Goal: Task Accomplishment & Management: Manage account settings

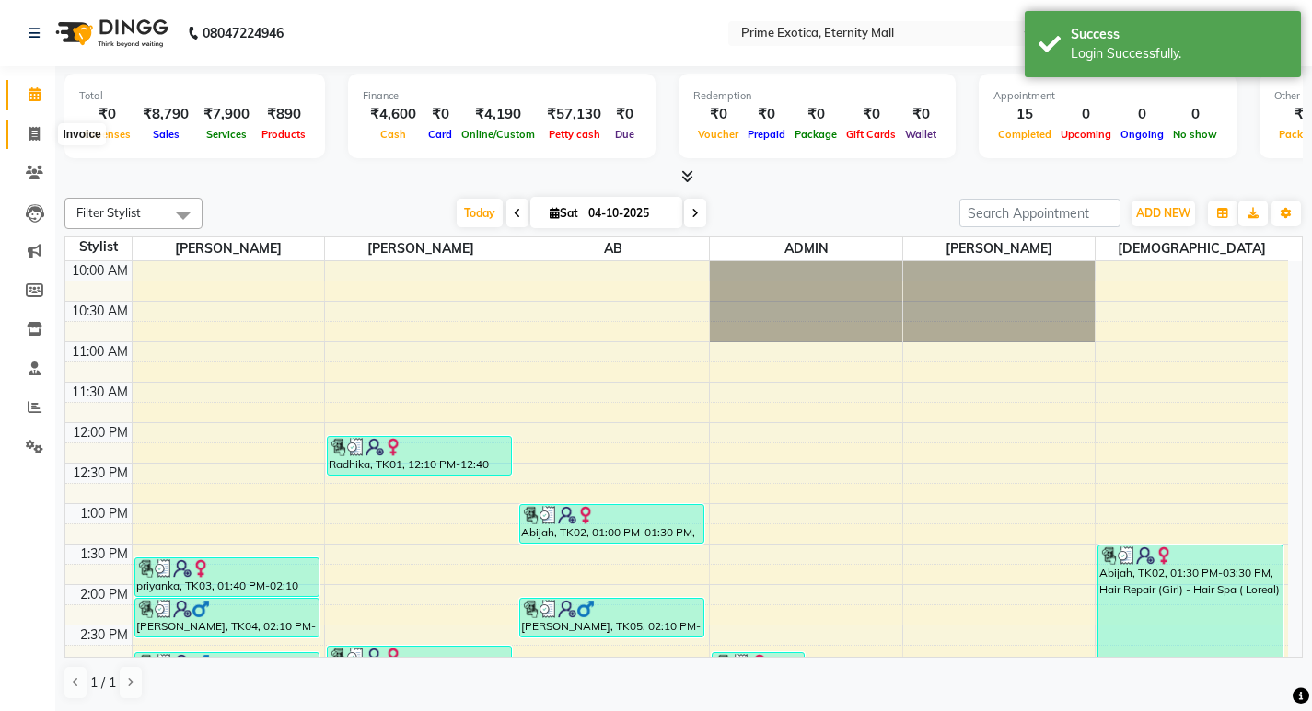
click at [36, 137] on icon at bounding box center [34, 134] width 10 height 14
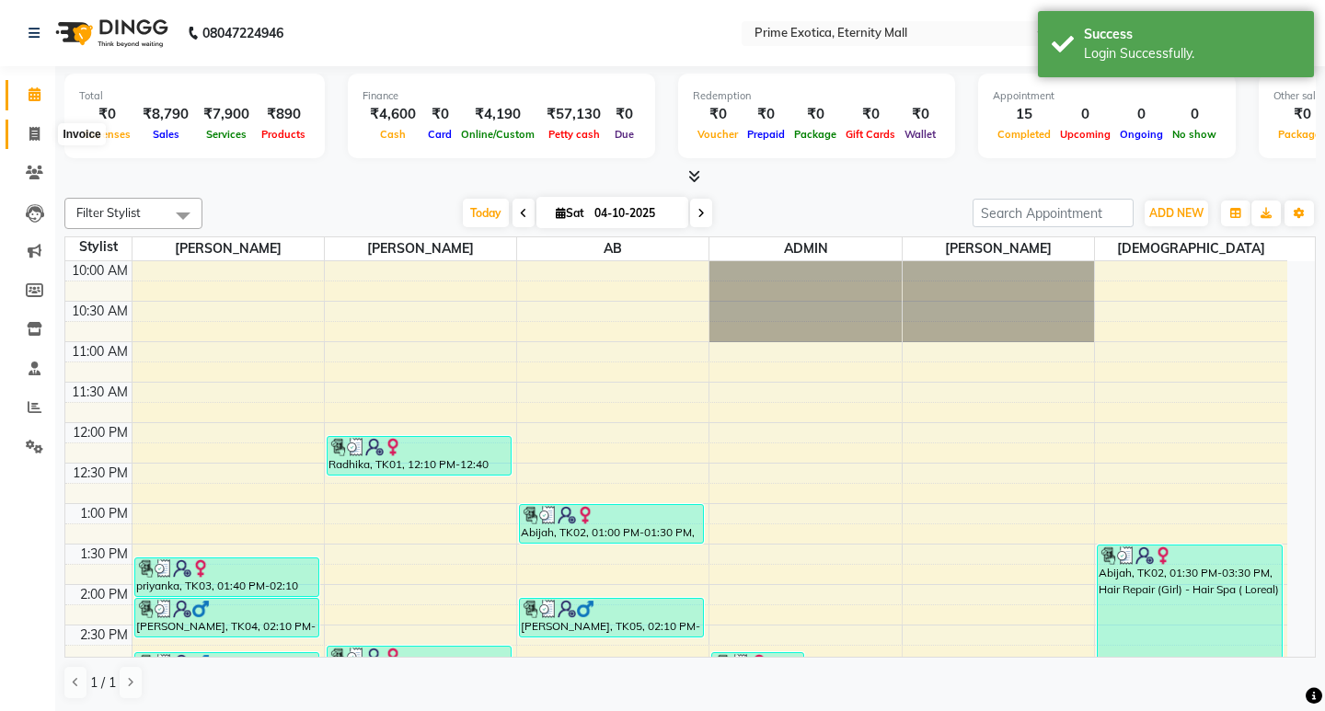
select select "5774"
select select "service"
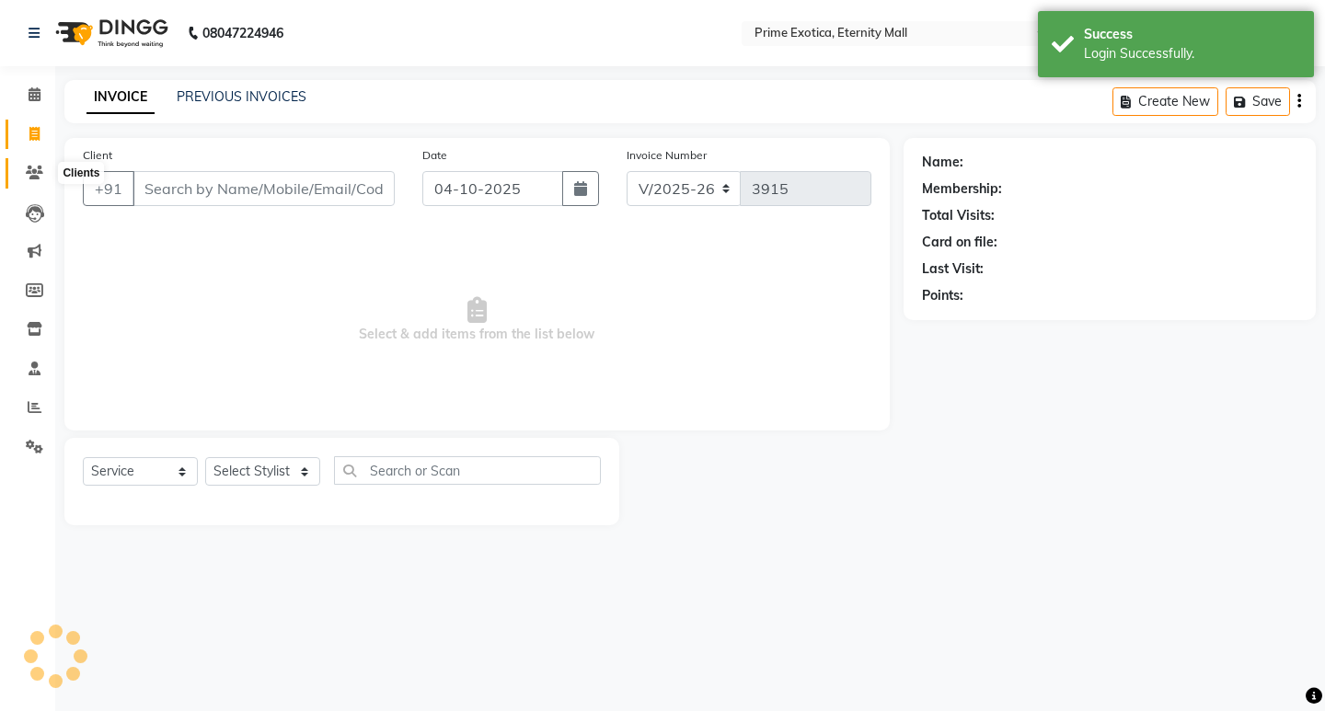
click at [29, 169] on icon at bounding box center [34, 173] width 17 height 14
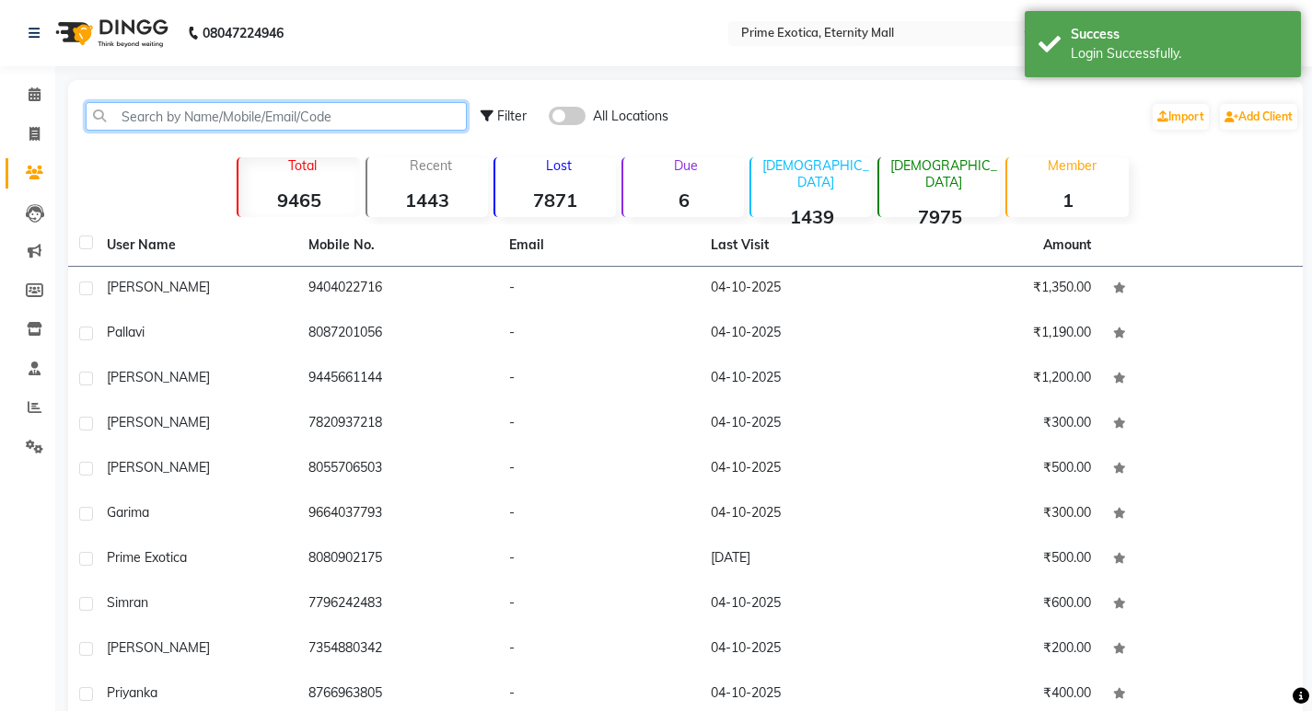
click at [195, 123] on input "text" at bounding box center [276, 116] width 381 height 29
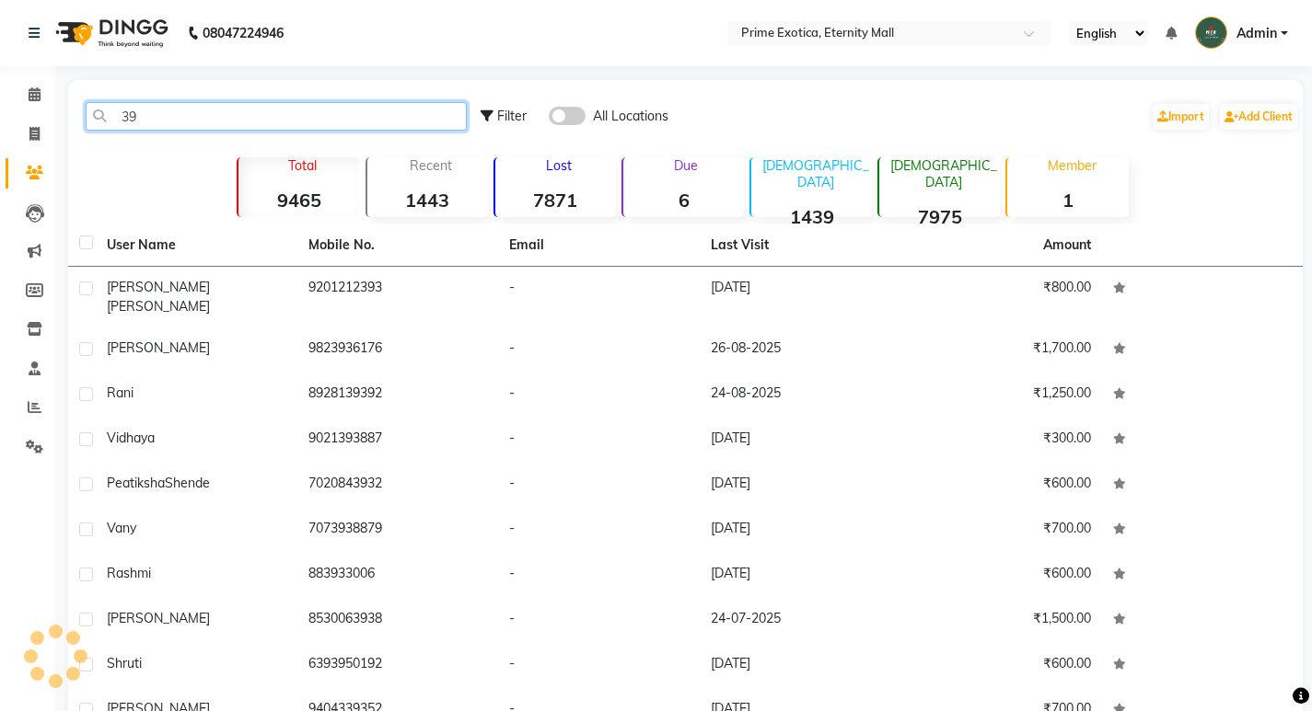
type input "3"
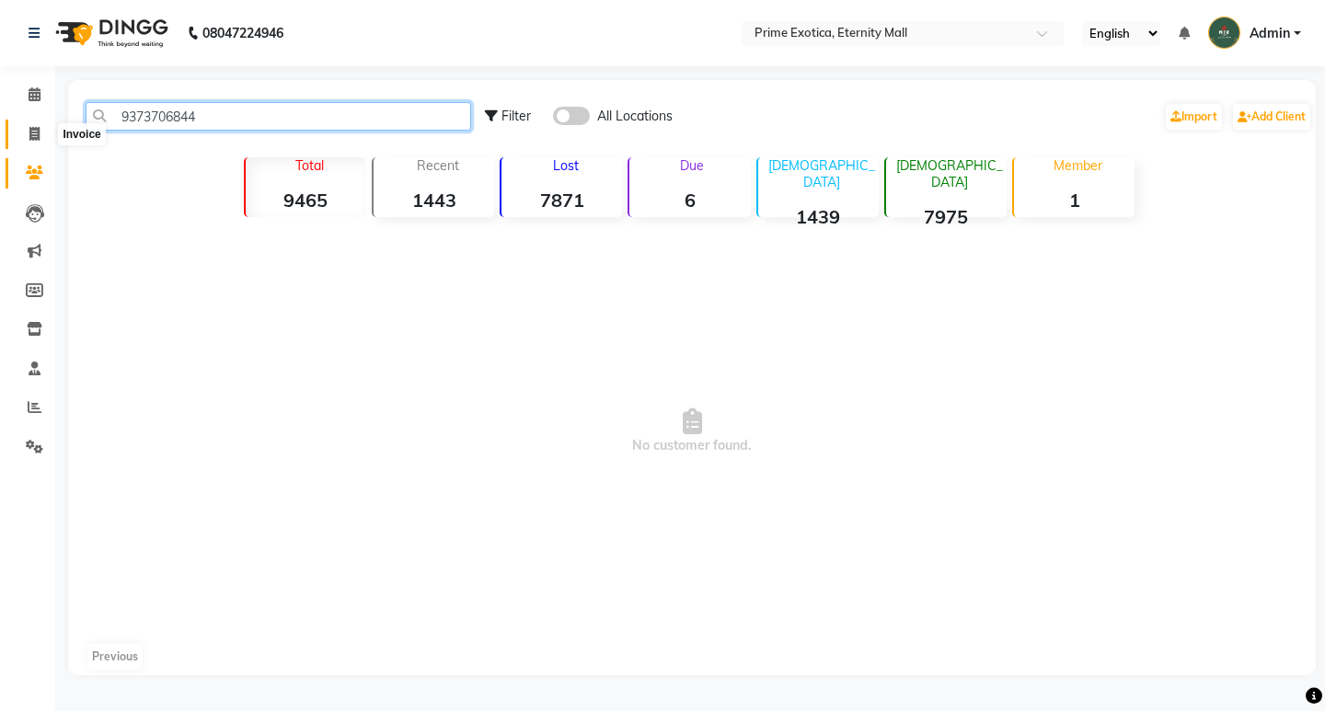
type input "9373706844"
click at [37, 131] on icon at bounding box center [34, 134] width 10 height 14
select select "5774"
select select "service"
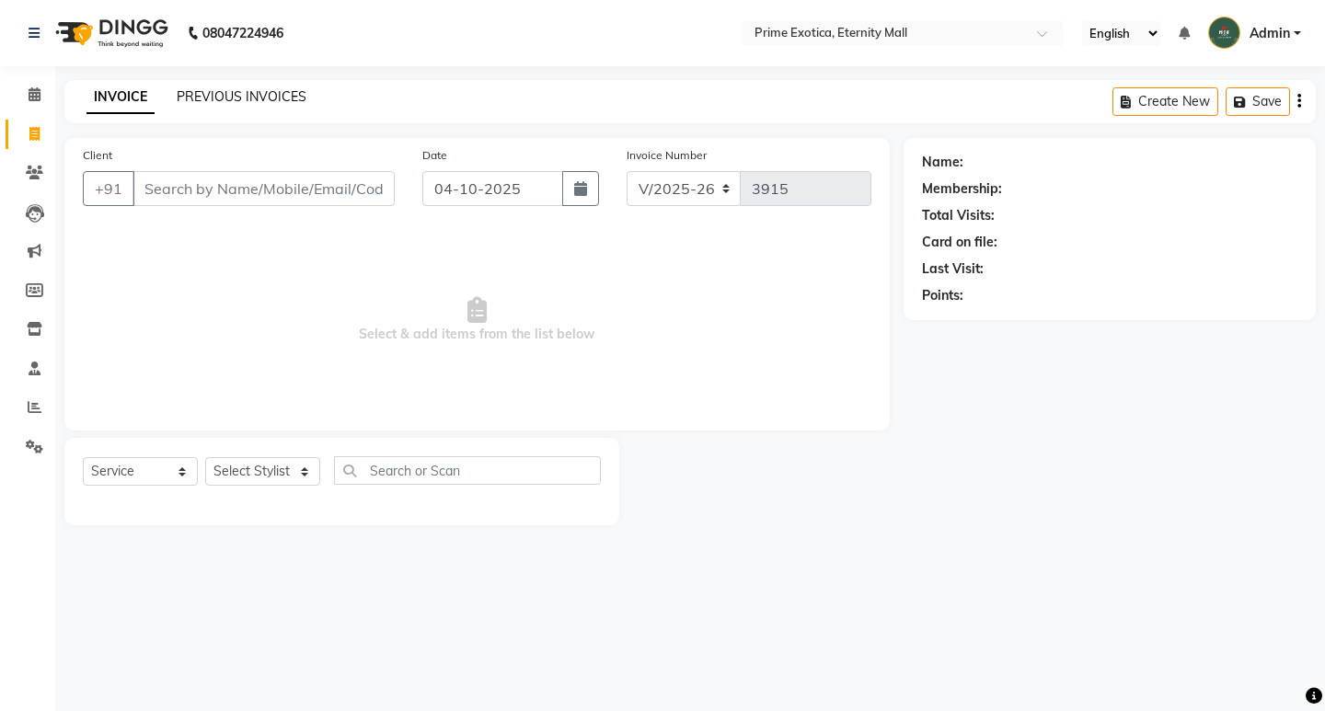
click at [283, 99] on link "PREVIOUS INVOICES" at bounding box center [242, 96] width 130 height 17
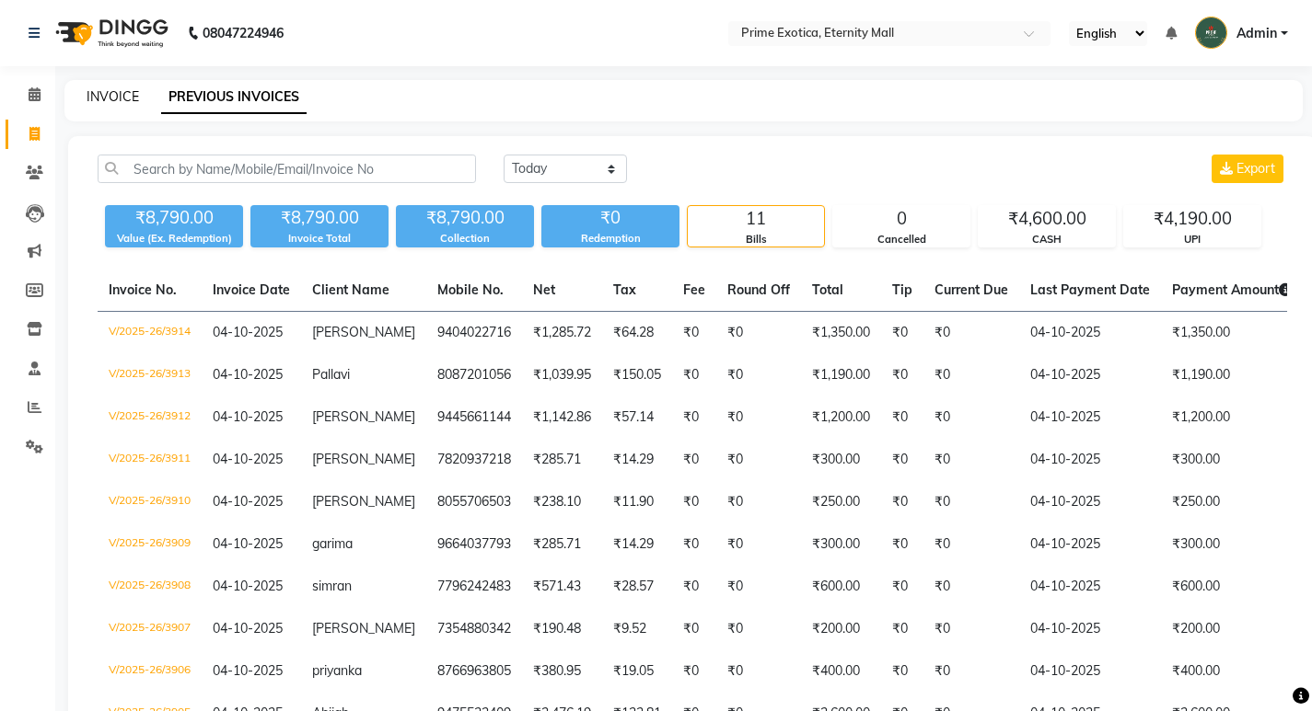
click at [94, 98] on link "INVOICE" at bounding box center [113, 96] width 52 height 17
select select "service"
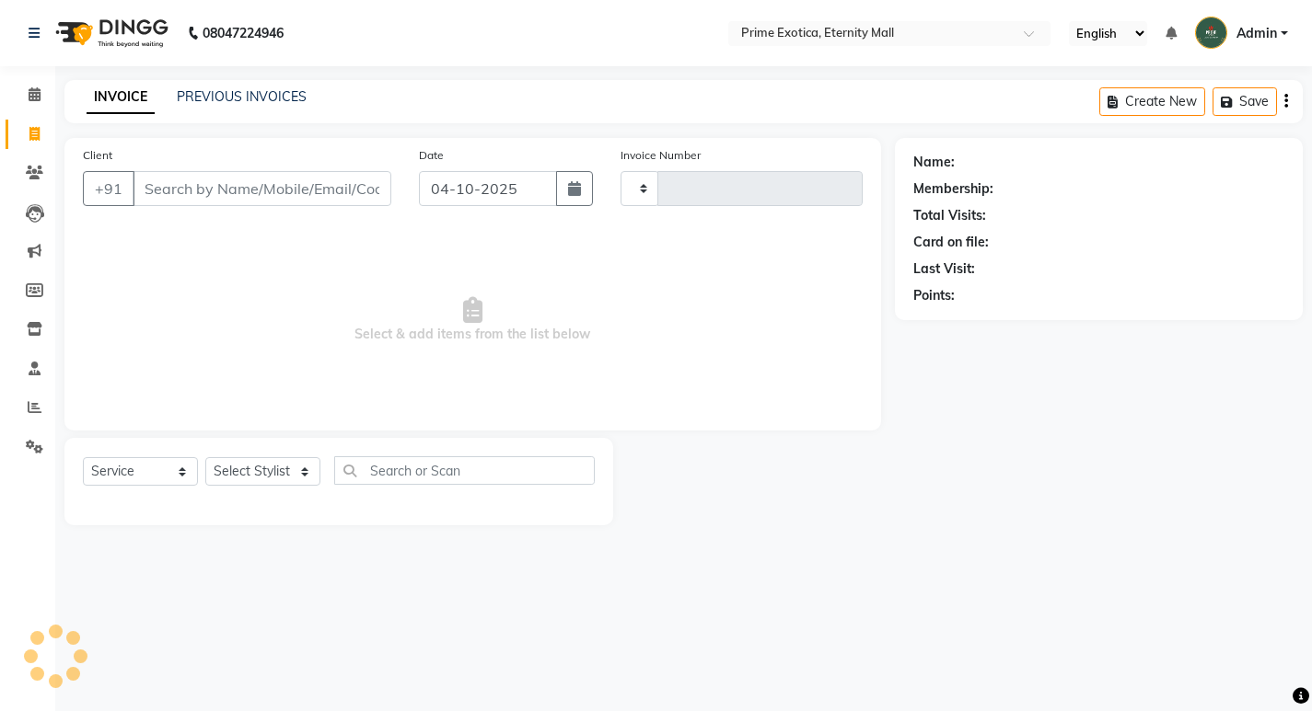
type input "3915"
select select "5774"
click at [1170, 103] on button "Create New" at bounding box center [1166, 101] width 106 height 29
select select "service"
type input "3915"
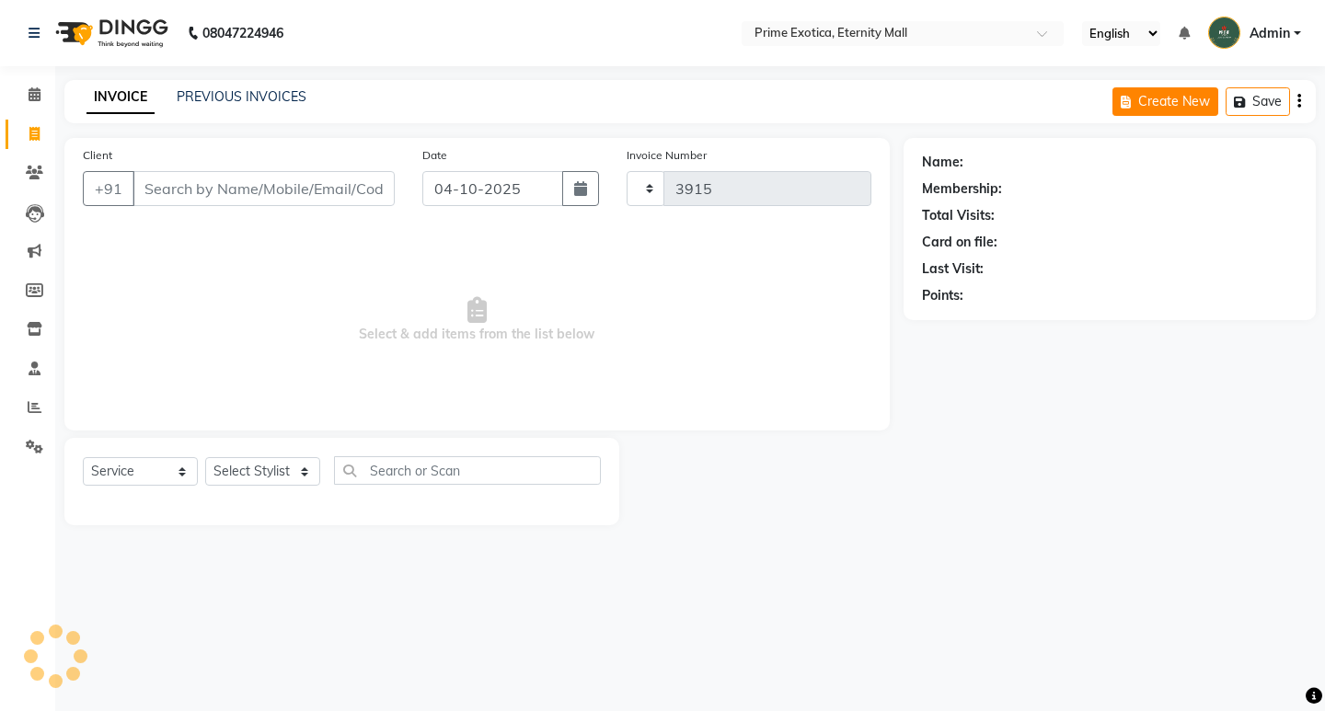
select select "5774"
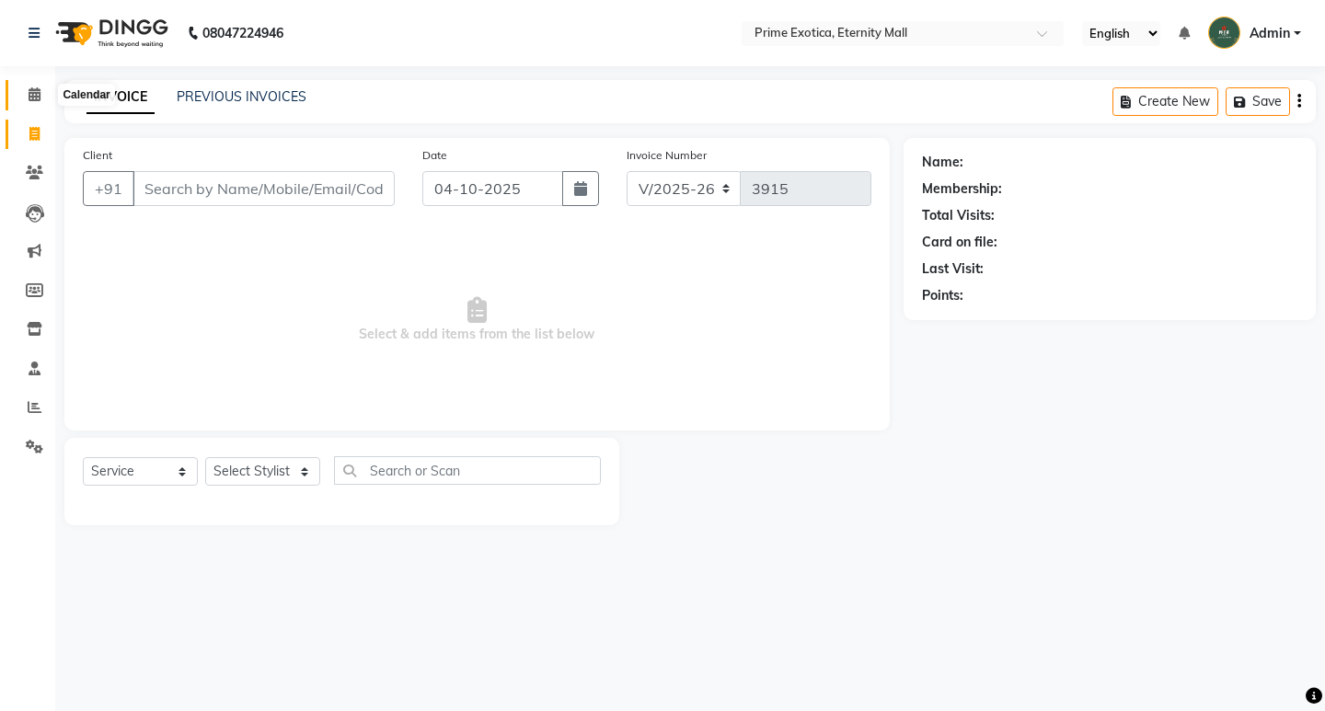
click at [38, 98] on icon at bounding box center [35, 94] width 12 height 14
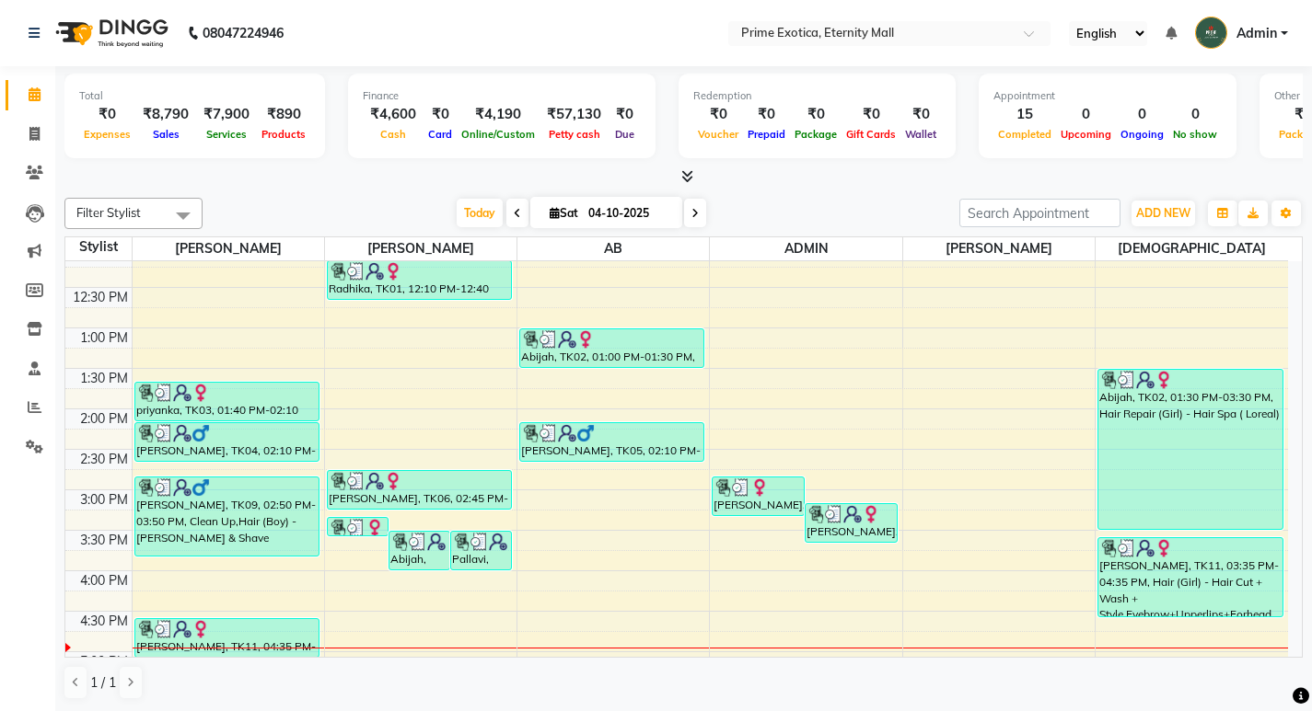
scroll to position [460, 0]
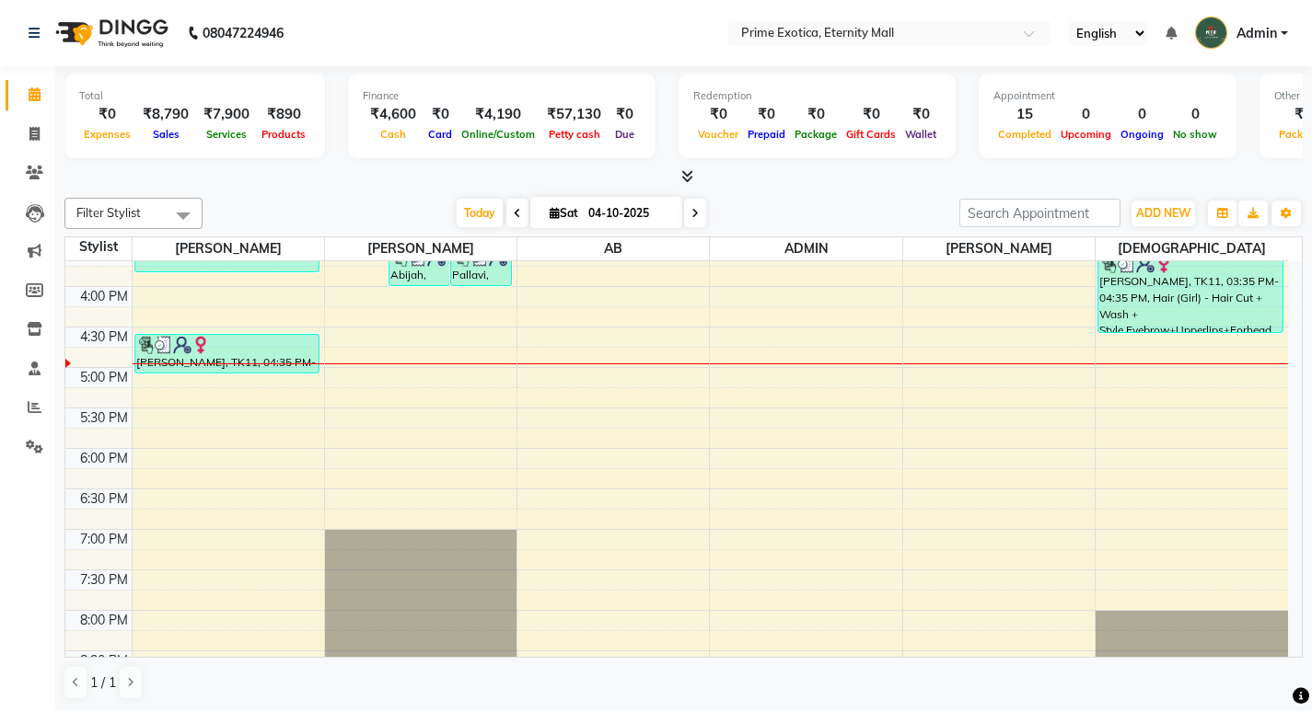
click at [381, 383] on div "10:00 AM 10:30 AM 11:00 AM 11:30 AM 12:00 PM 12:30 PM 1:00 PM 1:30 PM 2:00 PM 2…" at bounding box center [676, 286] width 1222 height 971
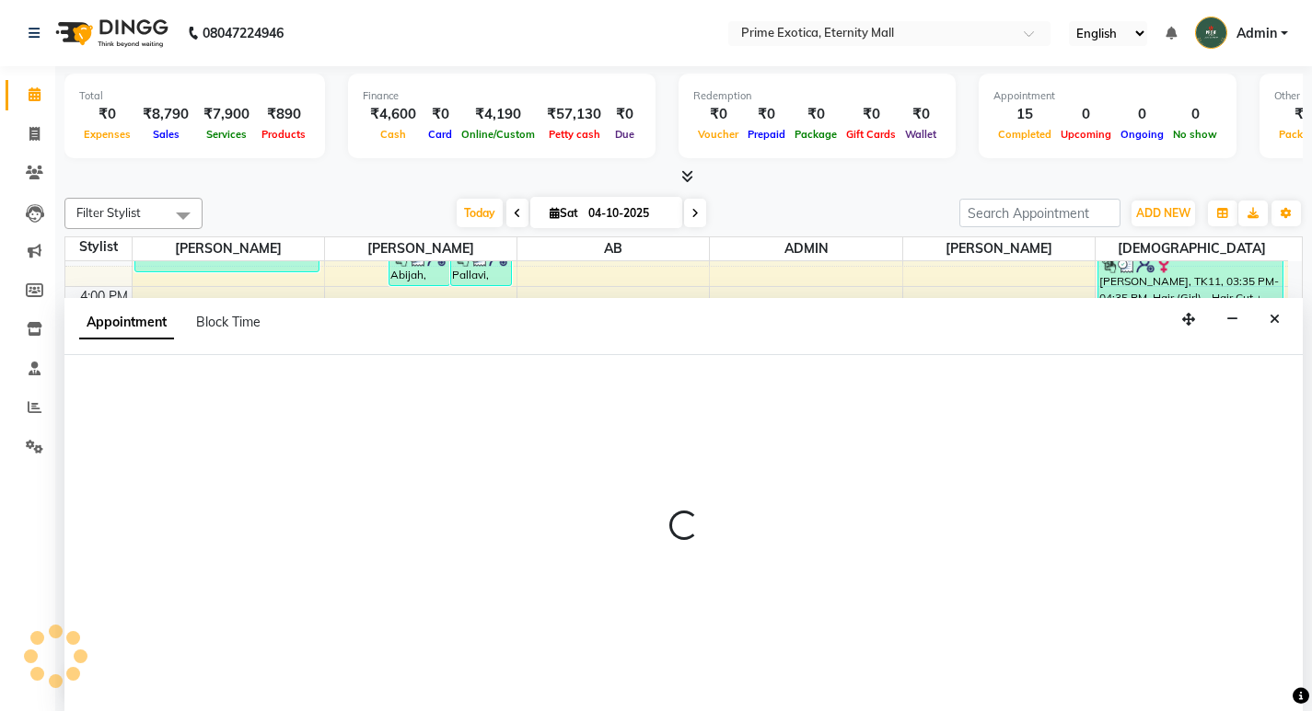
select select "36457"
select select "tentative"
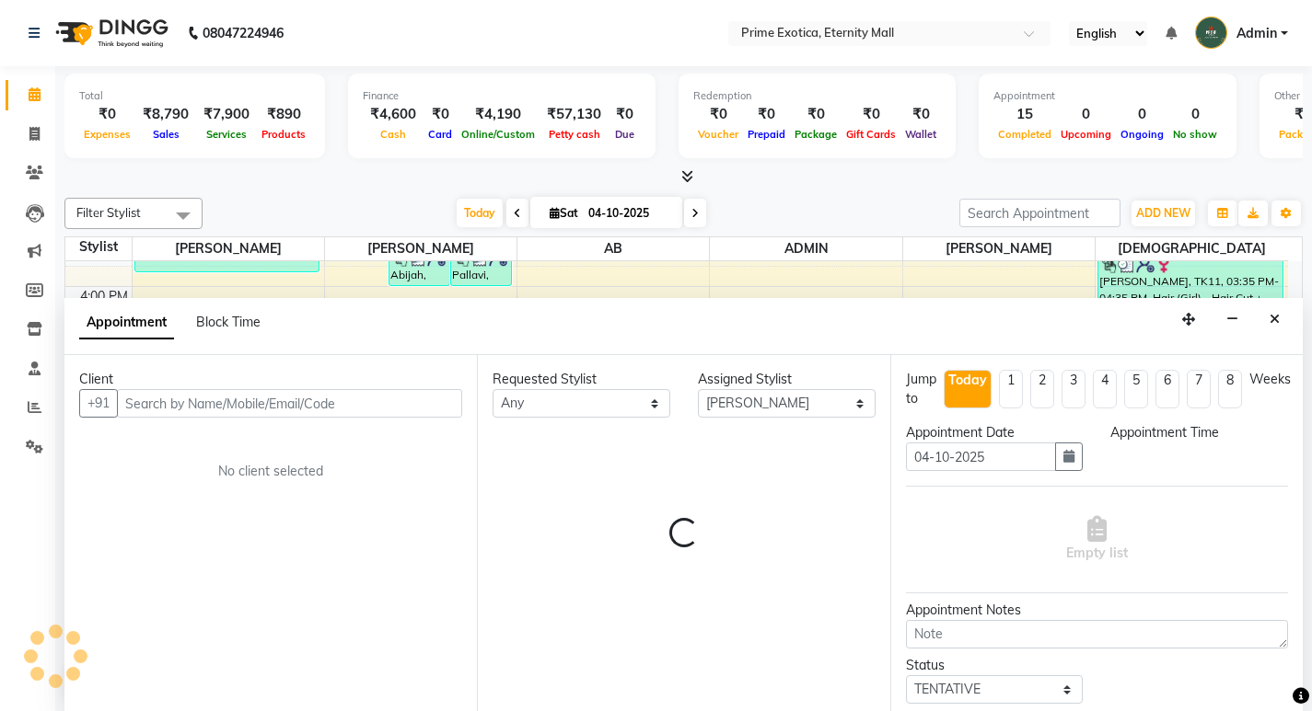
scroll to position [1, 0]
select select "1020"
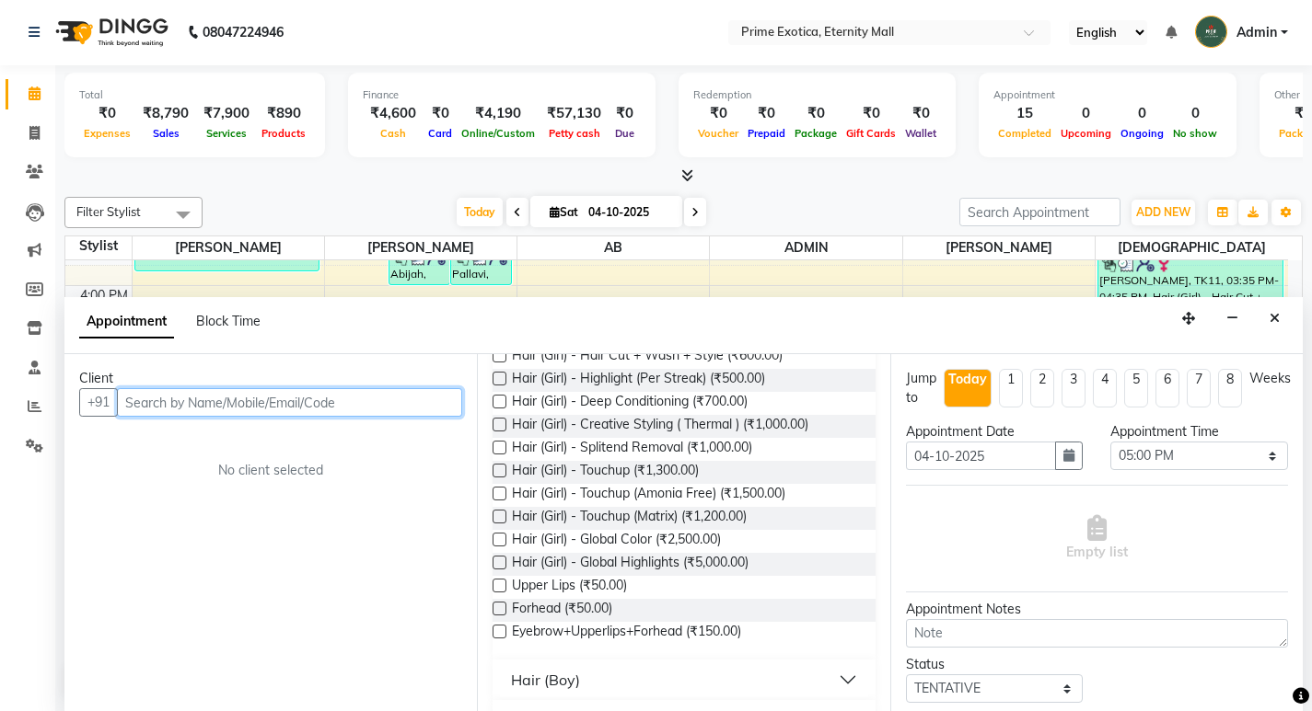
scroll to position [0, 0]
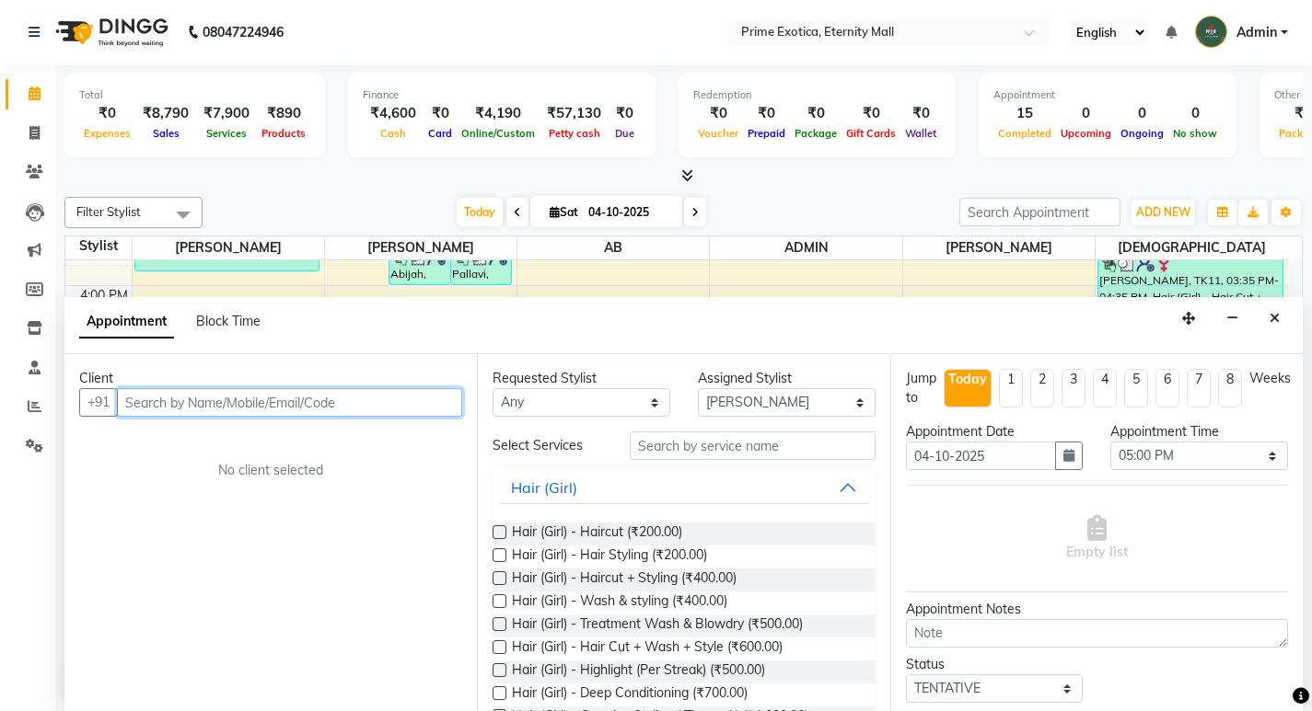
click at [290, 403] on input "text" at bounding box center [289, 402] width 345 height 29
click at [1281, 327] on button "Close" at bounding box center [1274, 319] width 27 height 29
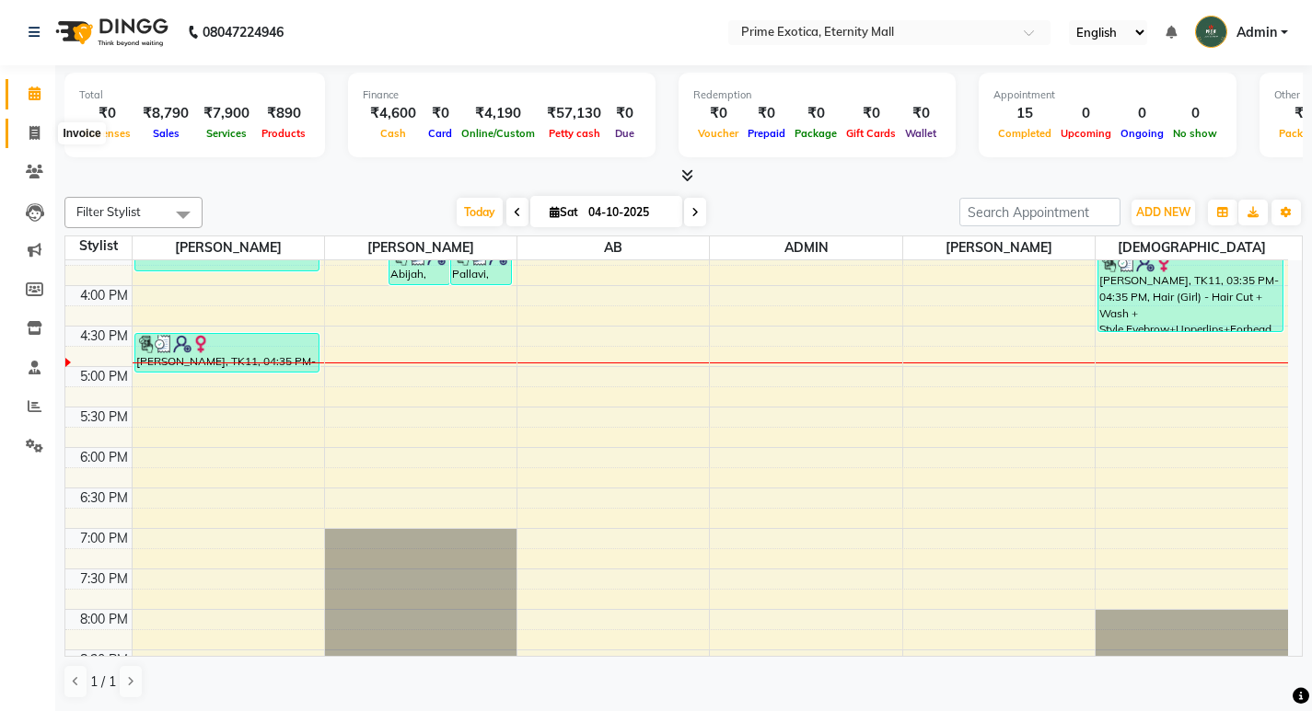
click at [32, 133] on icon at bounding box center [34, 133] width 10 height 14
select select "service"
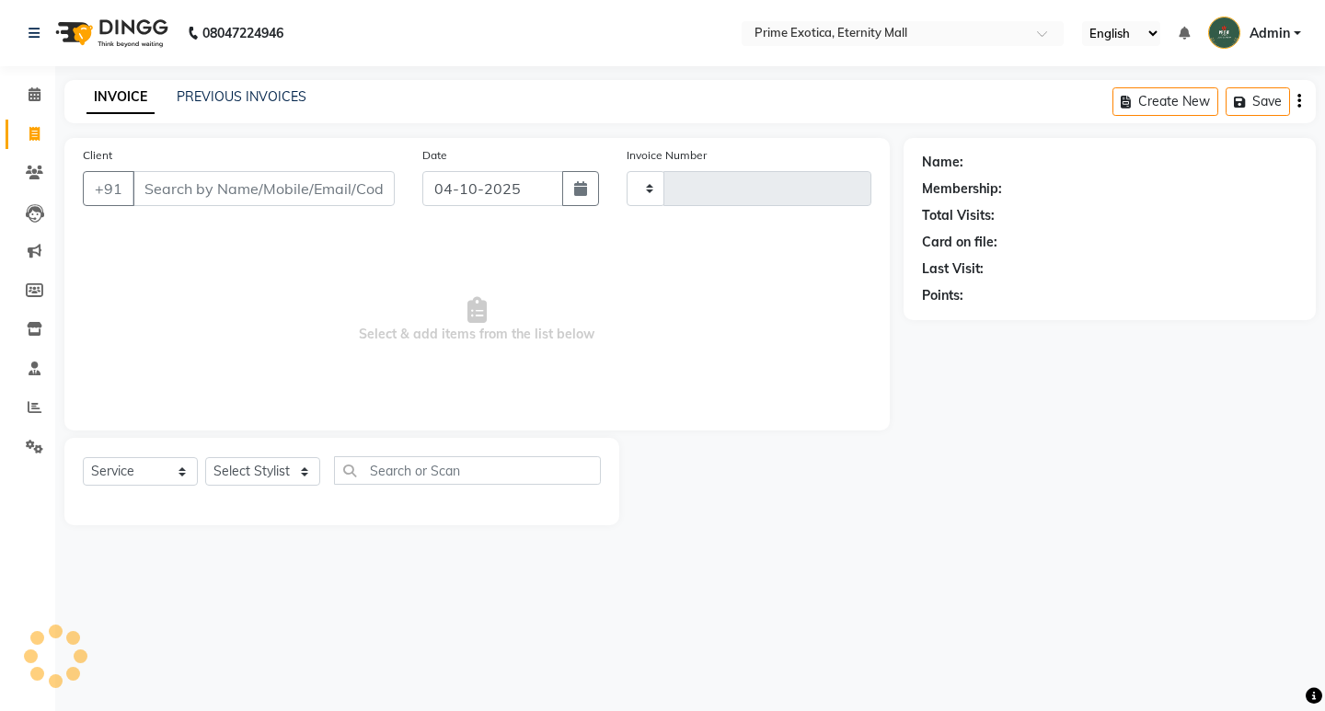
type input "3915"
select select "5774"
click at [285, 92] on link "PREVIOUS INVOICES" at bounding box center [242, 96] width 130 height 17
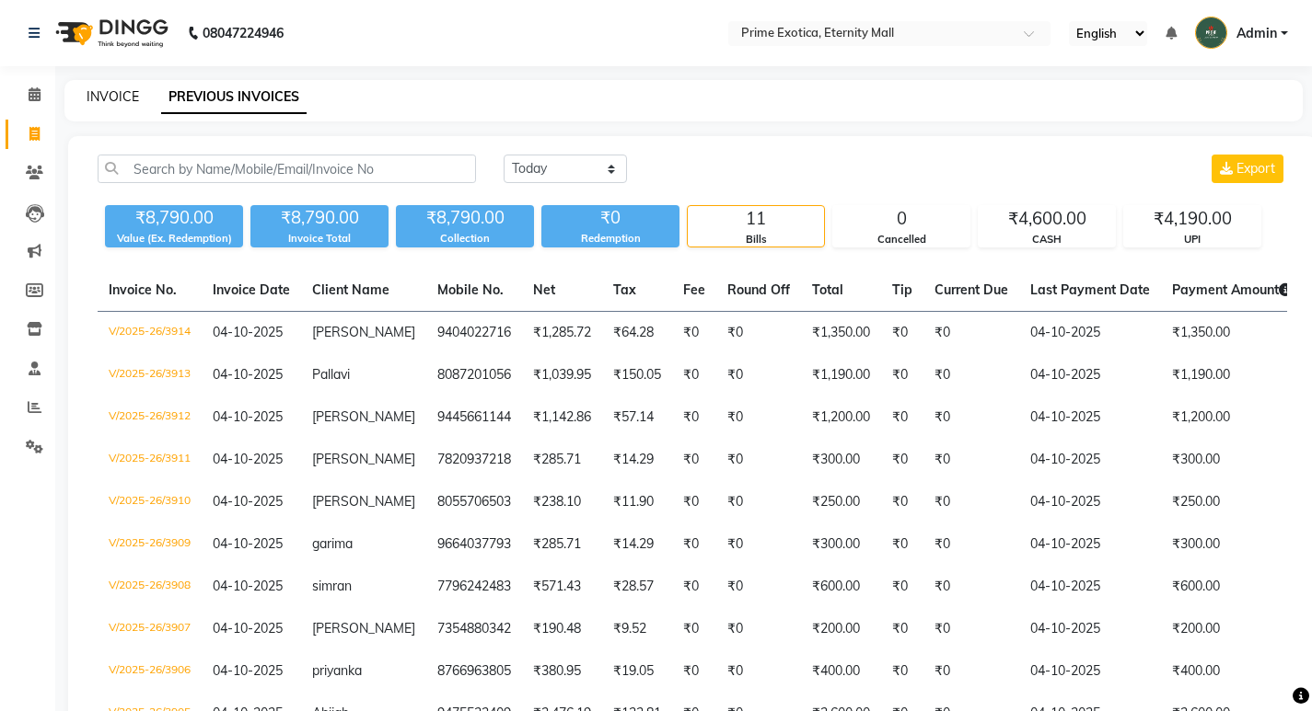
click at [124, 92] on link "INVOICE" at bounding box center [113, 96] width 52 height 17
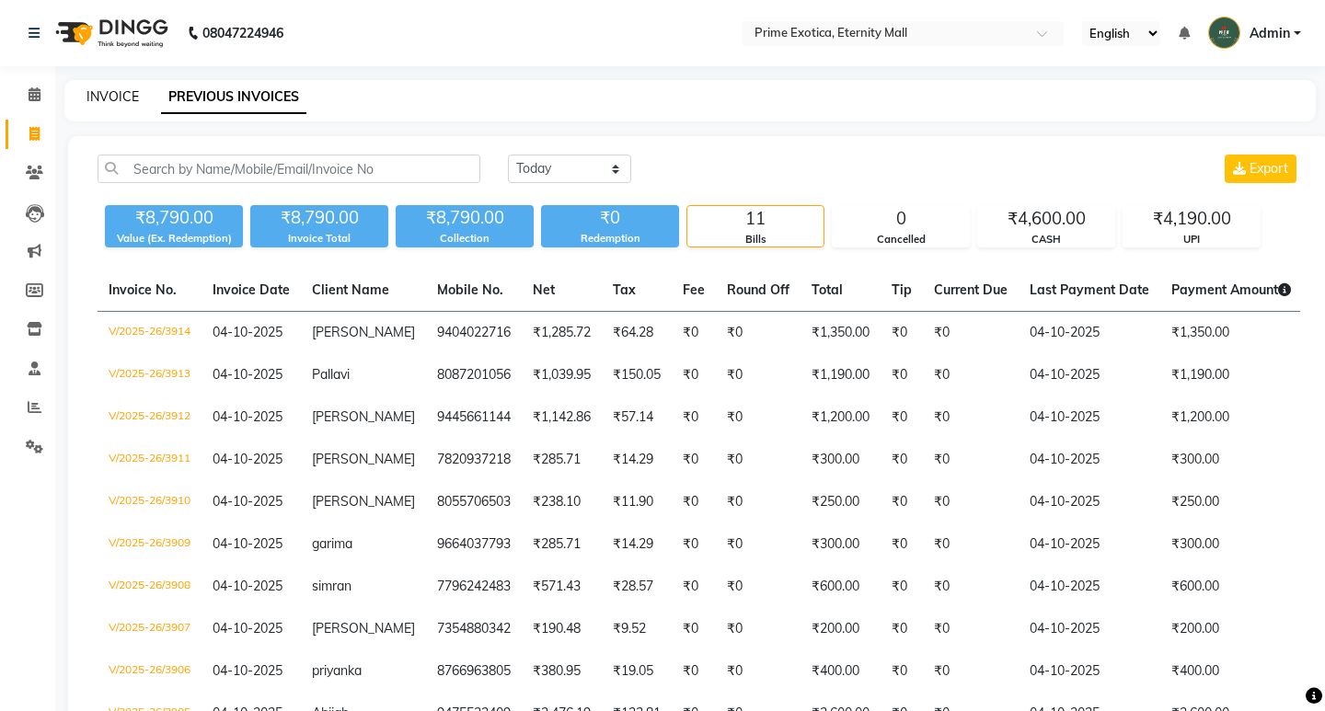
select select "5774"
select select "service"
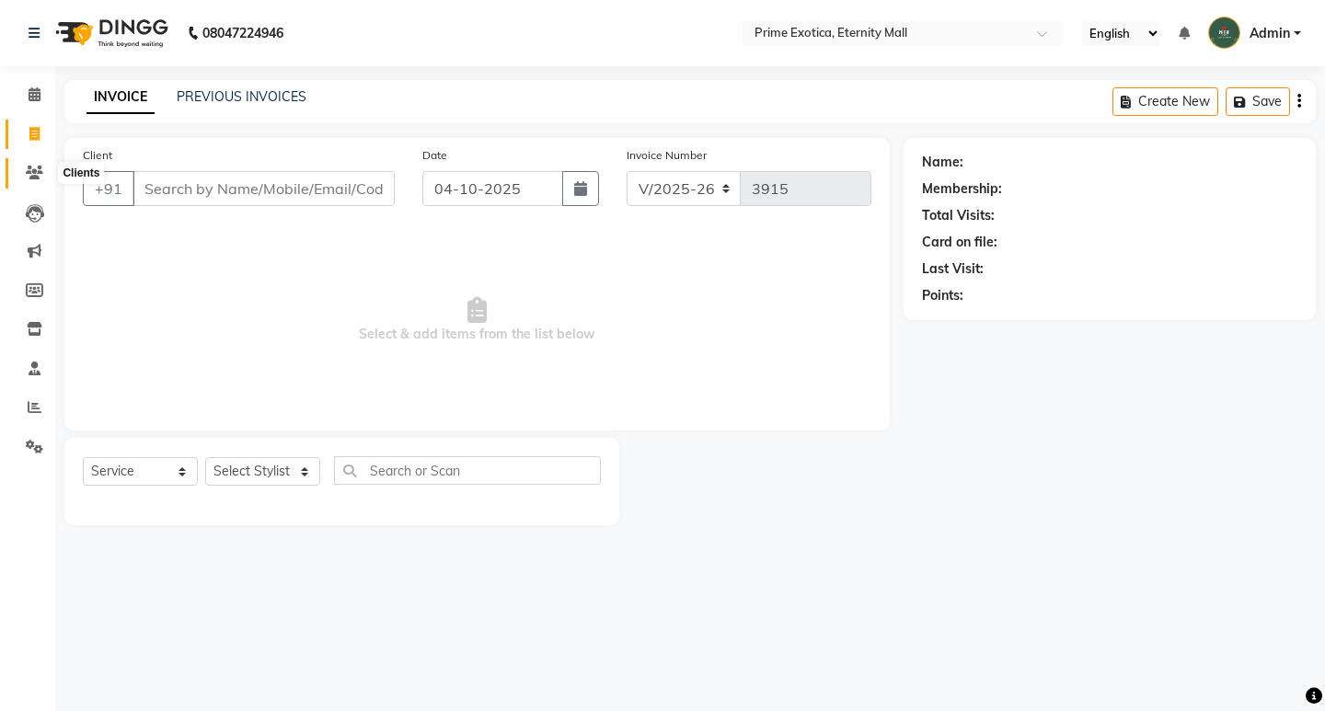
click at [29, 178] on icon at bounding box center [34, 173] width 17 height 14
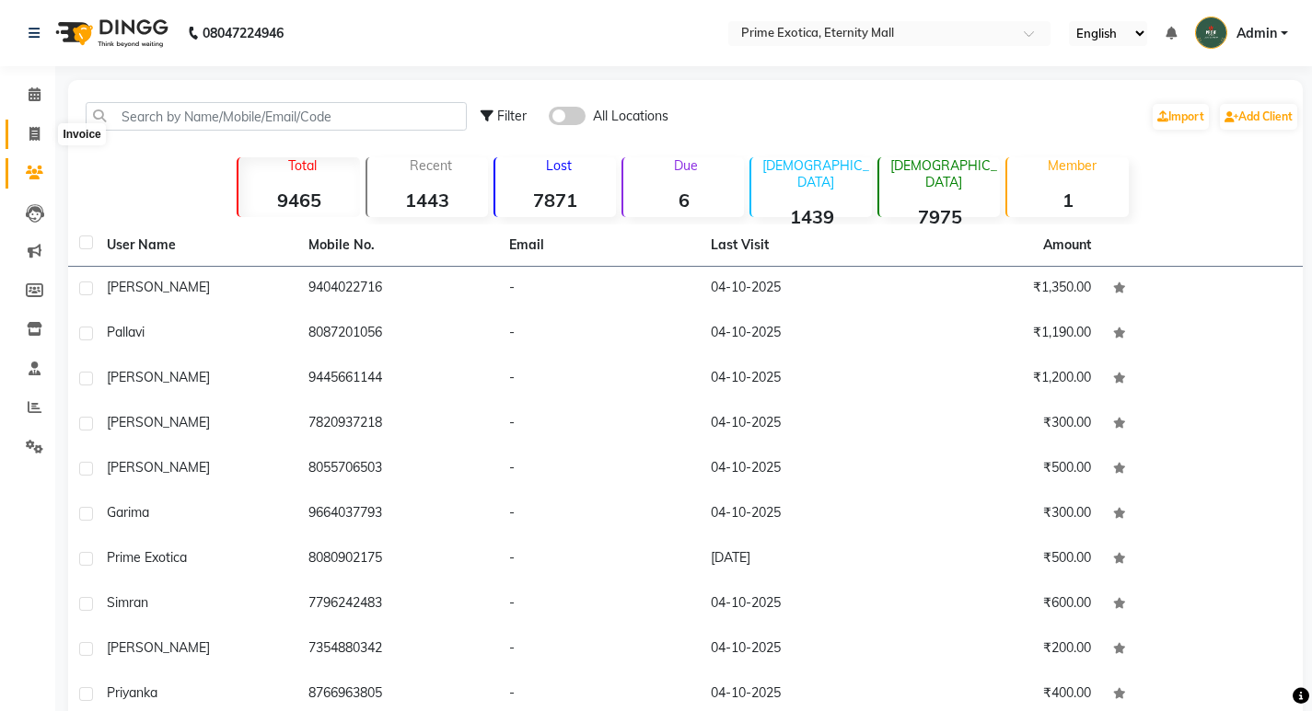
click at [38, 140] on icon at bounding box center [34, 134] width 10 height 14
select select "service"
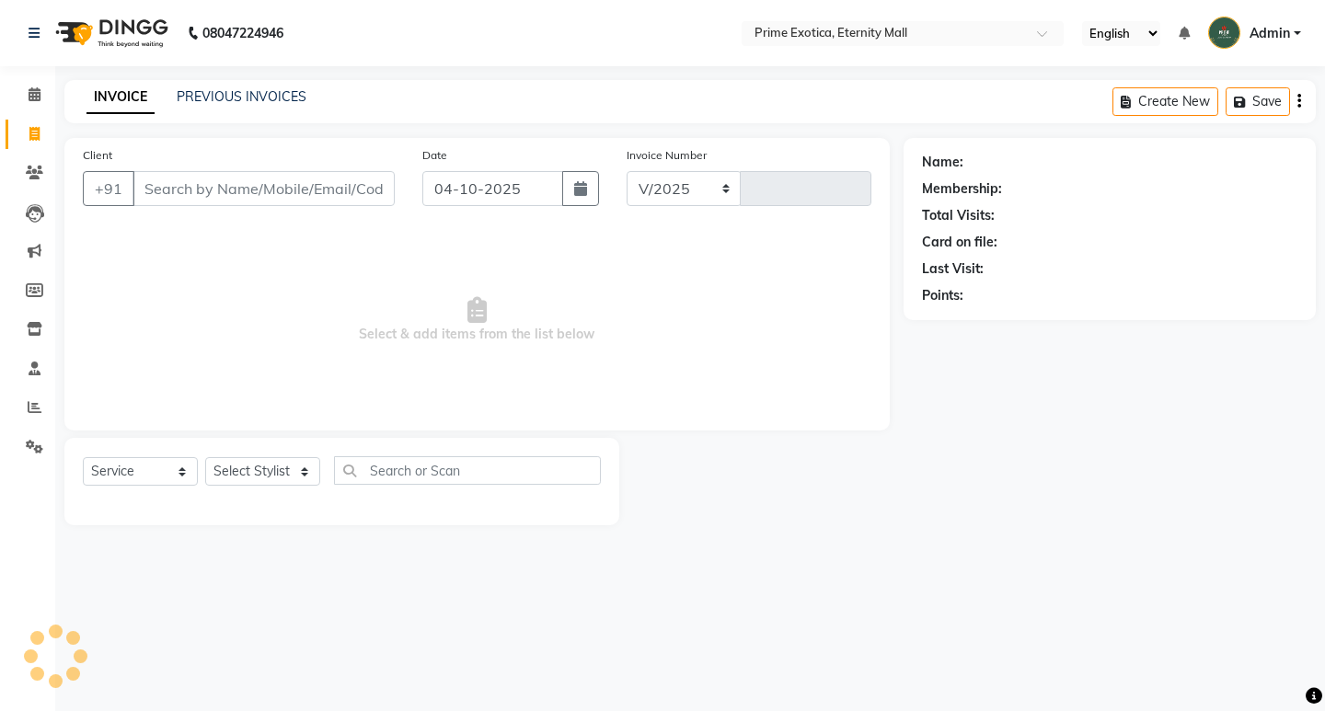
select select "5774"
type input "3915"
click at [39, 94] on icon at bounding box center [35, 94] width 12 height 14
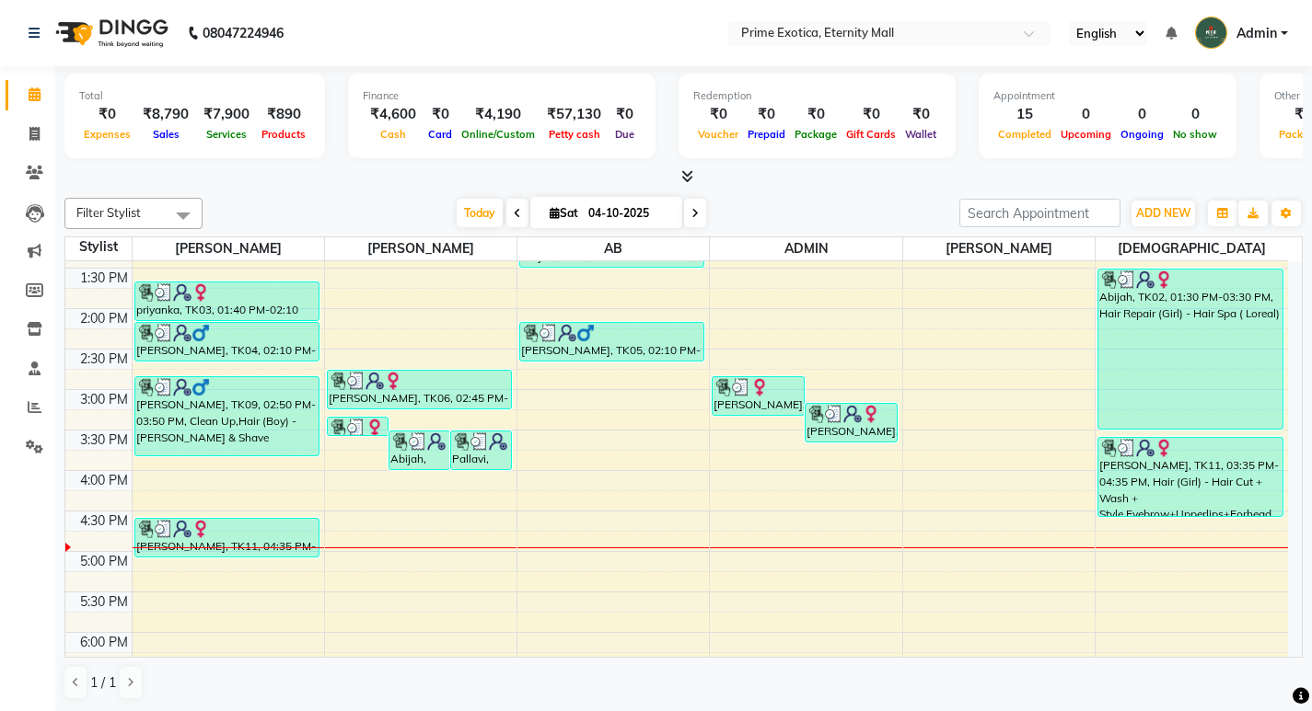
scroll to position [460, 0]
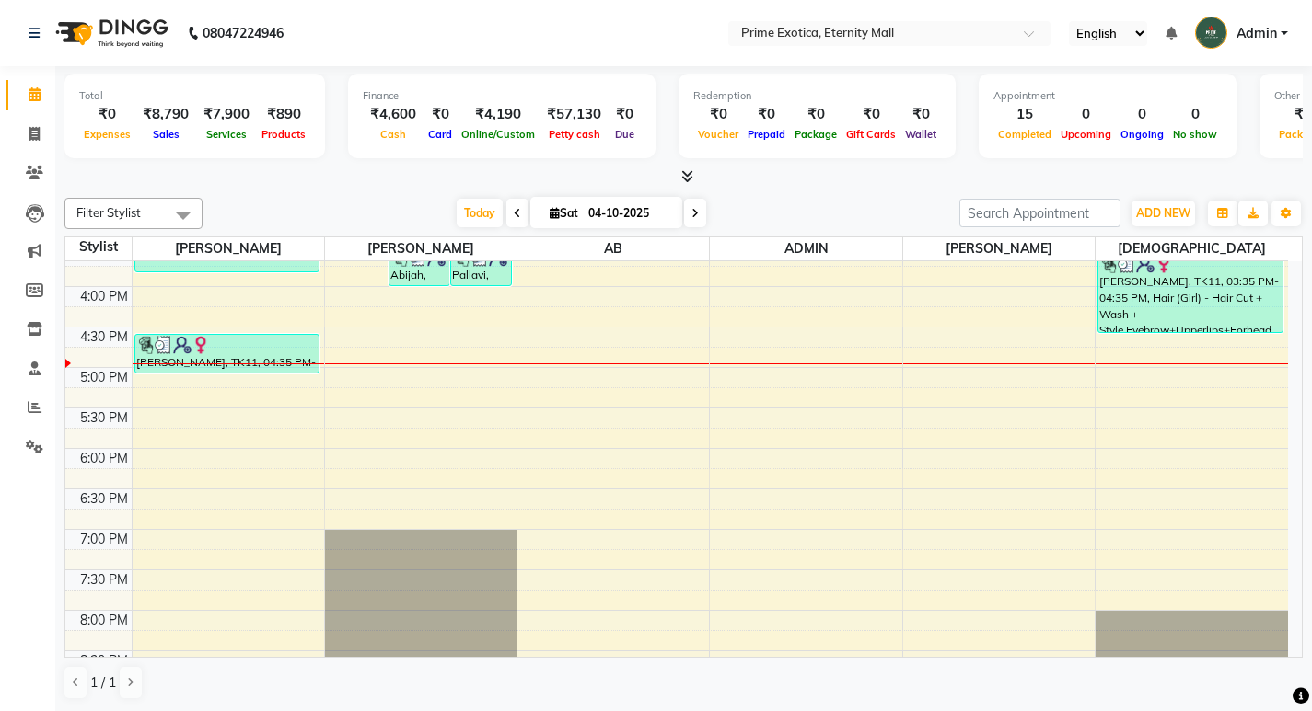
click at [465, 368] on div "10:00 AM 10:30 AM 11:00 AM 11:30 AM 12:00 PM 12:30 PM 1:00 PM 1:30 PM 2:00 PM 2…" at bounding box center [676, 286] width 1222 height 971
select select "36457"
select select "tentative"
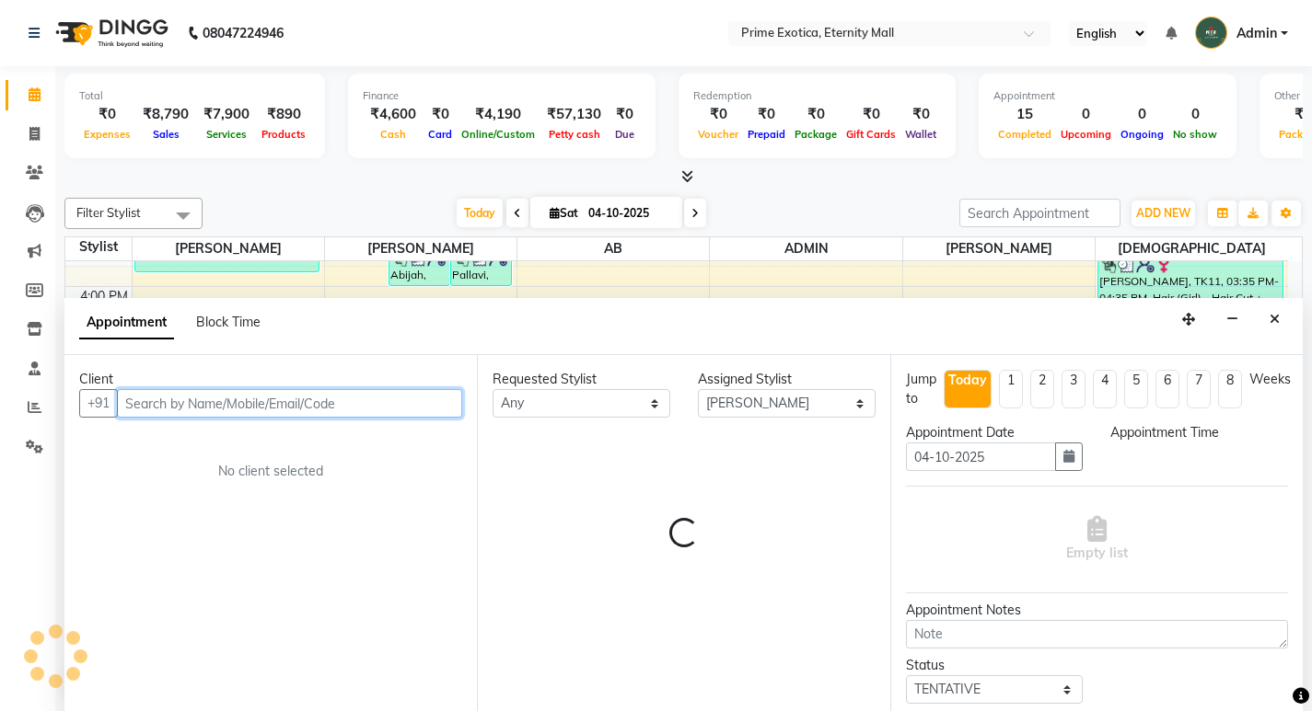
select select "1020"
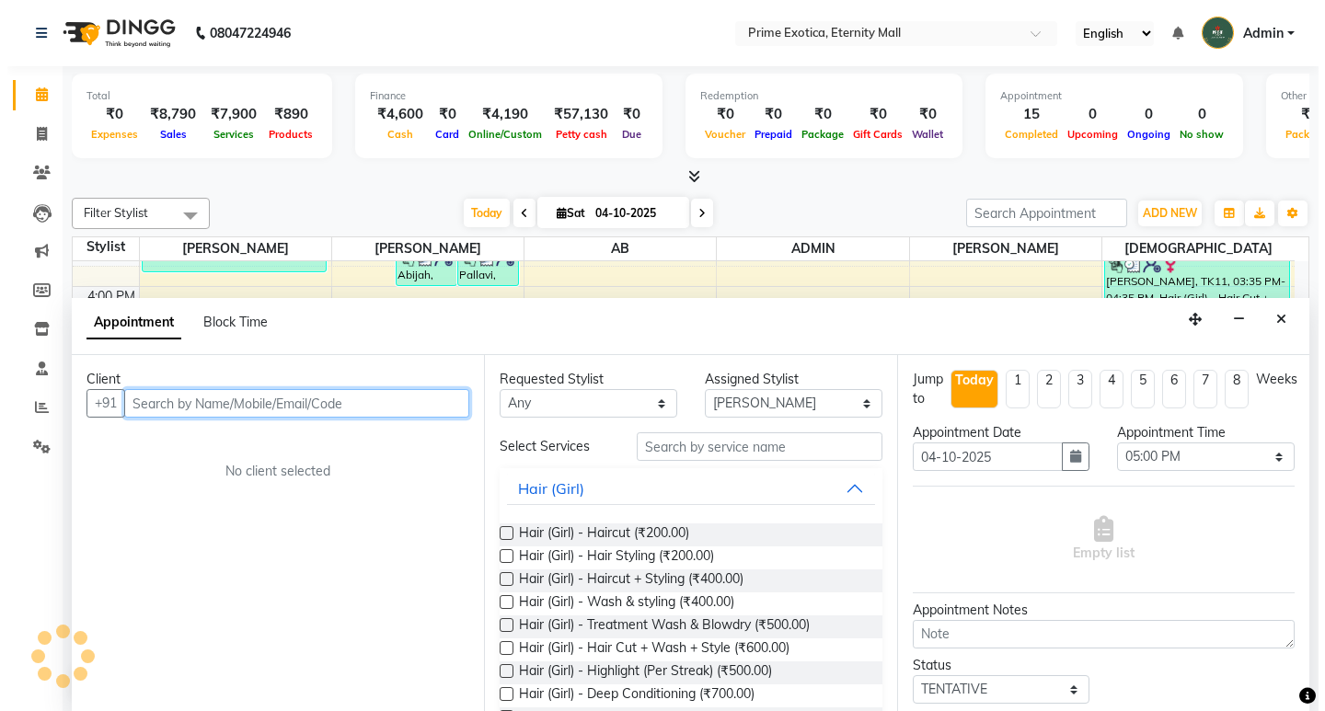
scroll to position [1, 0]
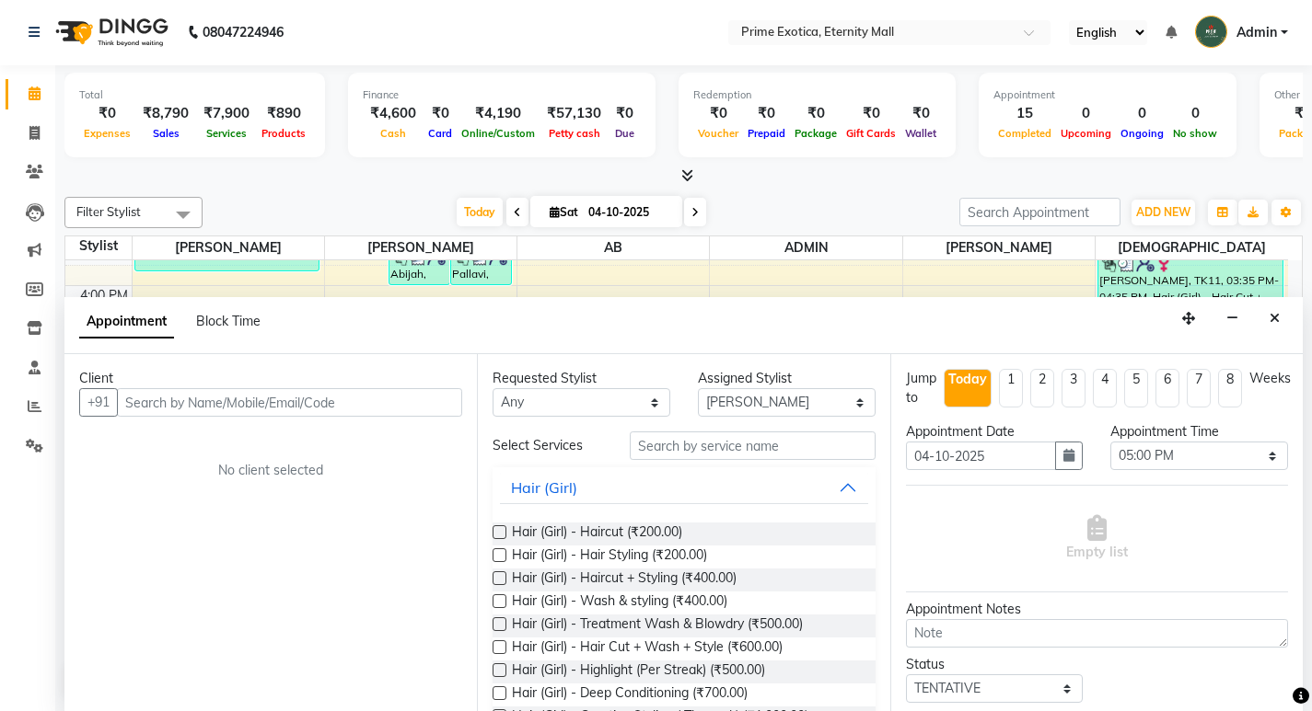
click at [319, 417] on div "Client +91 No client selected" at bounding box center [270, 532] width 412 height 357
click at [329, 400] on input "text" at bounding box center [289, 402] width 345 height 29
type input "9373706844"
click at [445, 409] on span "Add Client" at bounding box center [424, 402] width 62 height 17
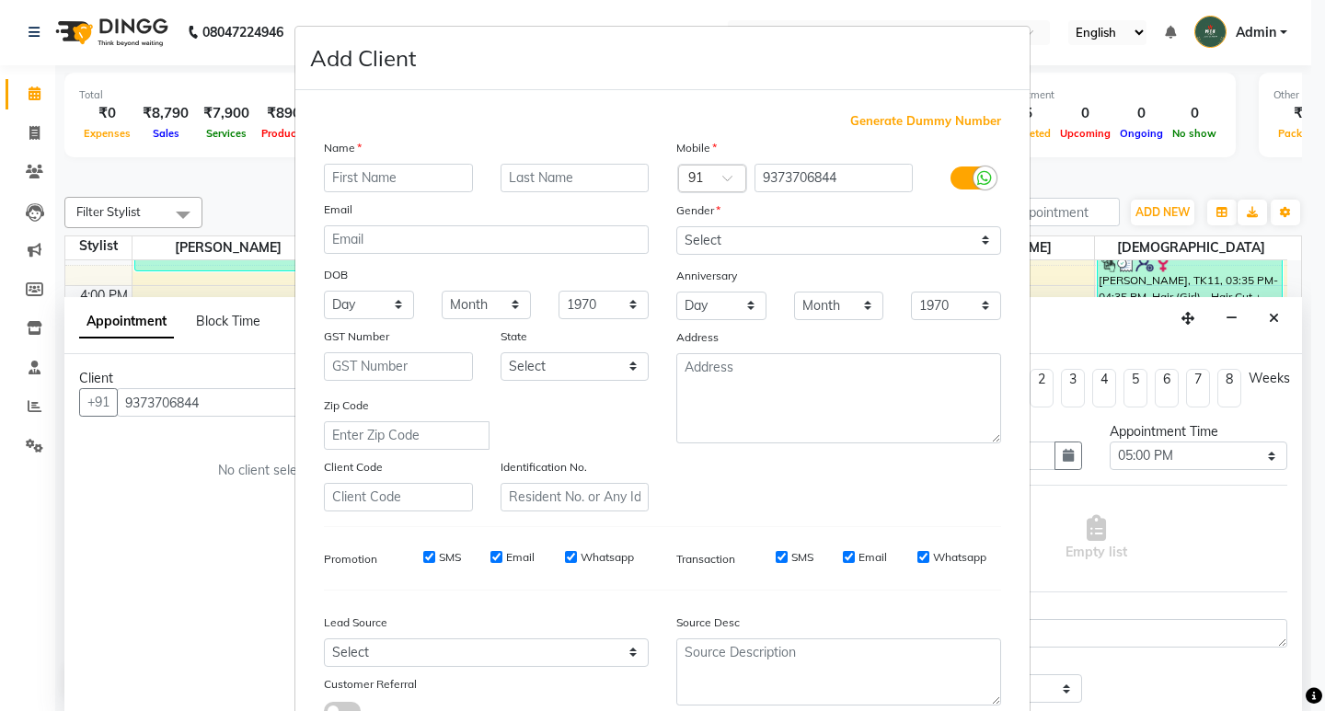
click at [403, 180] on input "text" at bounding box center [398, 178] width 149 height 29
type input "Lina"
click at [745, 236] on select "Select Male Female Other Prefer Not To Say" at bounding box center [838, 240] width 325 height 29
select select "female"
click at [676, 226] on select "Select Male Female Other Prefer Not To Say" at bounding box center [838, 240] width 325 height 29
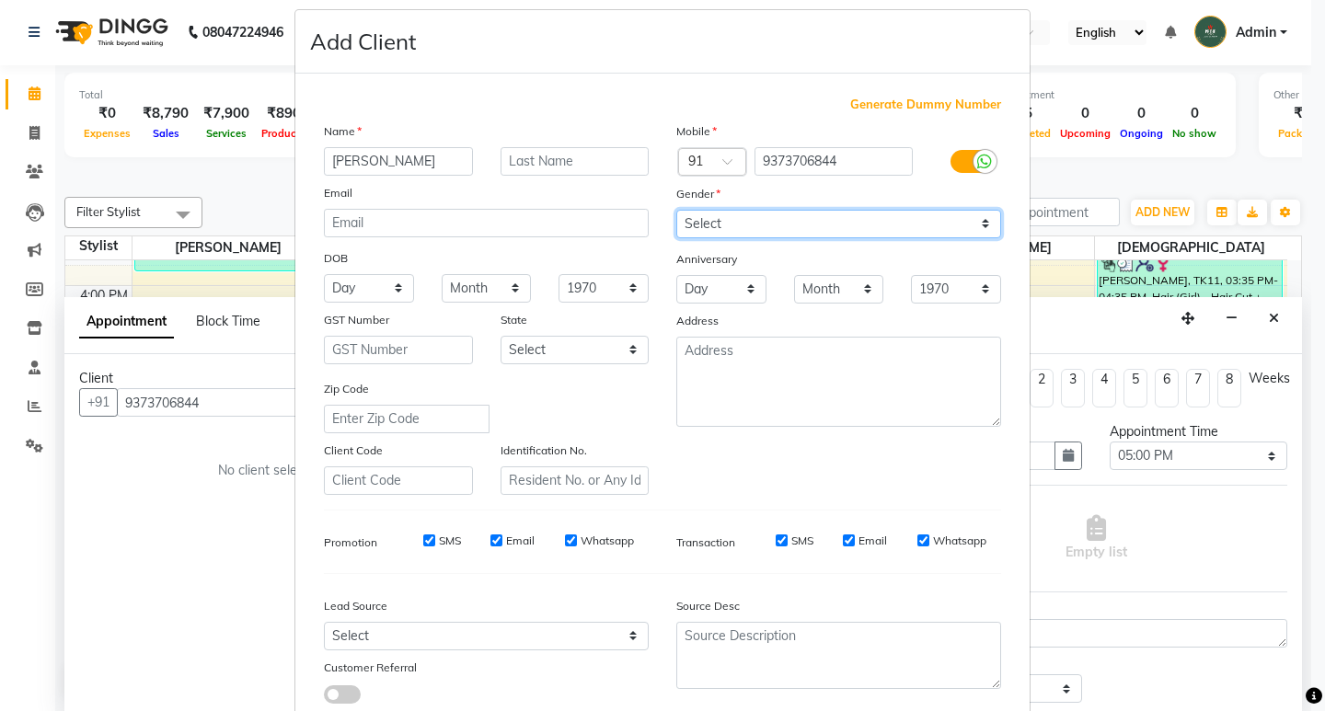
scroll to position [0, 0]
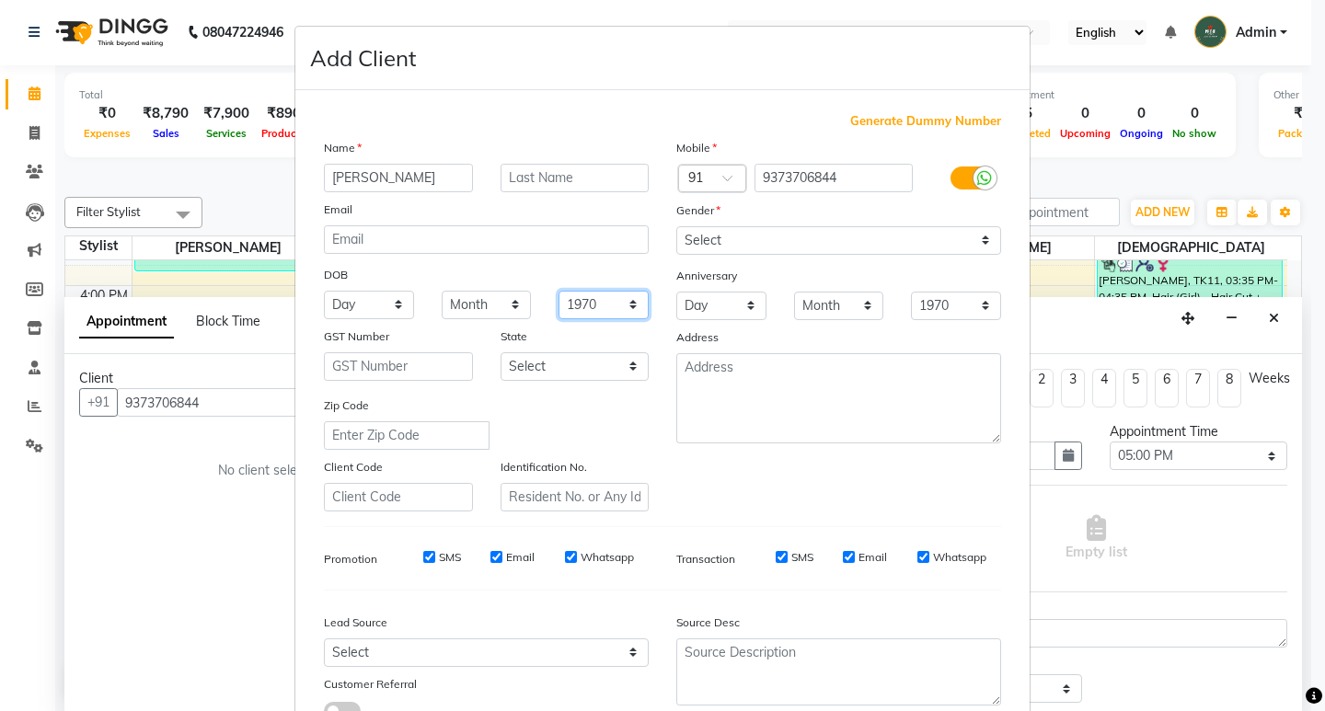
click at [618, 308] on select "1940 1941 1942 1943 1944 1945 1946 1947 1948 1949 1950 1951 1952 1953 1954 1955…" at bounding box center [604, 305] width 90 height 29
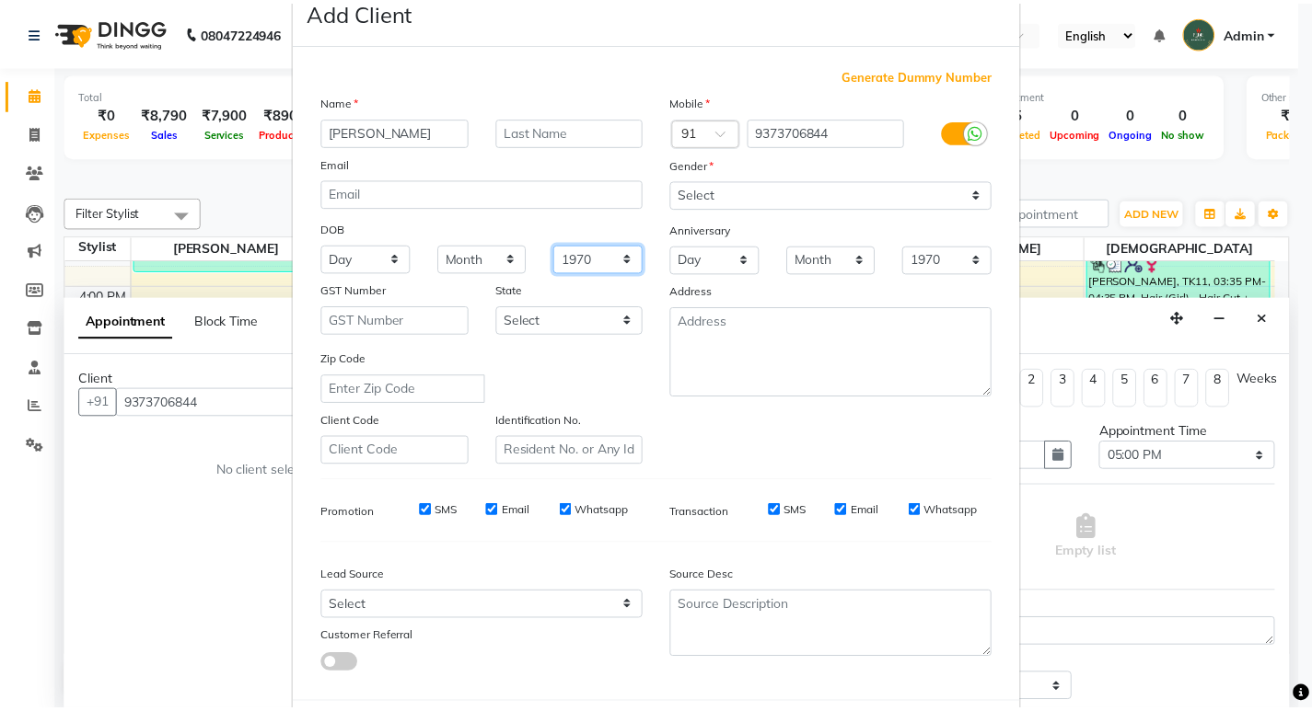
scroll to position [138, 0]
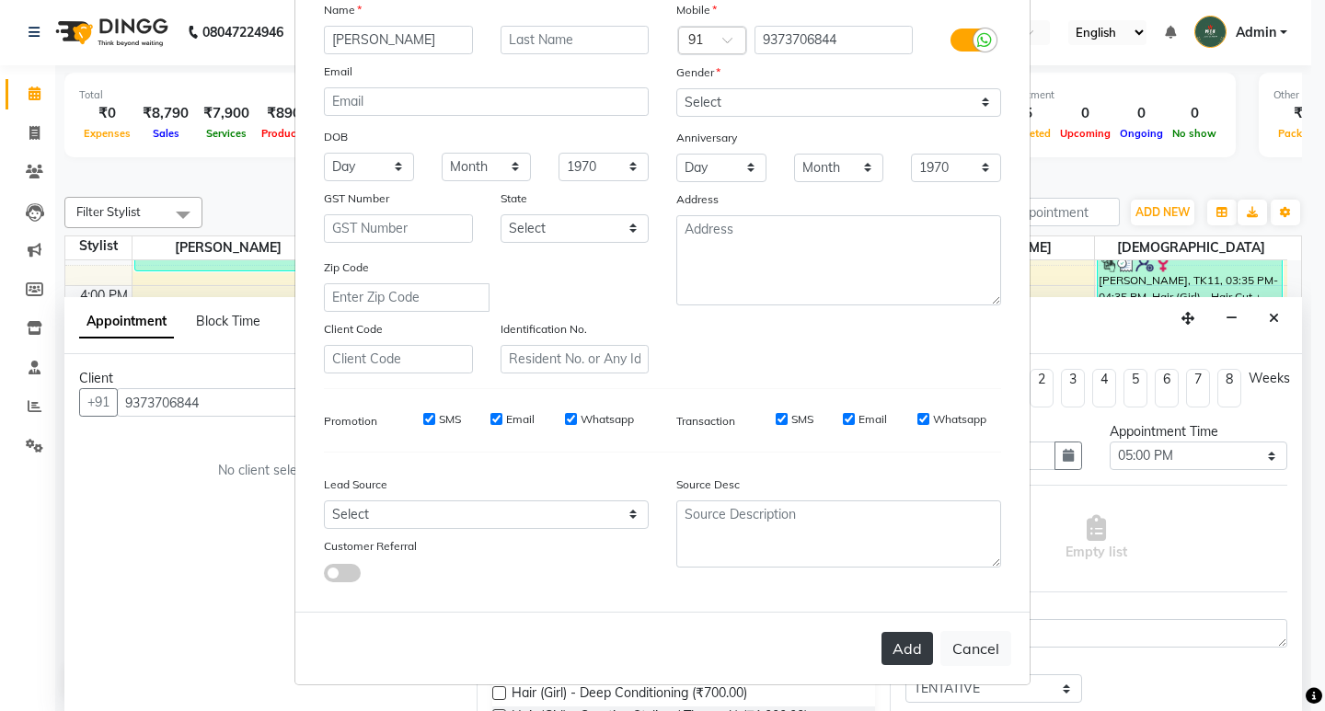
click at [904, 653] on button "Add" at bounding box center [908, 648] width 52 height 33
select select
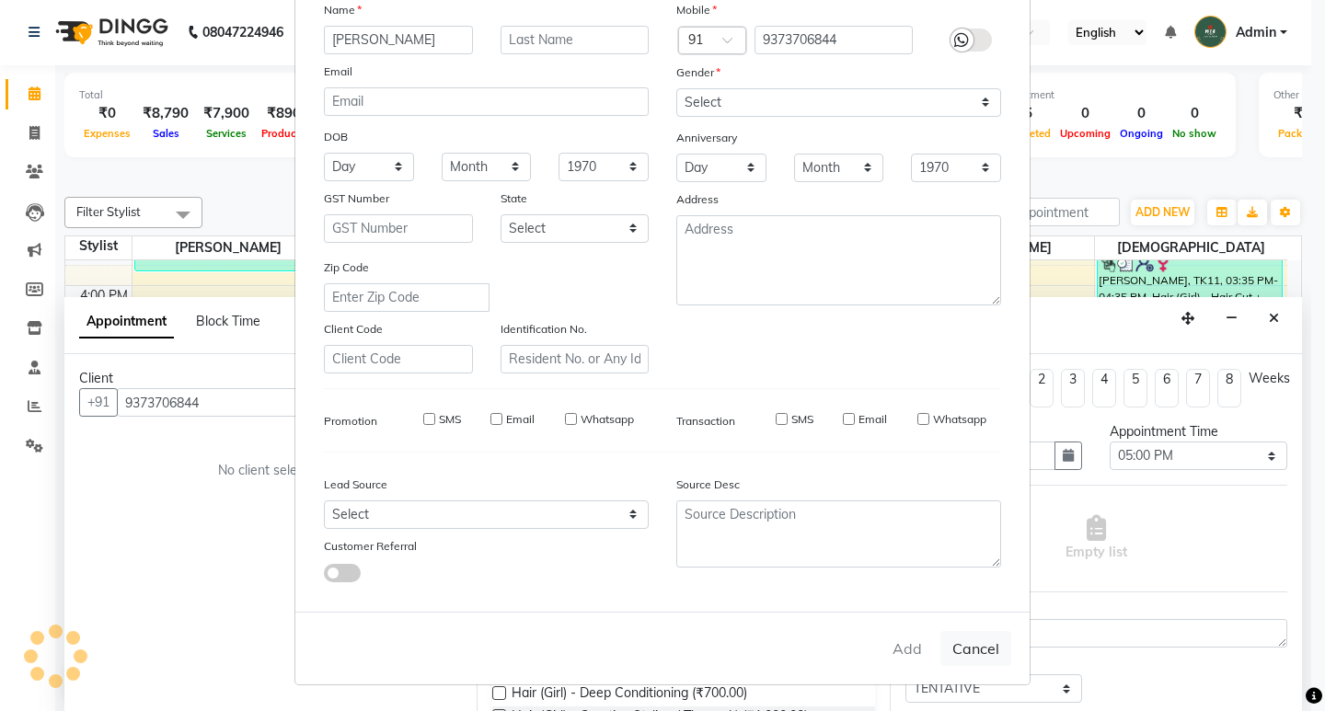
select select
checkbox input "false"
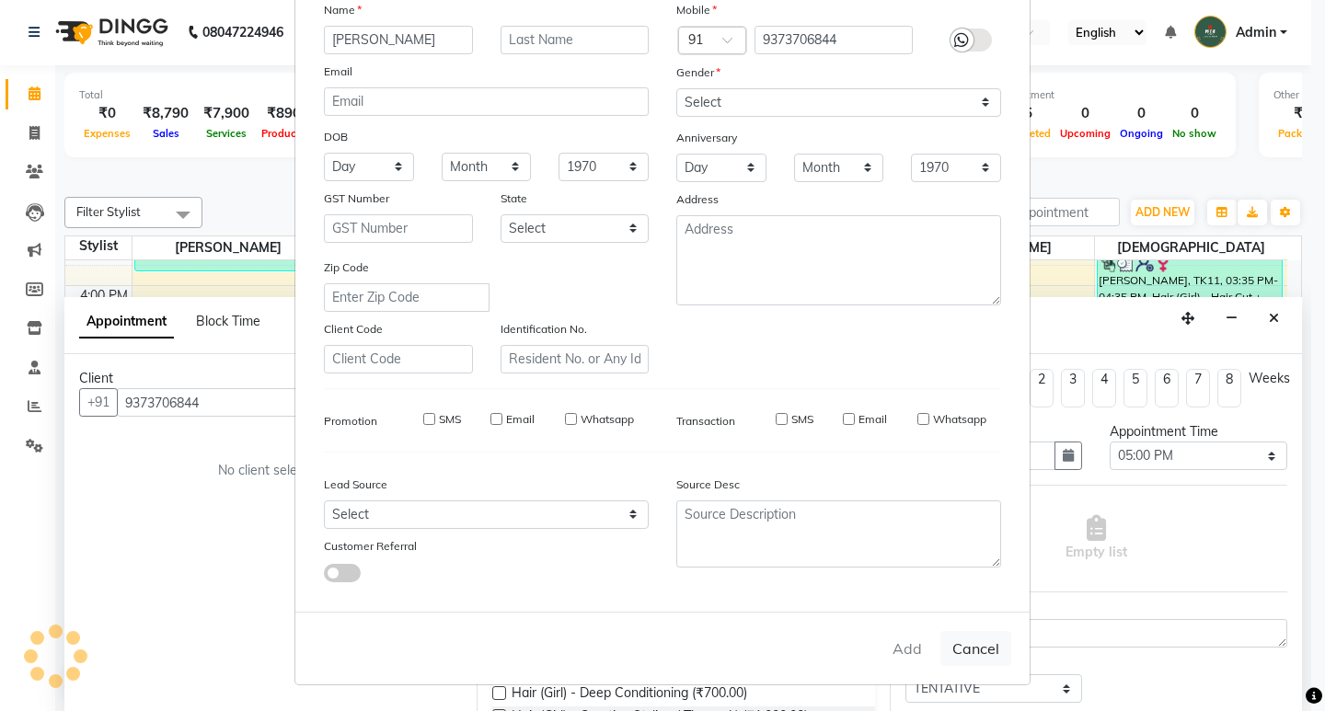
checkbox input "false"
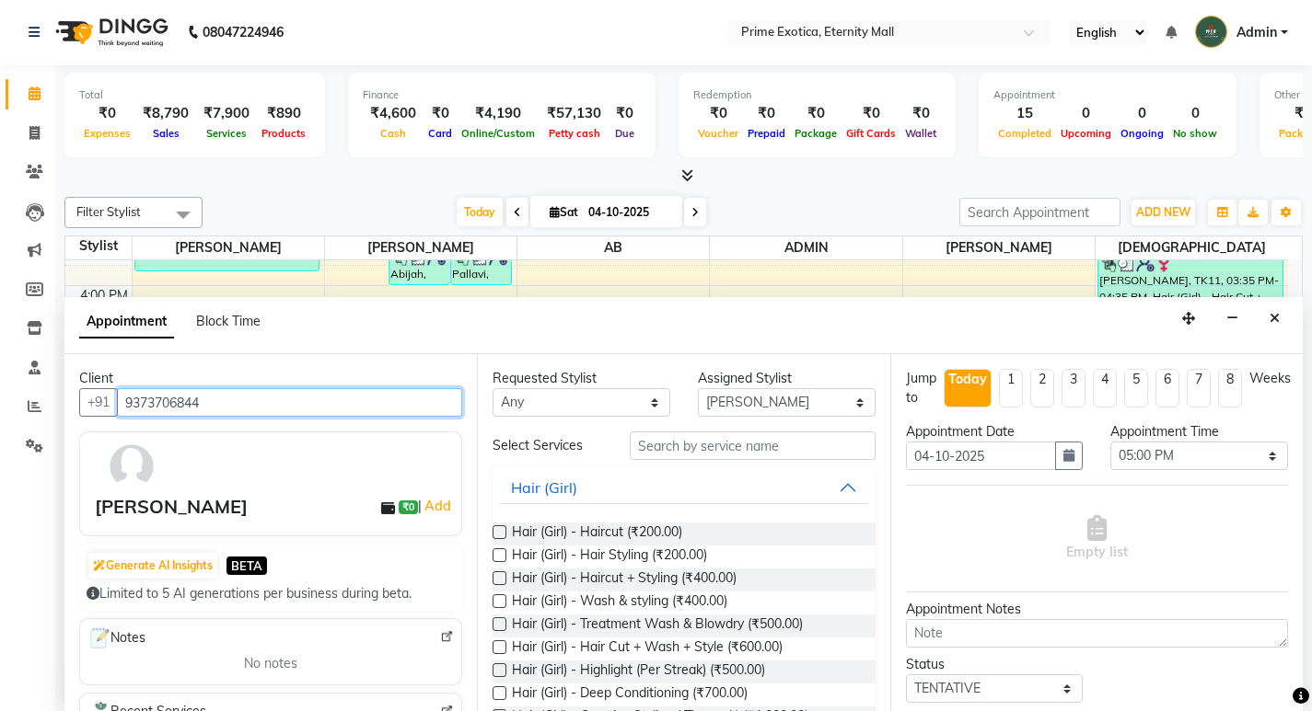
drag, startPoint x: 130, startPoint y: 409, endPoint x: 208, endPoint y: 412, distance: 78.3
click at [208, 412] on input "9373706844" at bounding box center [289, 402] width 345 height 29
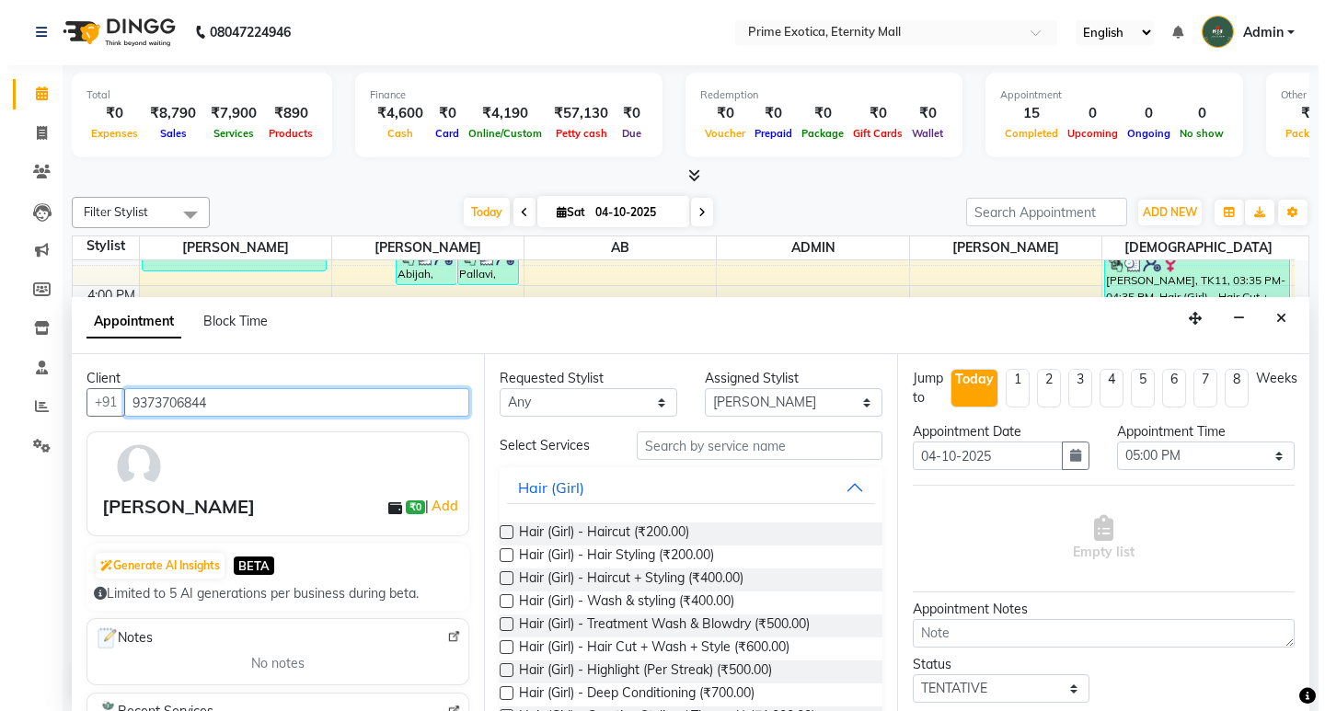
scroll to position [0, 0]
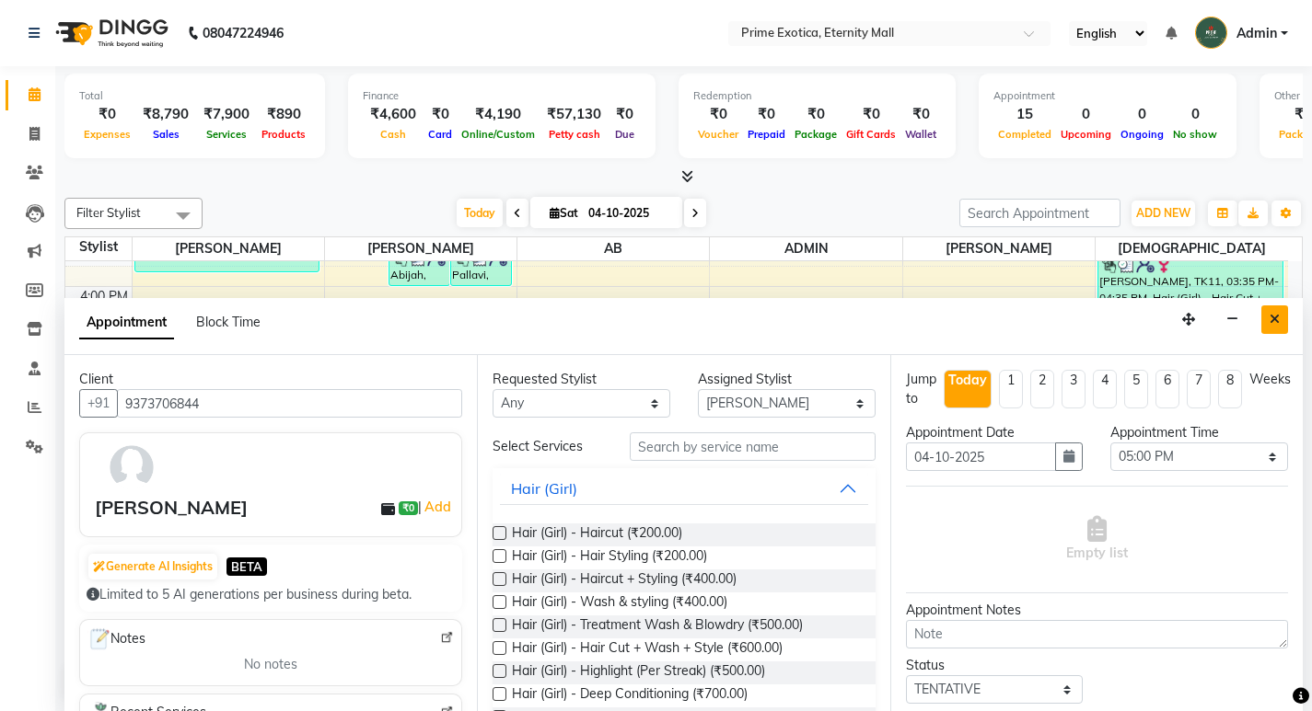
click at [1278, 321] on icon "Close" at bounding box center [1274, 319] width 10 height 13
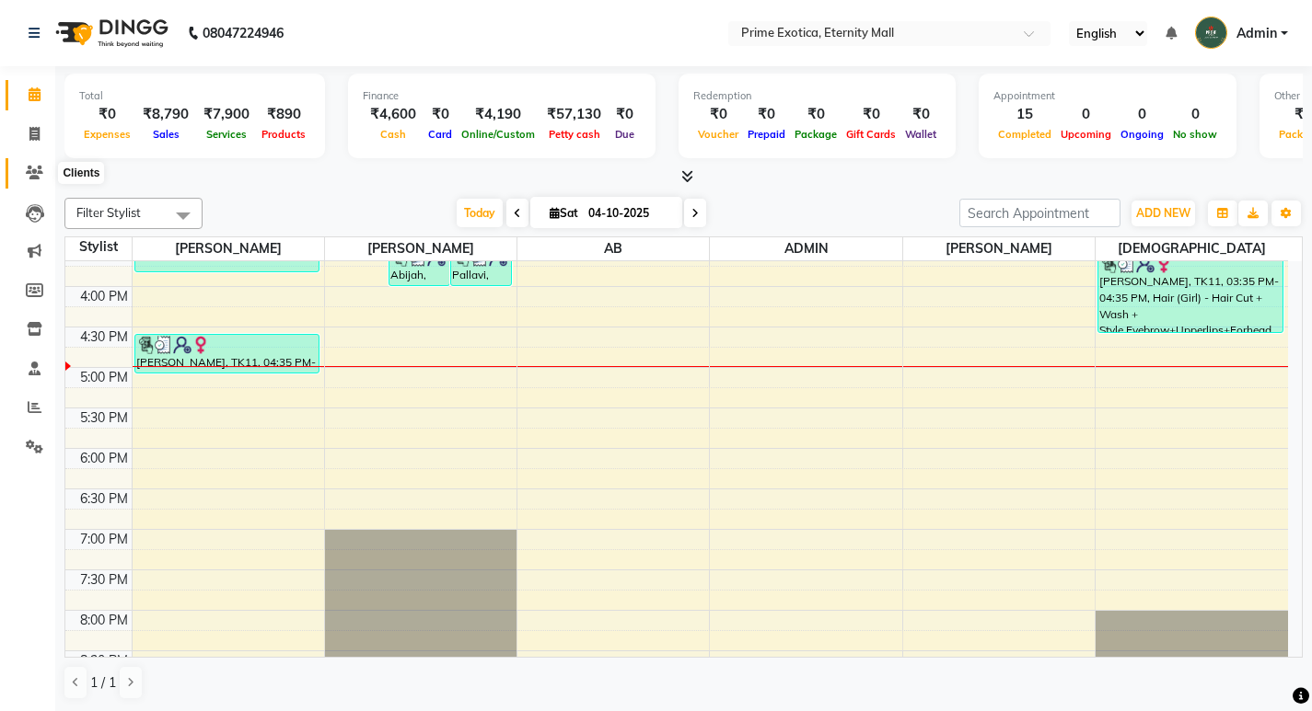
click at [46, 177] on span at bounding box center [34, 173] width 32 height 21
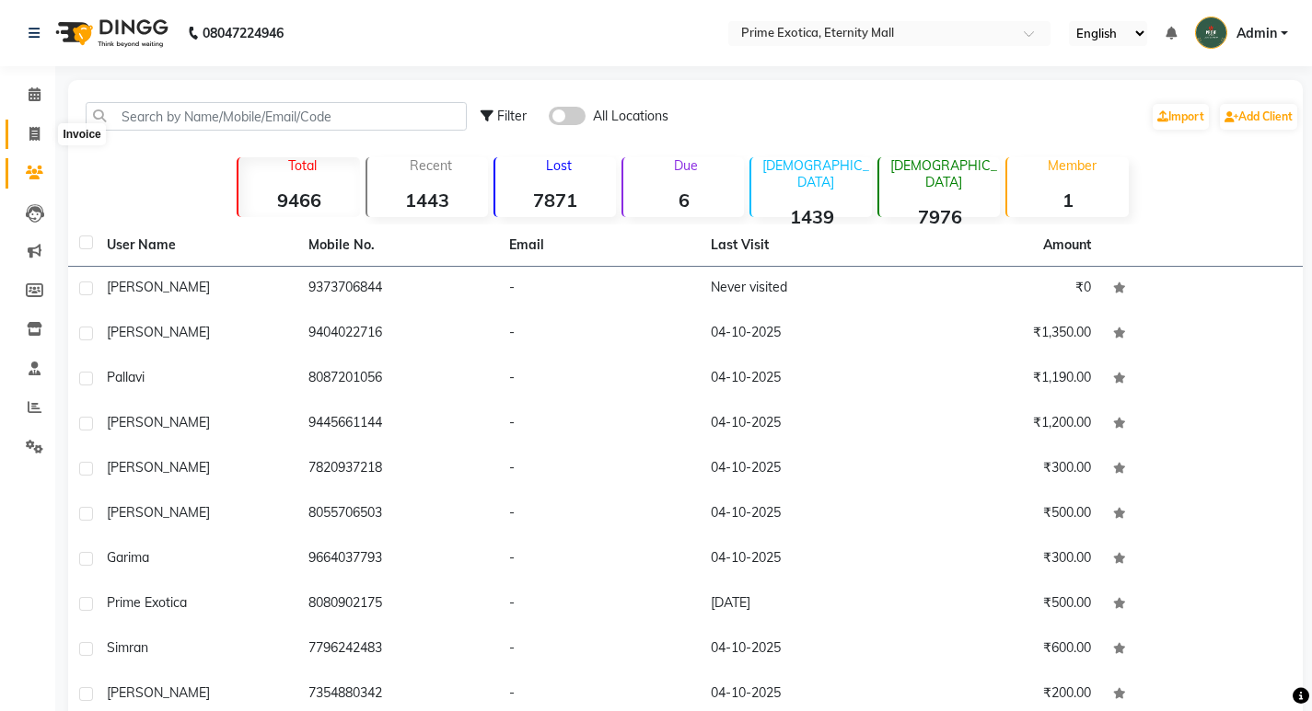
click at [28, 128] on span at bounding box center [34, 134] width 32 height 21
select select "service"
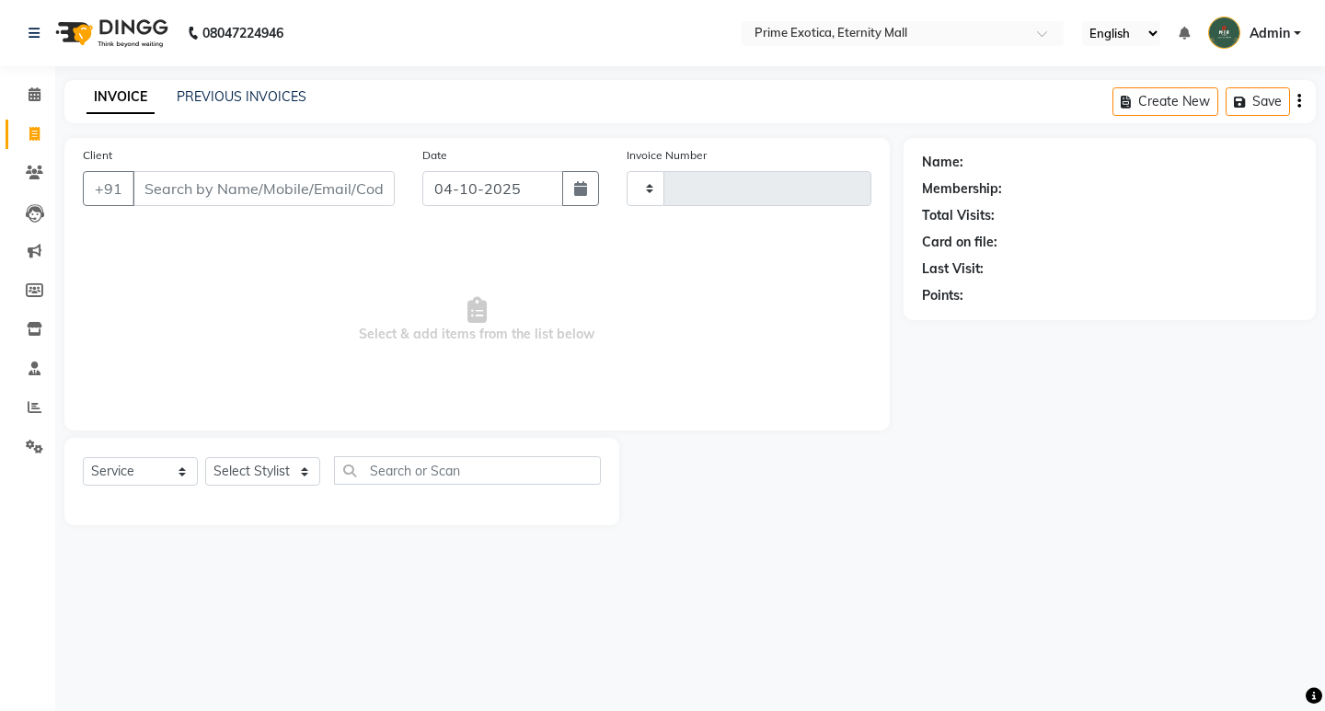
type input "3915"
select select "5774"
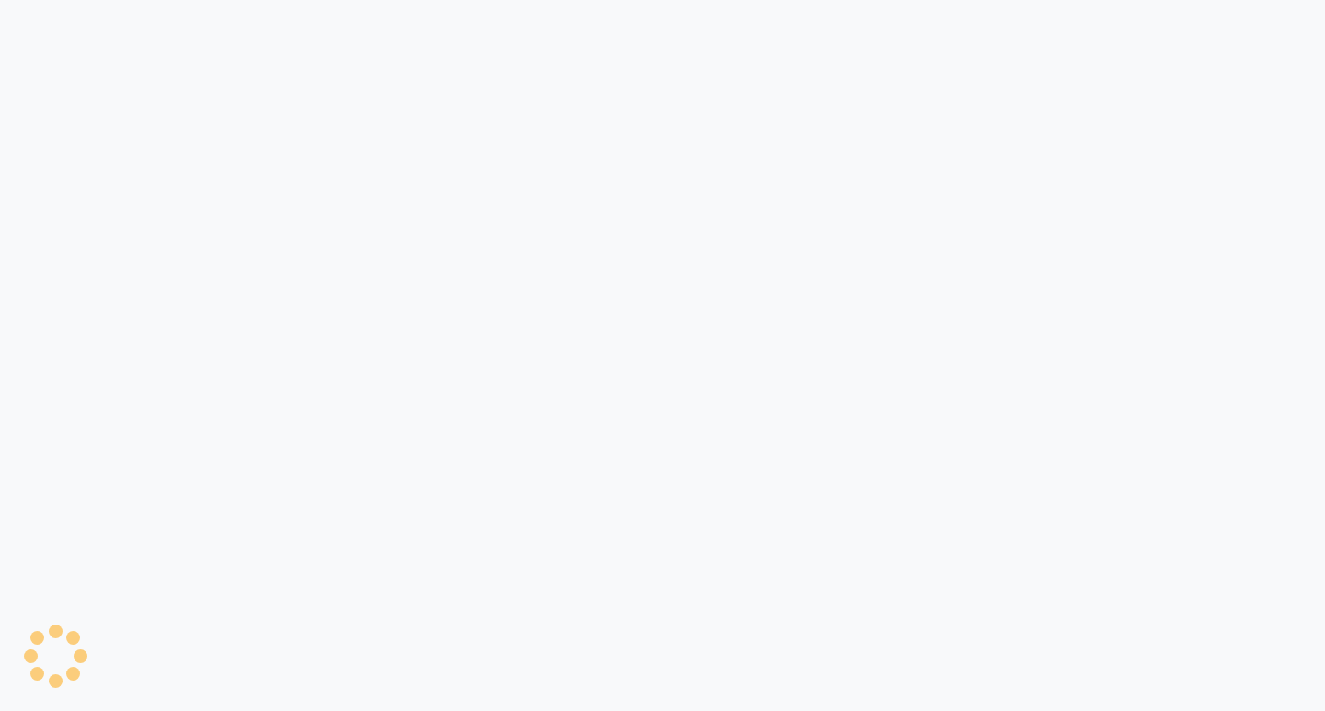
select select "service"
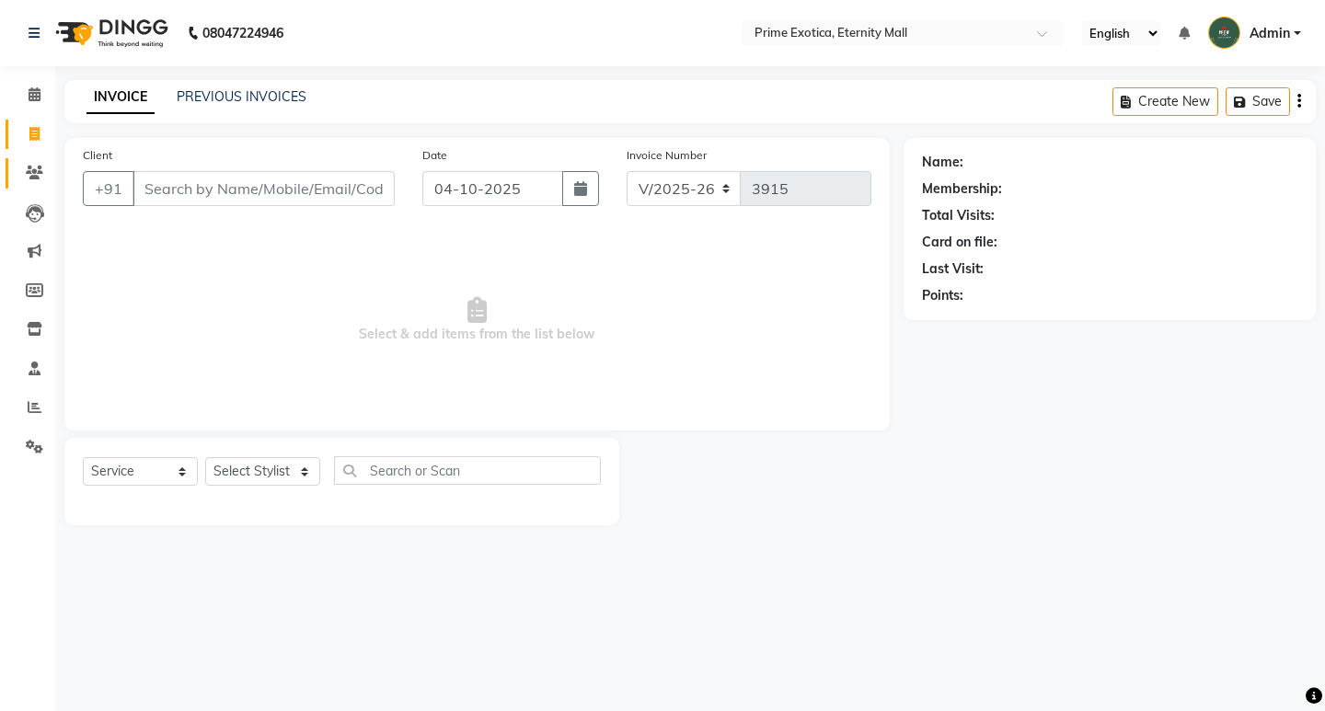
click at [40, 161] on link "Clients" at bounding box center [28, 173] width 44 height 30
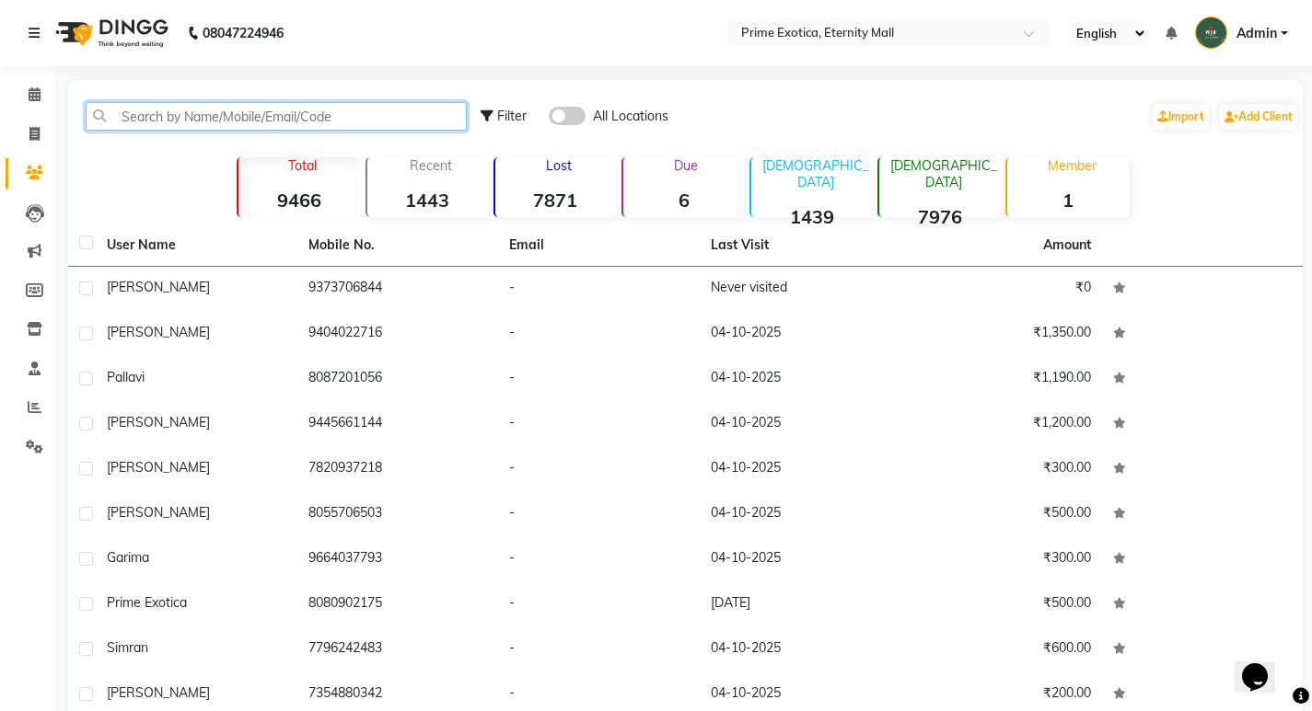
click at [162, 116] on input "text" at bounding box center [276, 116] width 381 height 29
paste input "9373706844"
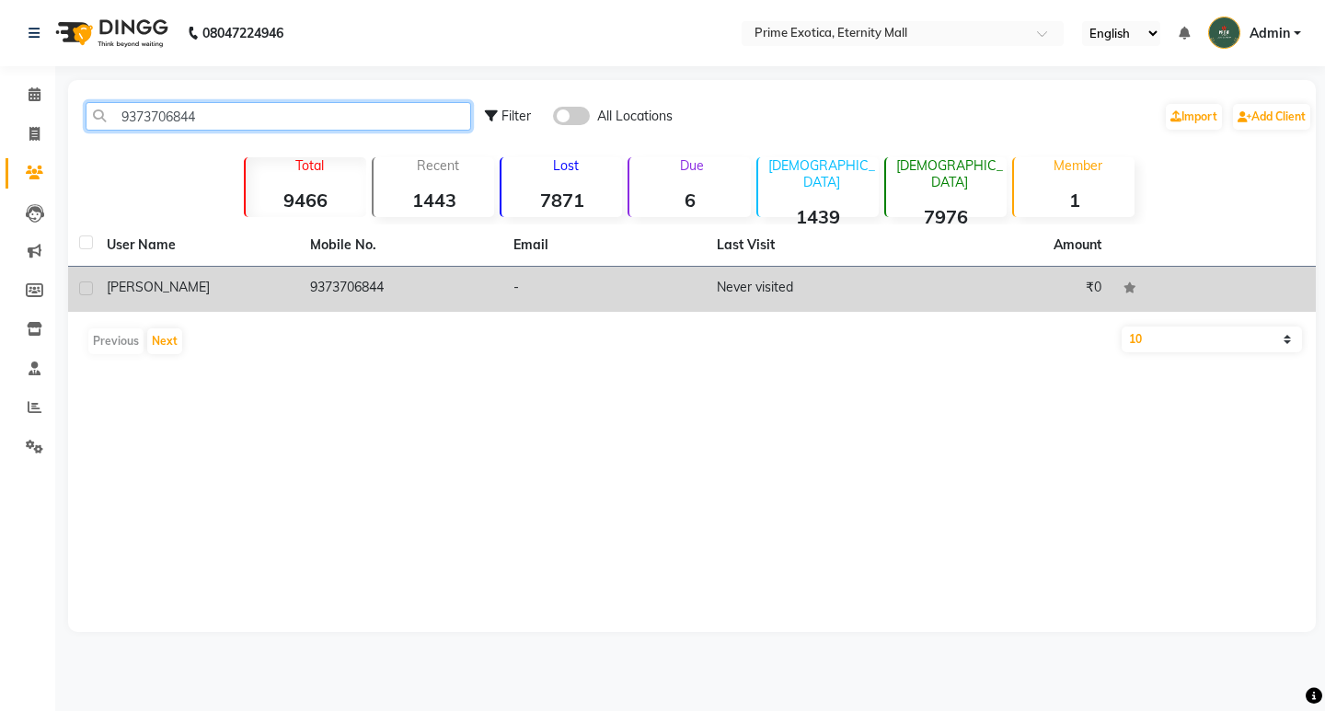
type input "9373706844"
click at [305, 281] on td "9373706844" at bounding box center [400, 289] width 203 height 45
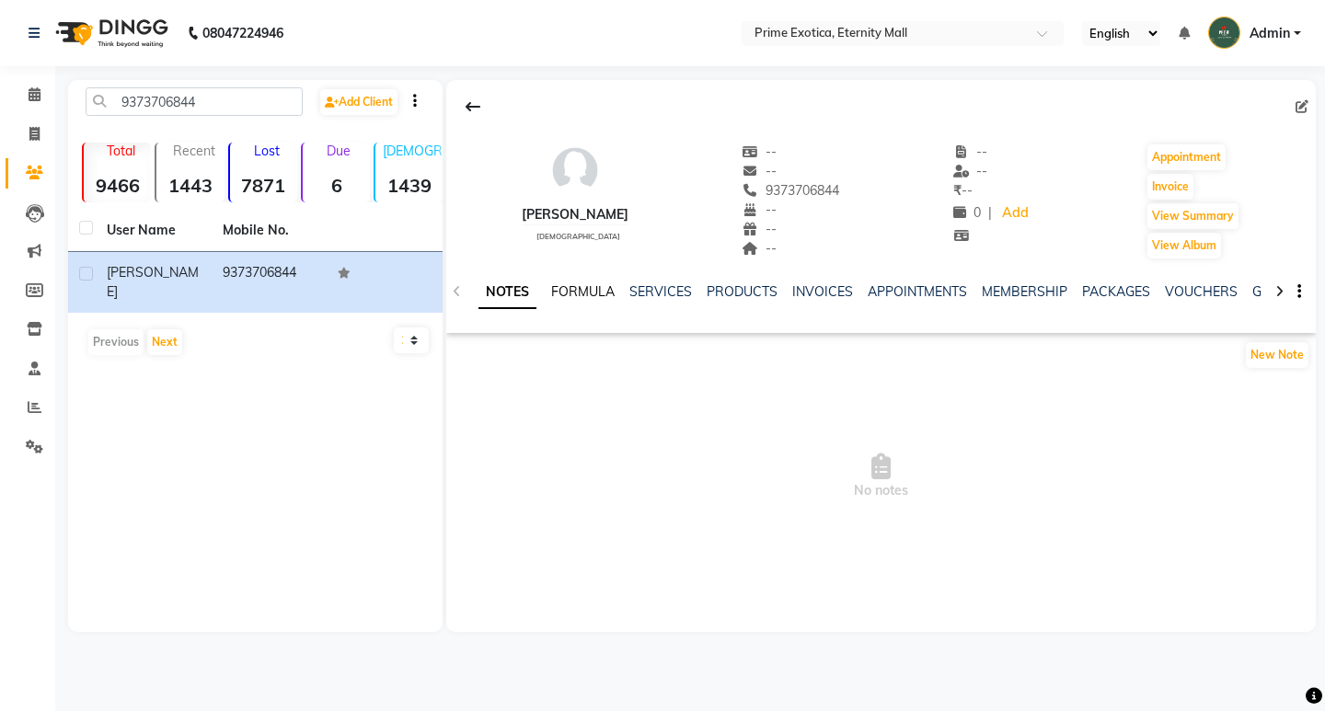
click at [565, 295] on link "FORMULA" at bounding box center [583, 291] width 64 height 17
click at [660, 289] on link "SERVICES" at bounding box center [659, 291] width 63 height 17
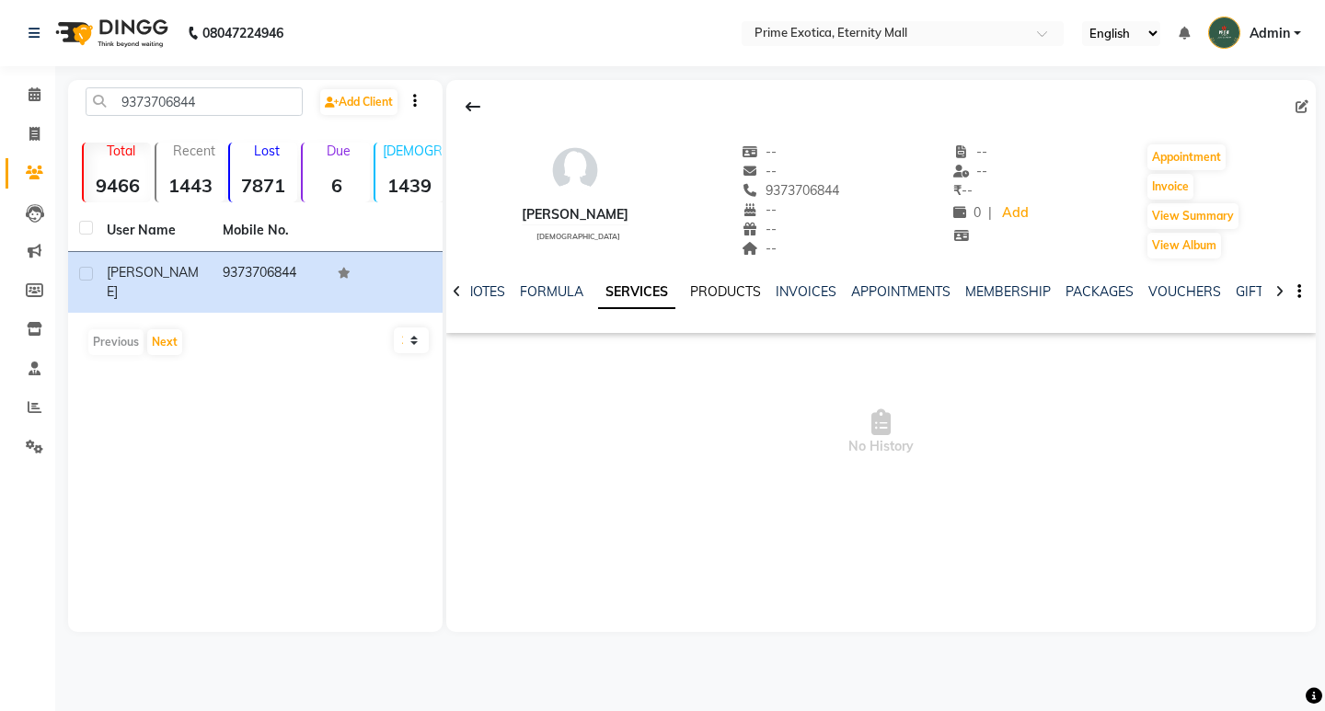
click at [728, 292] on link "PRODUCTS" at bounding box center [725, 291] width 71 height 17
click at [544, 294] on link "FORMULA" at bounding box center [537, 291] width 64 height 17
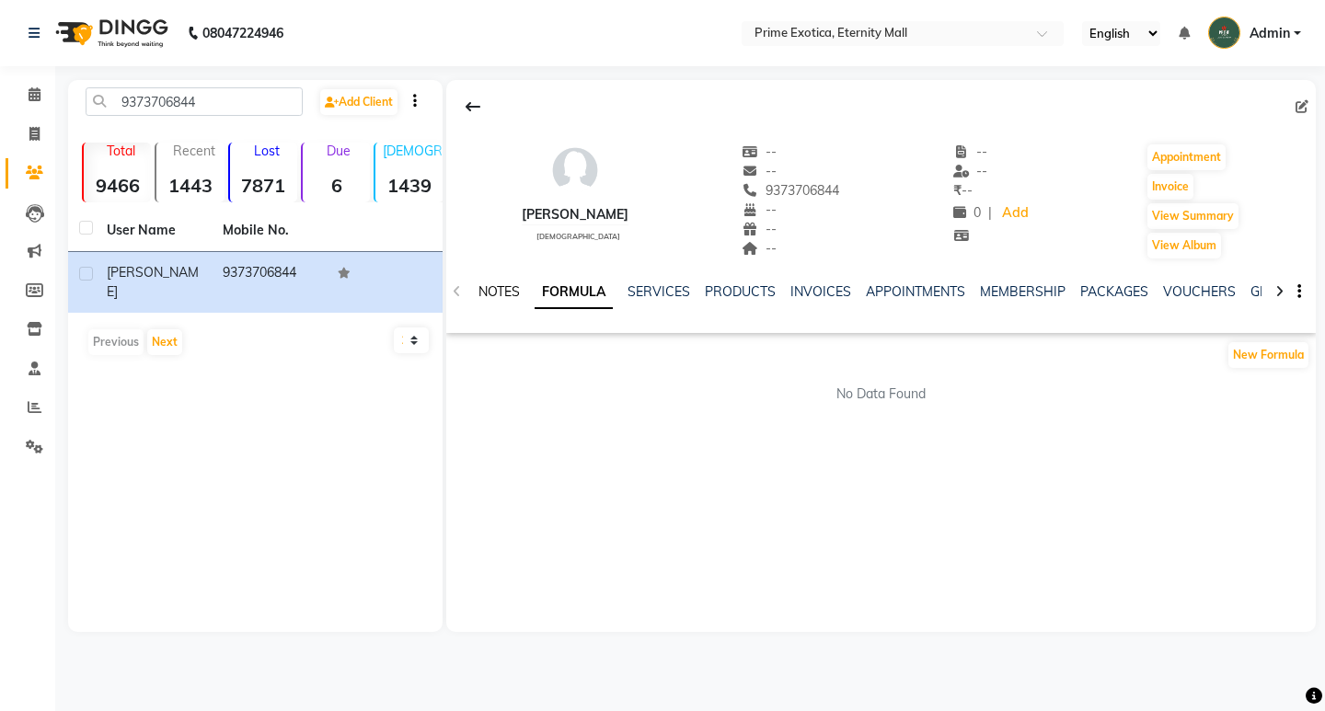
click at [499, 293] on link "NOTES" at bounding box center [499, 291] width 41 height 17
drag, startPoint x: 731, startPoint y: 189, endPoint x: 815, endPoint y: 193, distance: 83.9
click at [815, 193] on div "Lina female -- -- 9373706844 Mobile No. -- -- -- -- -- ₹ -- 0 | Add Appointment…" at bounding box center [881, 192] width 870 height 136
click at [33, 139] on icon at bounding box center [34, 134] width 10 height 14
select select "service"
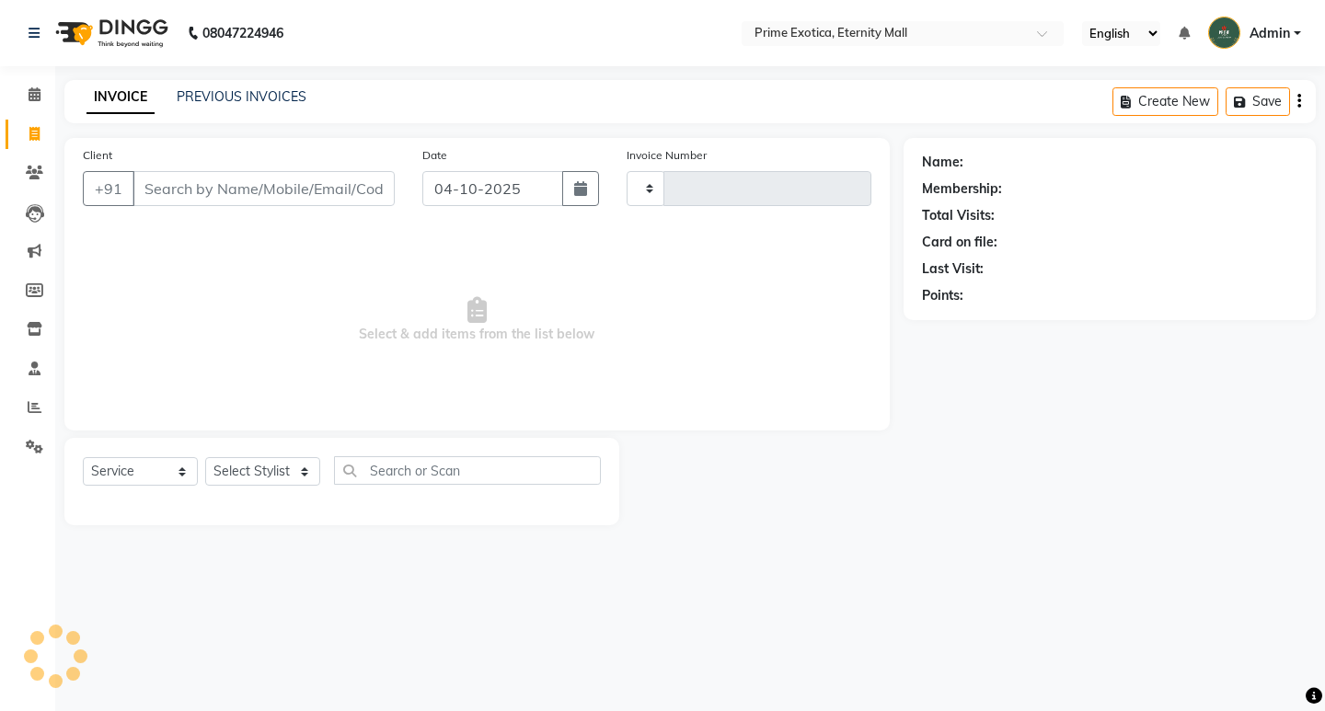
type input "3915"
select select "5774"
click at [45, 98] on span at bounding box center [34, 95] width 32 height 21
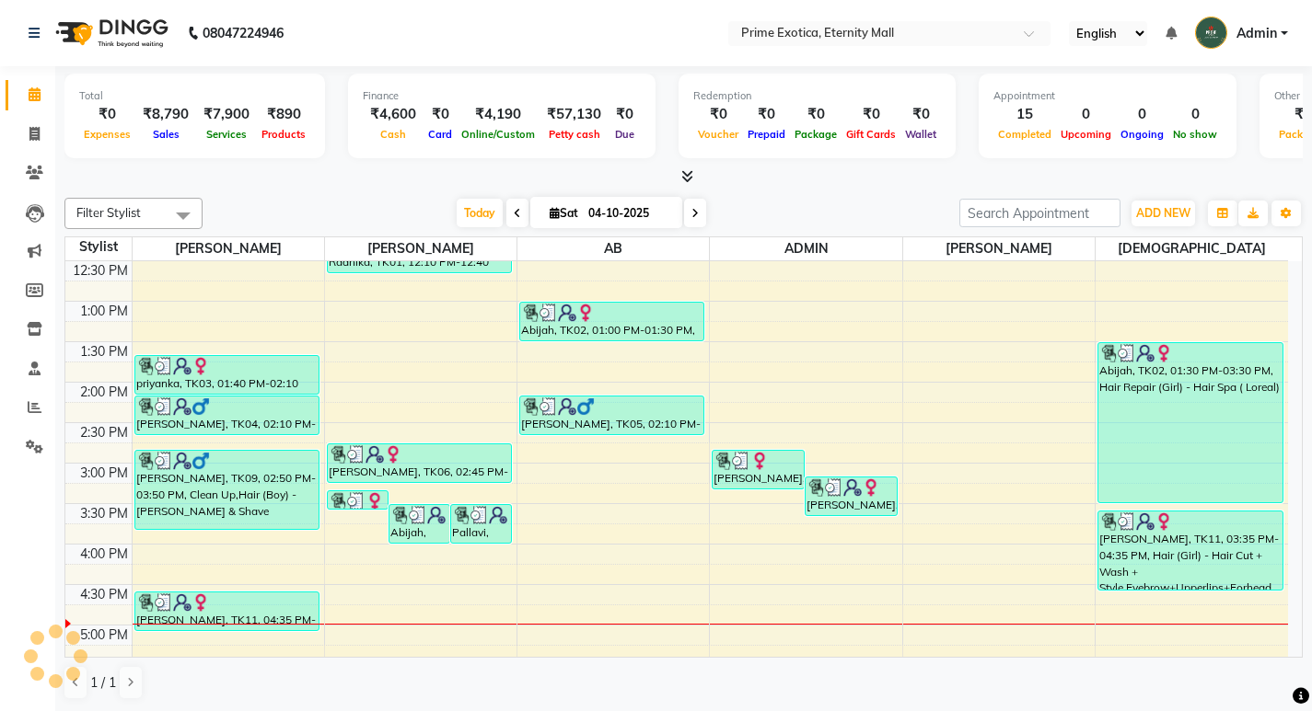
scroll to position [460, 0]
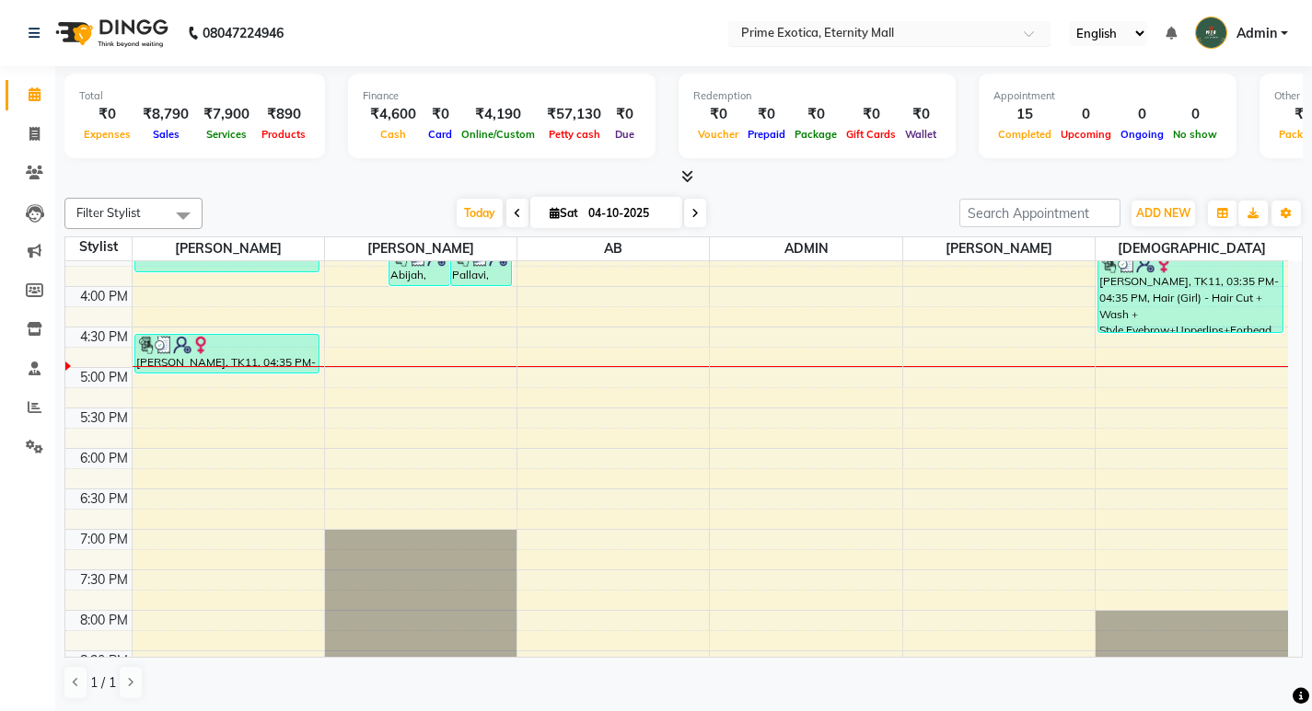
click at [767, 29] on input "text" at bounding box center [870, 35] width 267 height 18
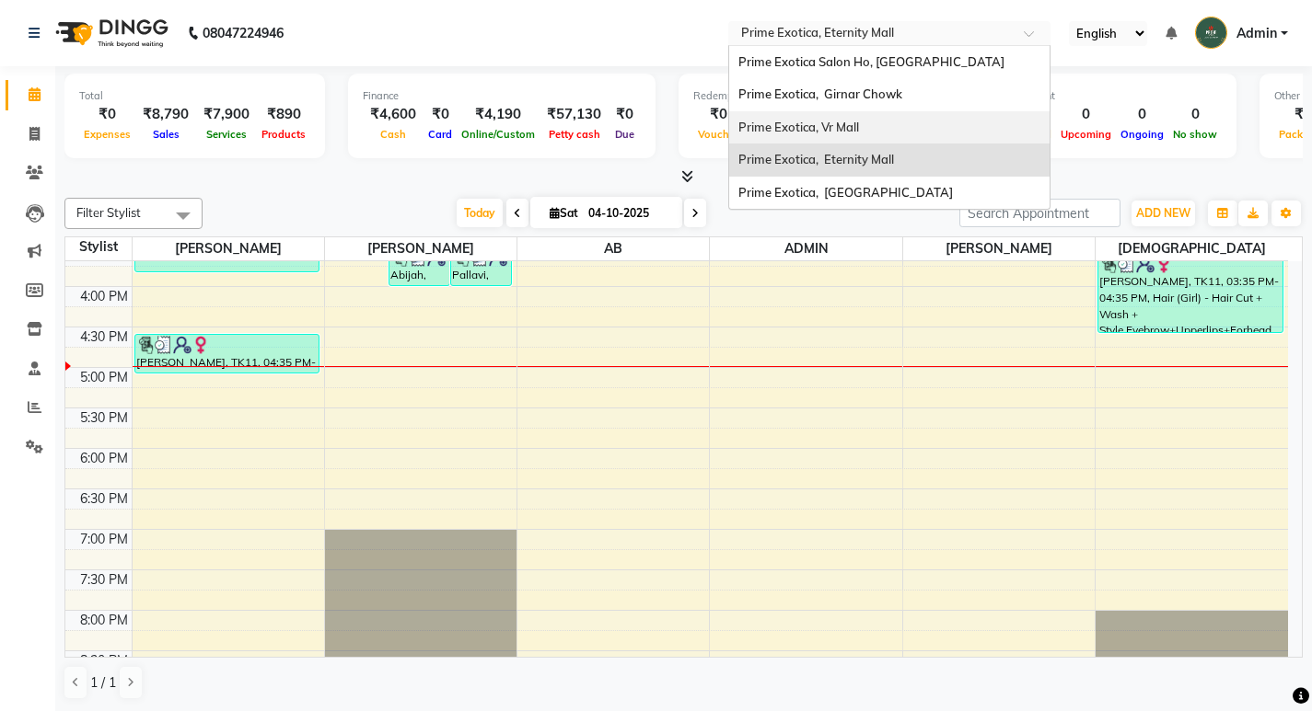
click at [810, 129] on span "Prime Exotica, Vr Mall" at bounding box center [798, 127] width 121 height 15
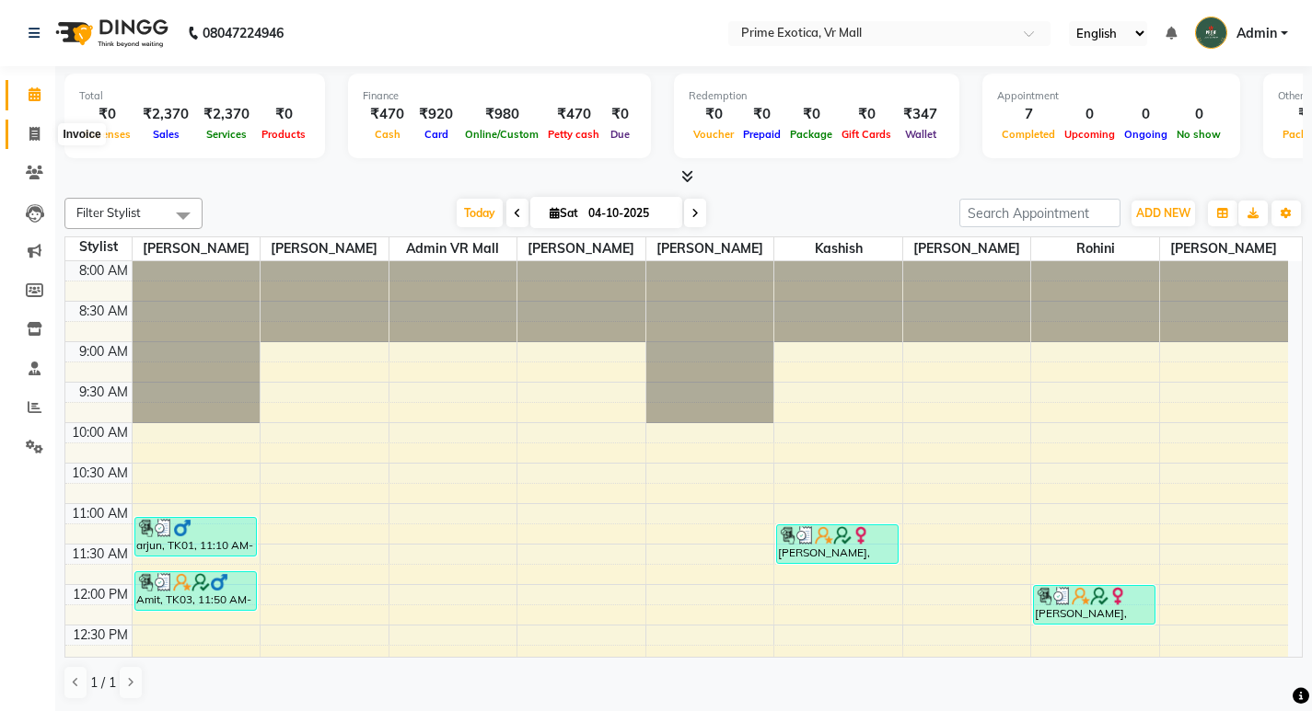
click at [36, 141] on span at bounding box center [34, 134] width 32 height 21
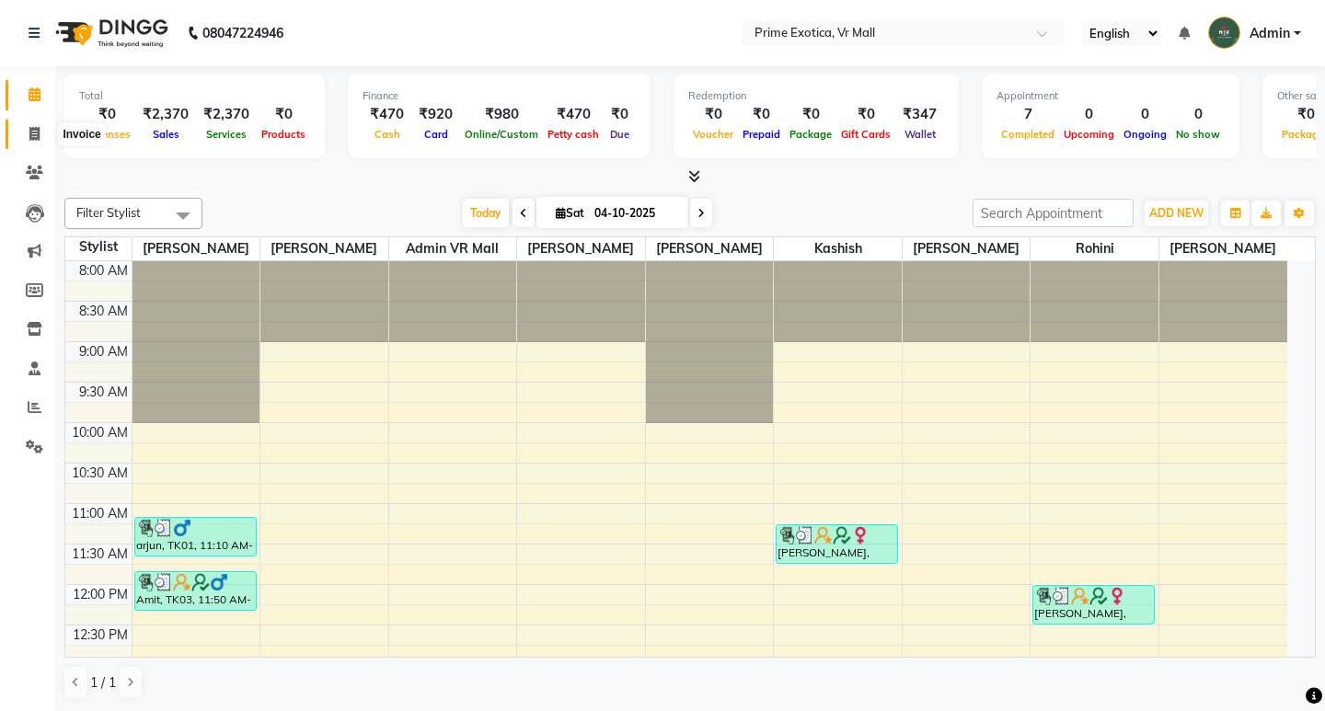
select select "6077"
select select "service"
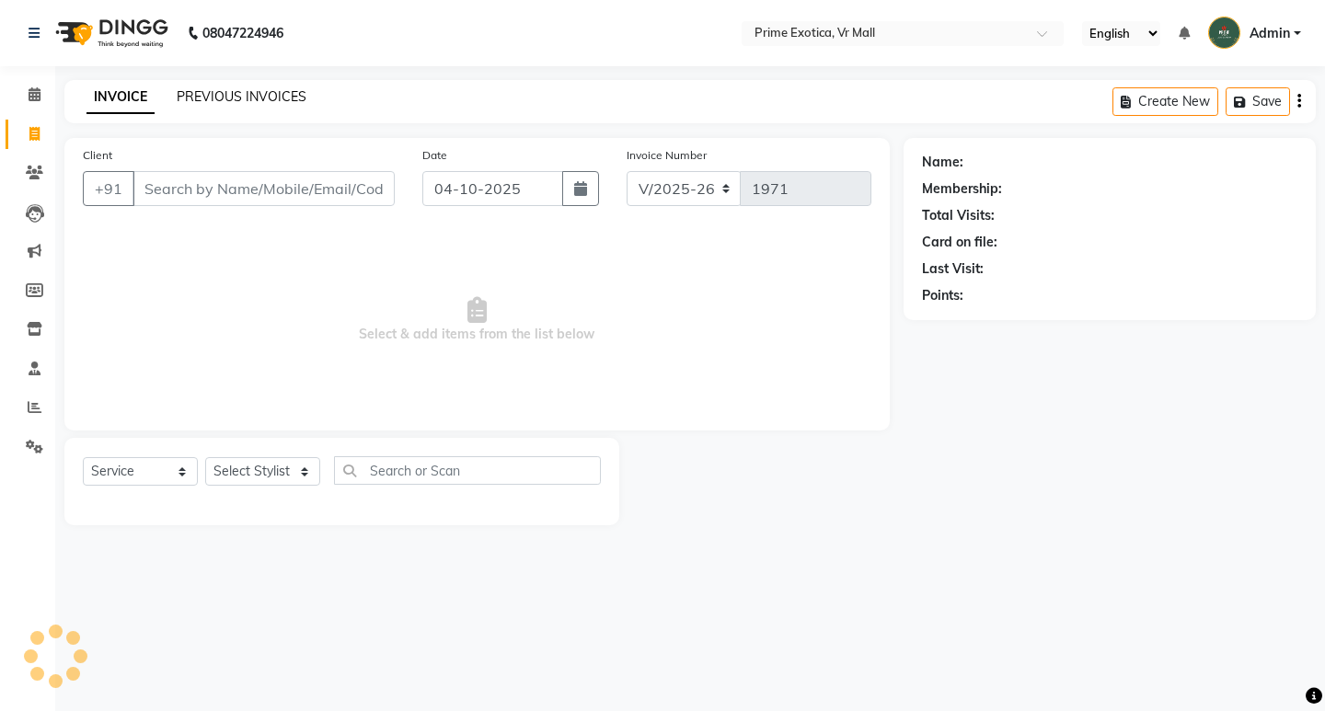
click at [253, 100] on link "PREVIOUS INVOICES" at bounding box center [242, 96] width 130 height 17
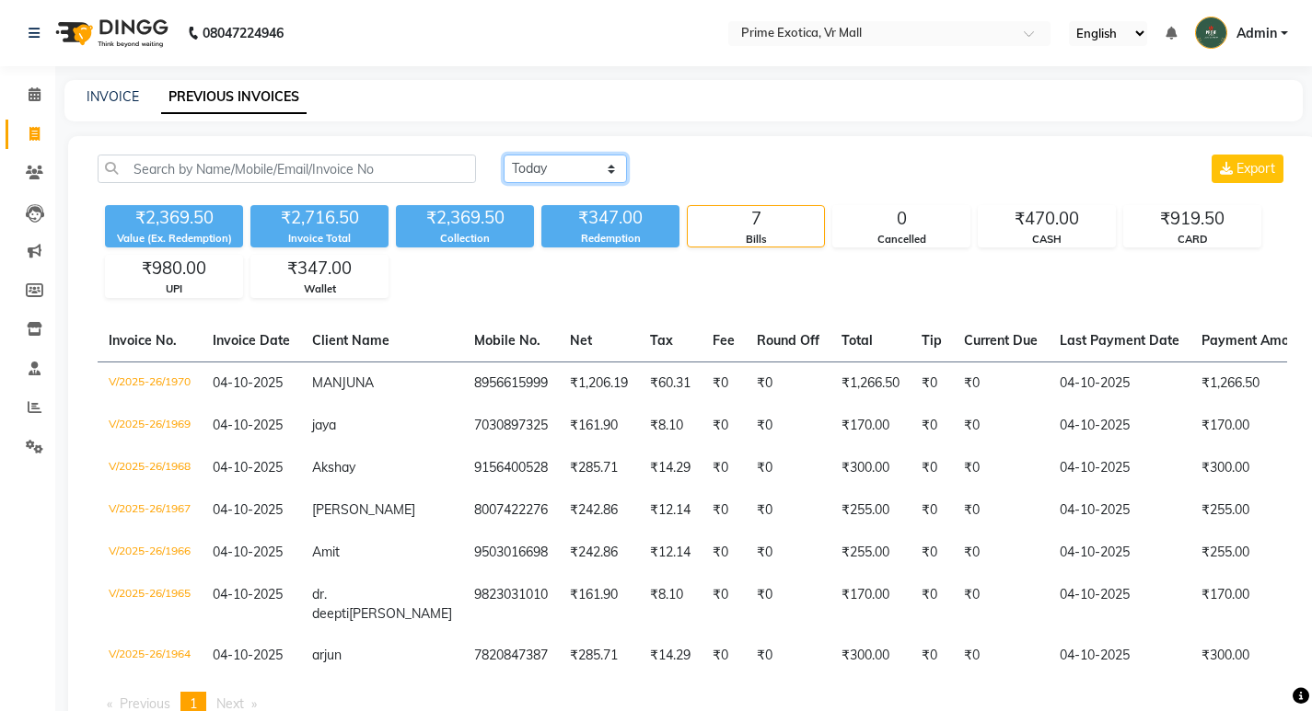
click at [545, 157] on select "[DATE] [DATE] Custom Range" at bounding box center [564, 169] width 123 height 29
select select "yesterday"
click at [503, 155] on select "[DATE] [DATE] Custom Range" at bounding box center [564, 169] width 123 height 29
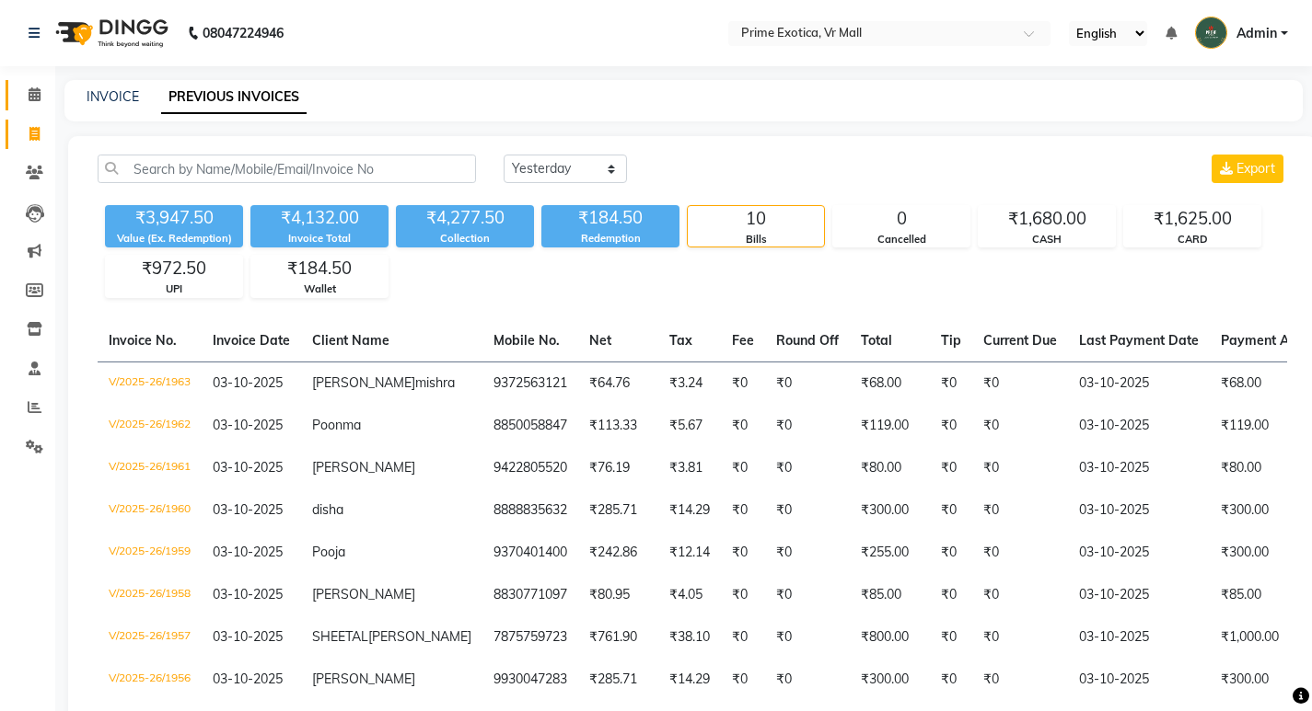
click at [40, 101] on span at bounding box center [34, 95] width 32 height 21
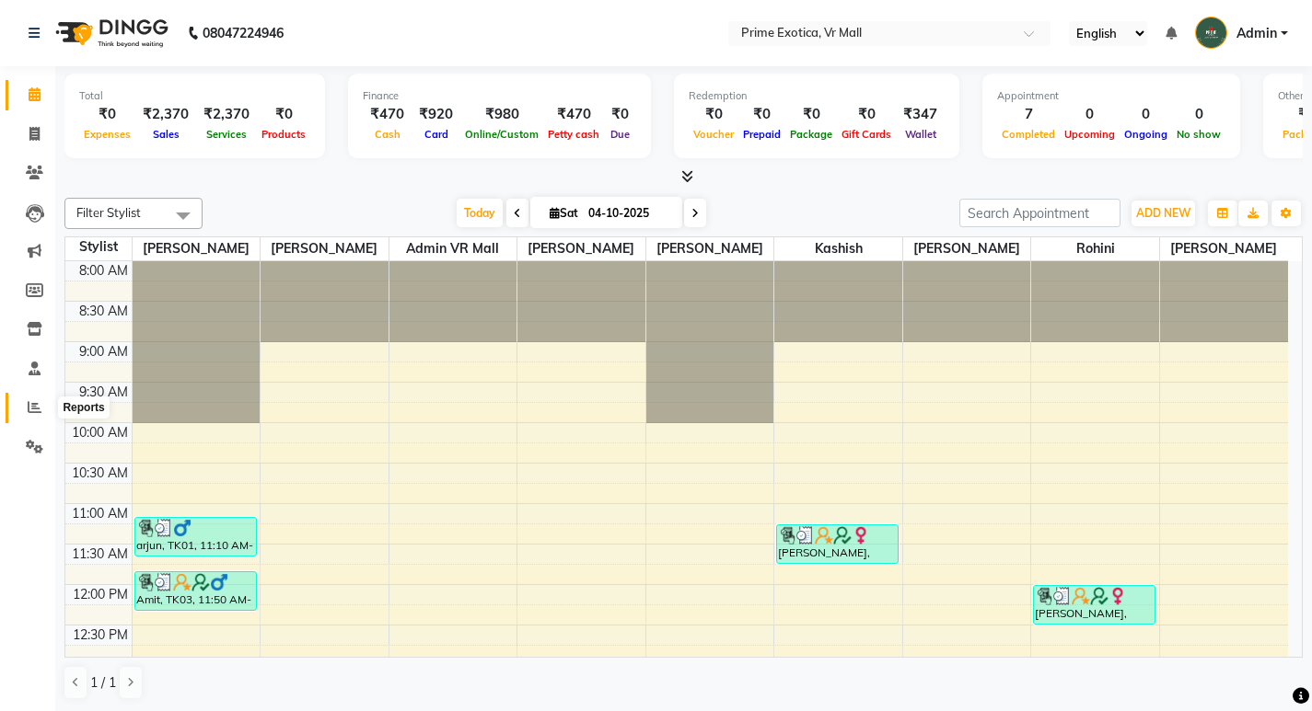
click at [48, 399] on span at bounding box center [34, 408] width 32 height 21
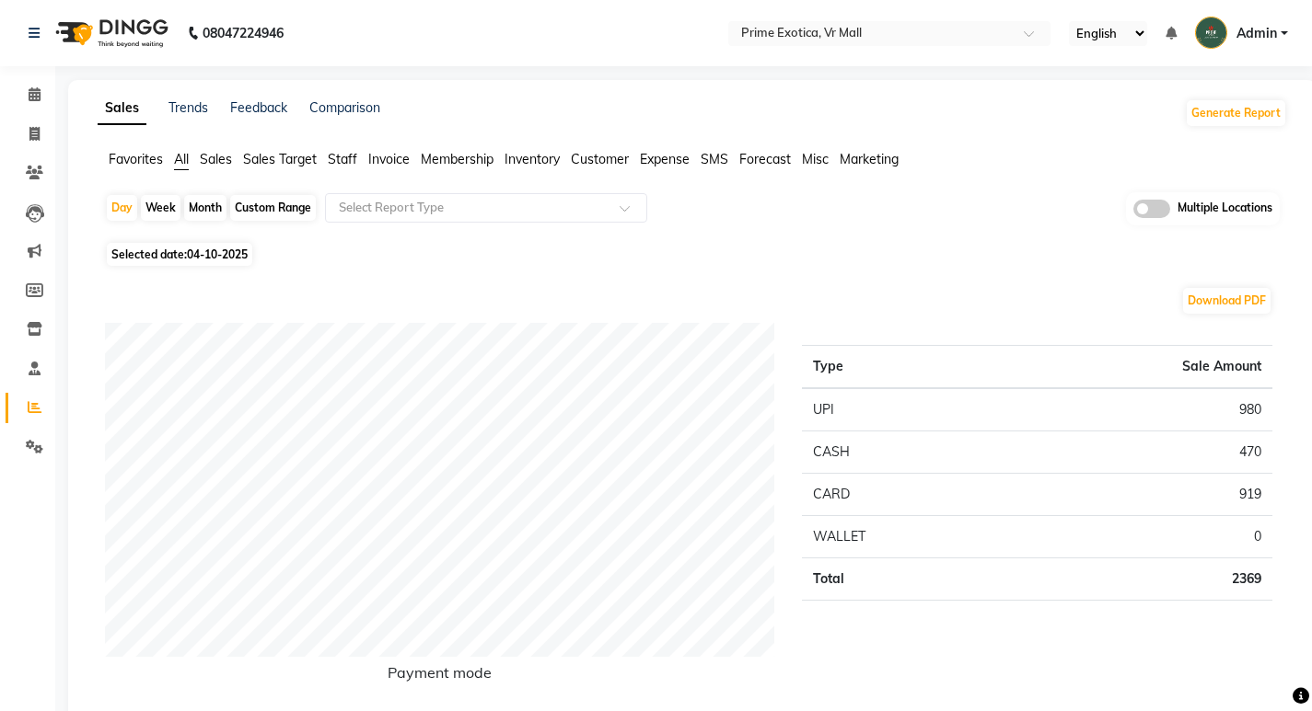
click at [1145, 211] on span at bounding box center [1151, 209] width 37 height 18
click at [1133, 212] on input "checkbox" at bounding box center [1133, 212] width 0 height 0
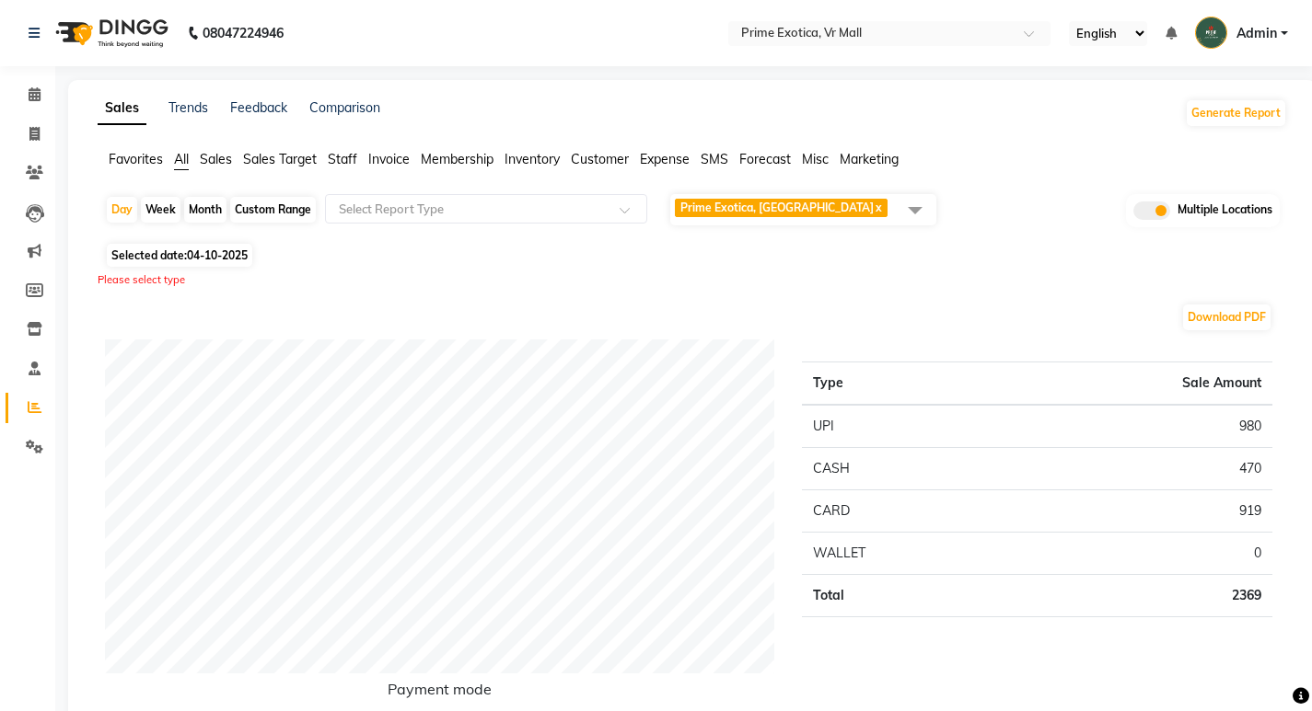
click at [818, 218] on span "Prime Exotica, VR MALL x" at bounding box center [783, 210] width 216 height 22
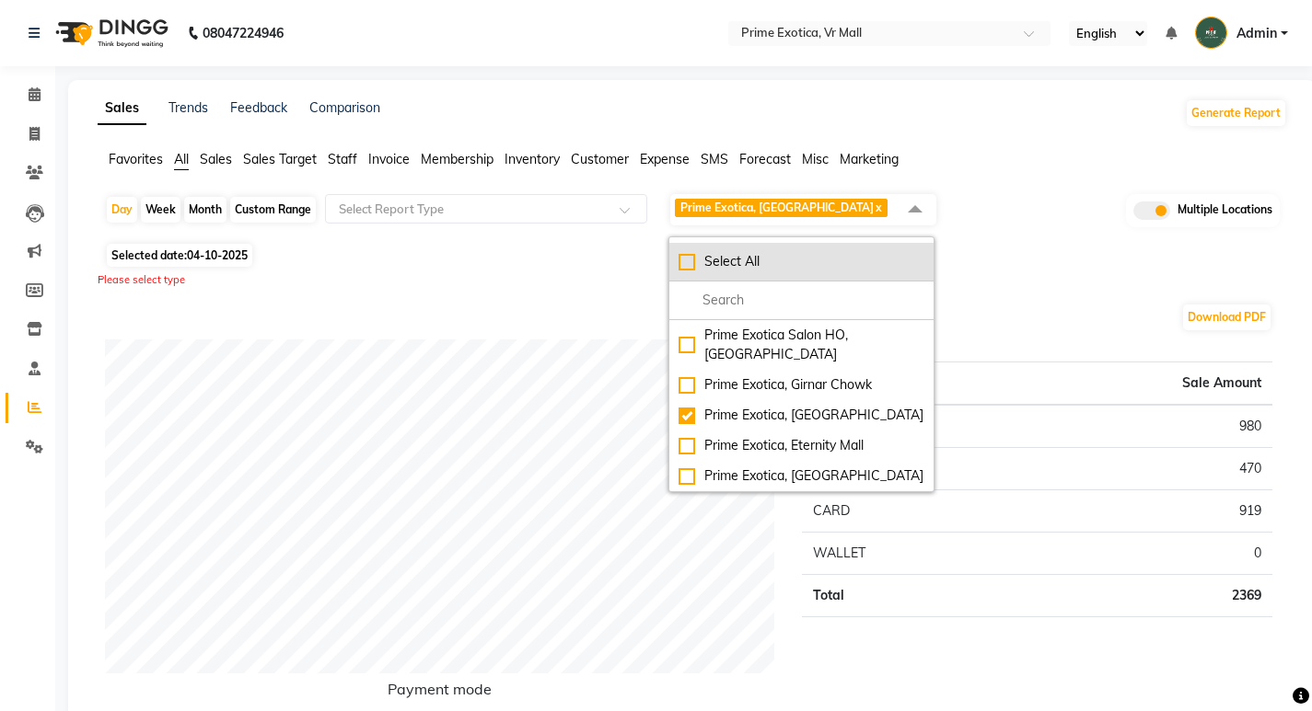
click at [691, 269] on div "Select All" at bounding box center [801, 261] width 246 height 19
checkbox input "true"
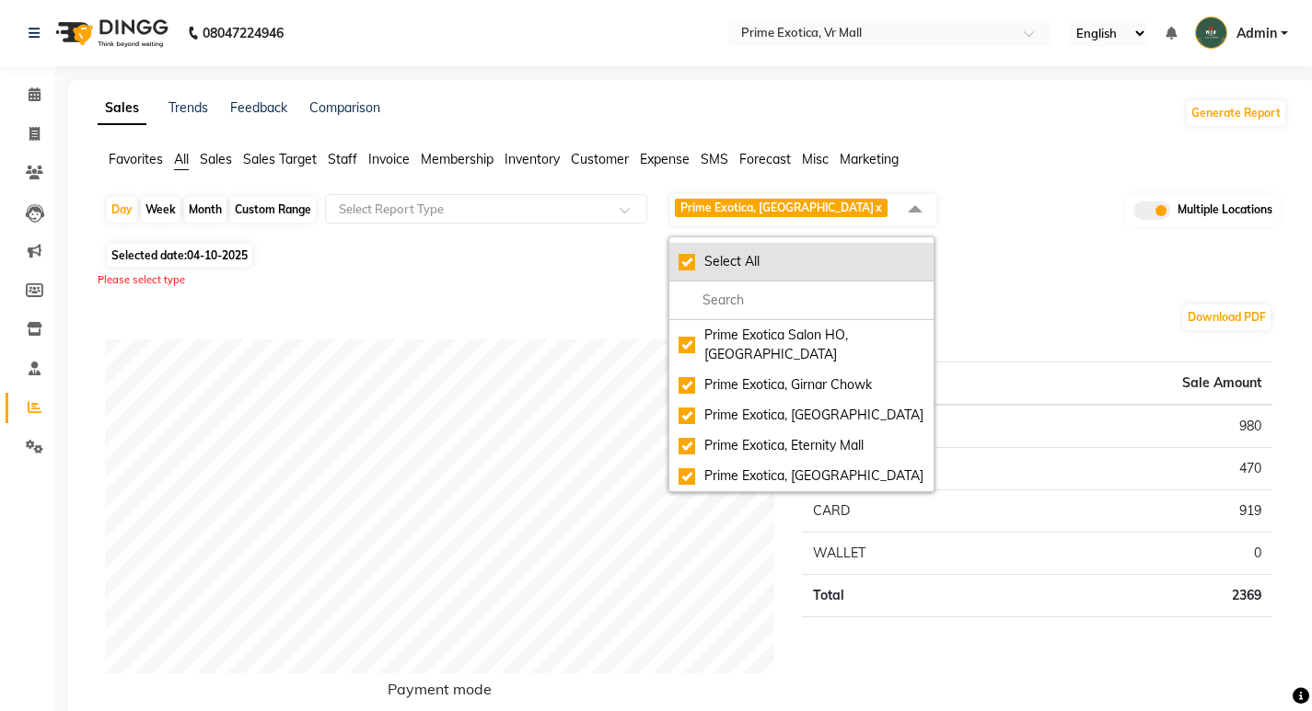
checkbox input "true"
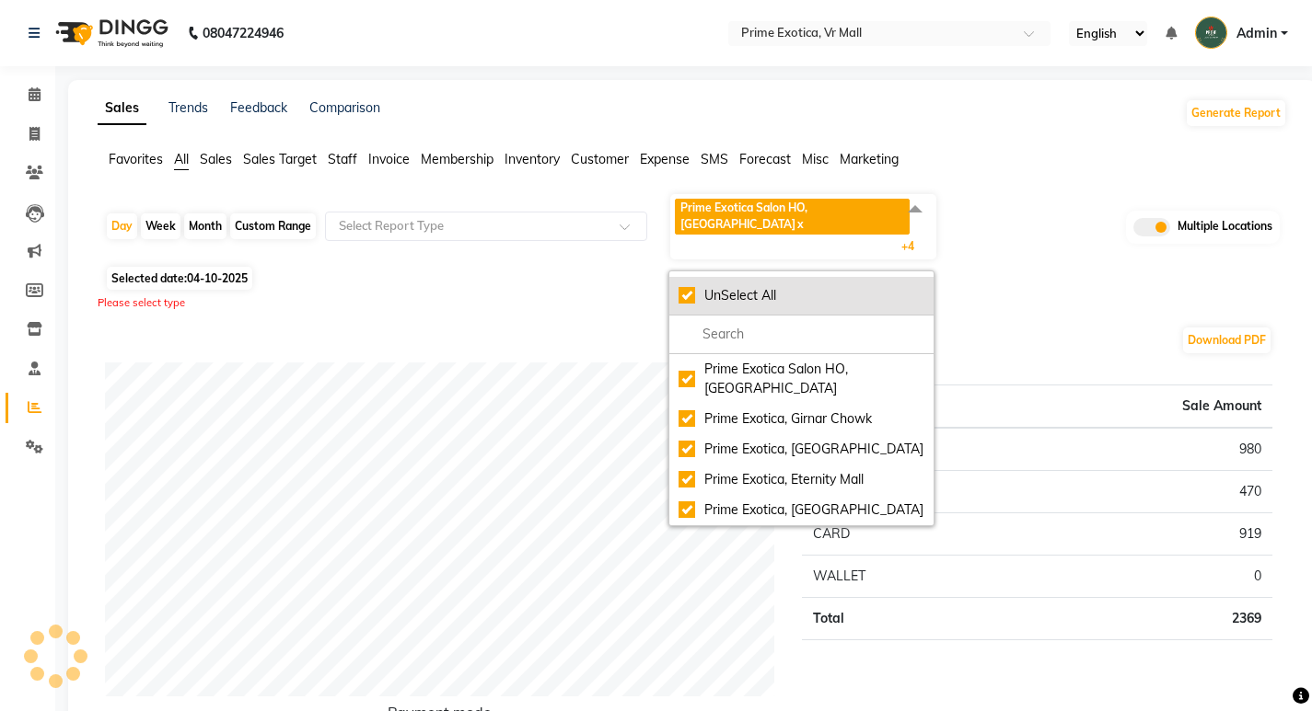
click at [691, 286] on div "UnSelect All" at bounding box center [801, 295] width 246 height 19
checkbox input "false"
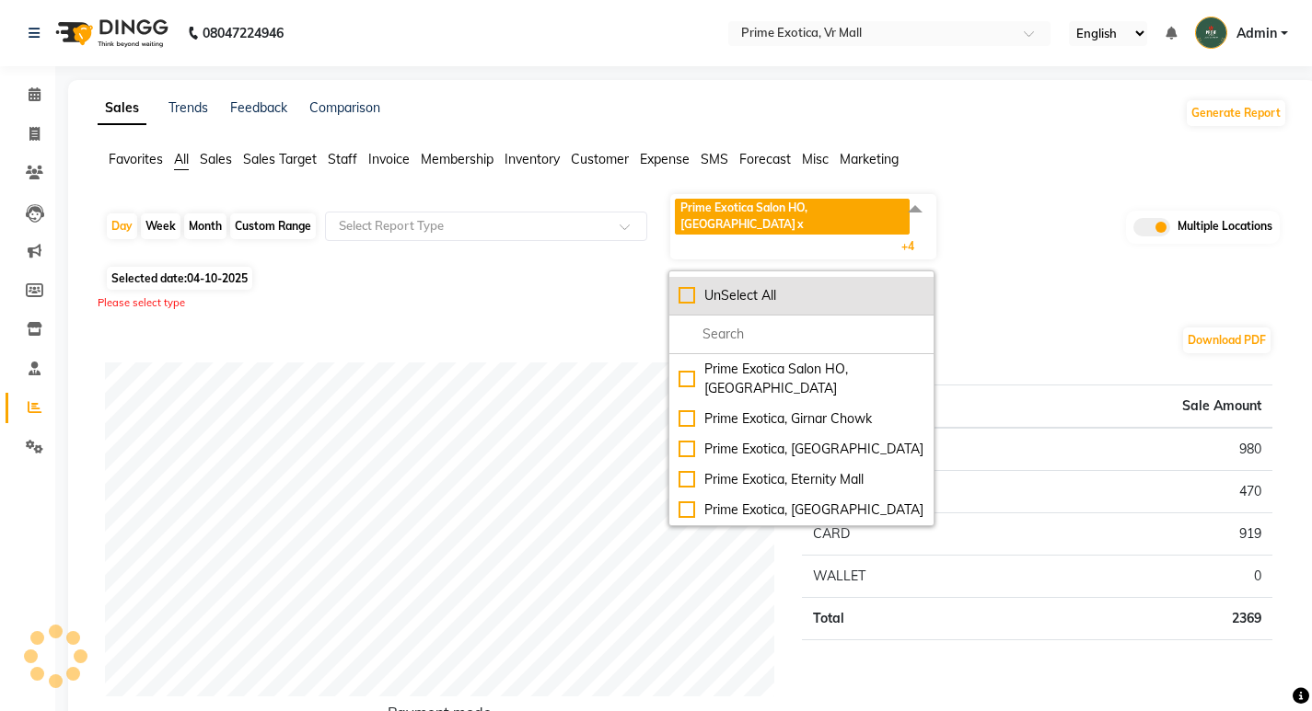
checkbox input "false"
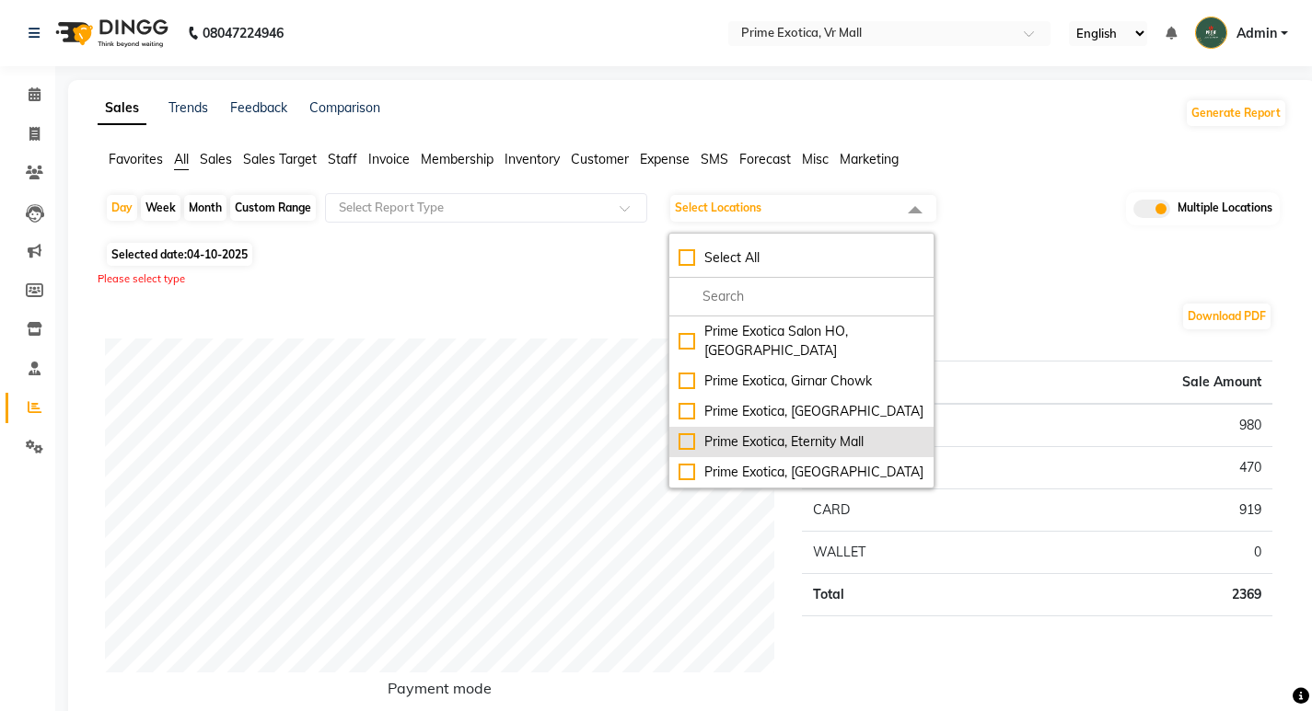
click at [687, 433] on div "Prime Exotica, Eternity Mall" at bounding box center [801, 442] width 246 height 19
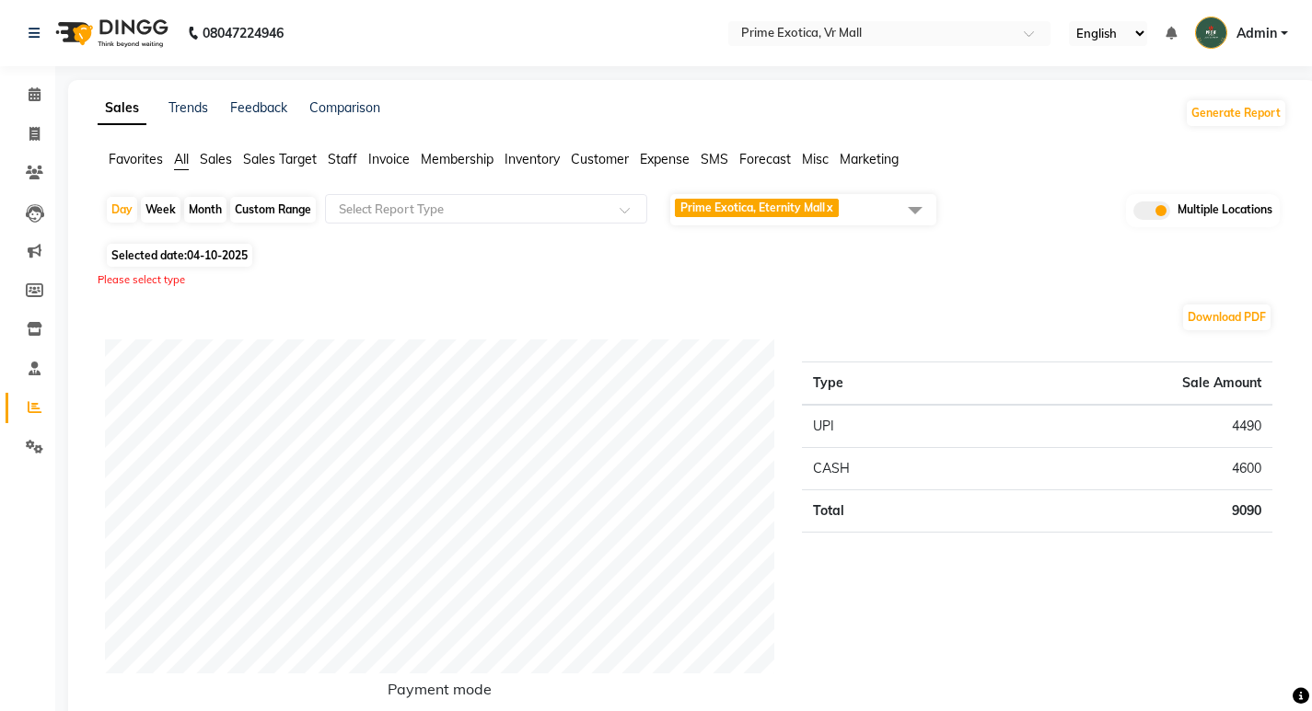
click at [833, 213] on link "x" at bounding box center [829, 208] width 8 height 14
click at [821, 209] on span "Select Locations" at bounding box center [803, 208] width 266 height 26
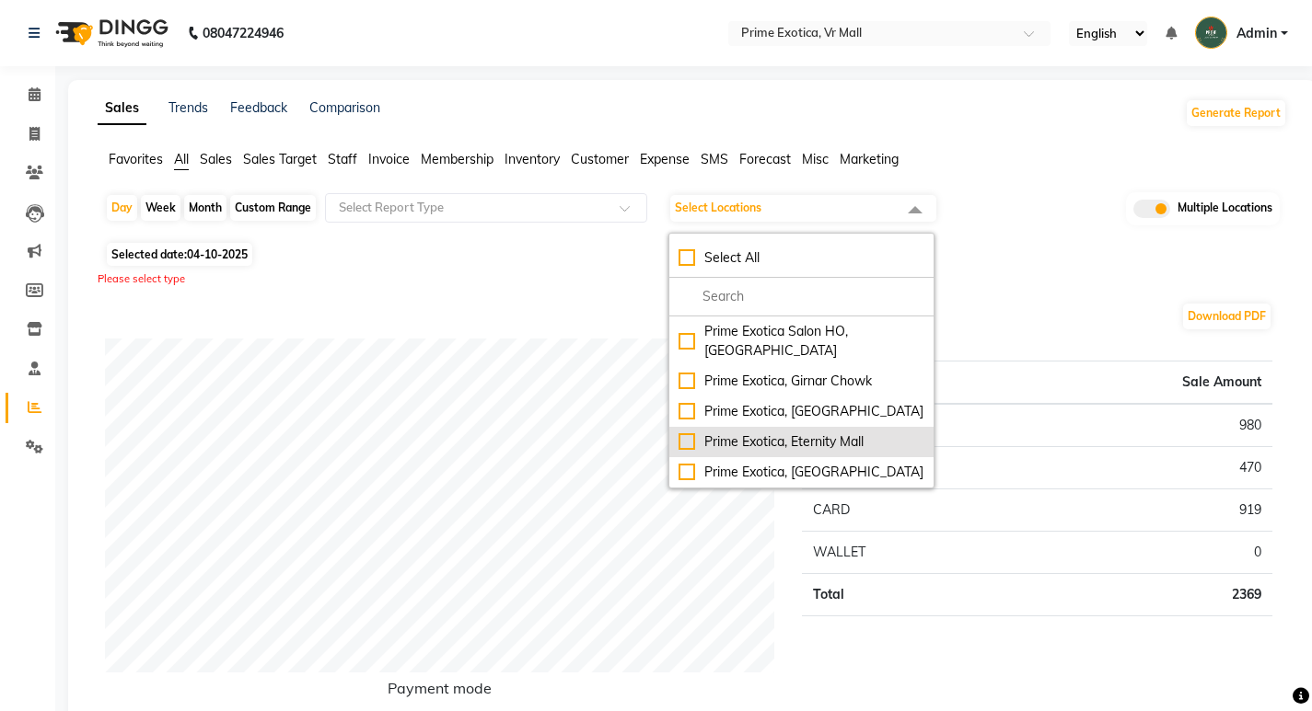
click at [695, 433] on div "Prime Exotica, Eternity Mall" at bounding box center [801, 442] width 246 height 19
checkbox input "true"
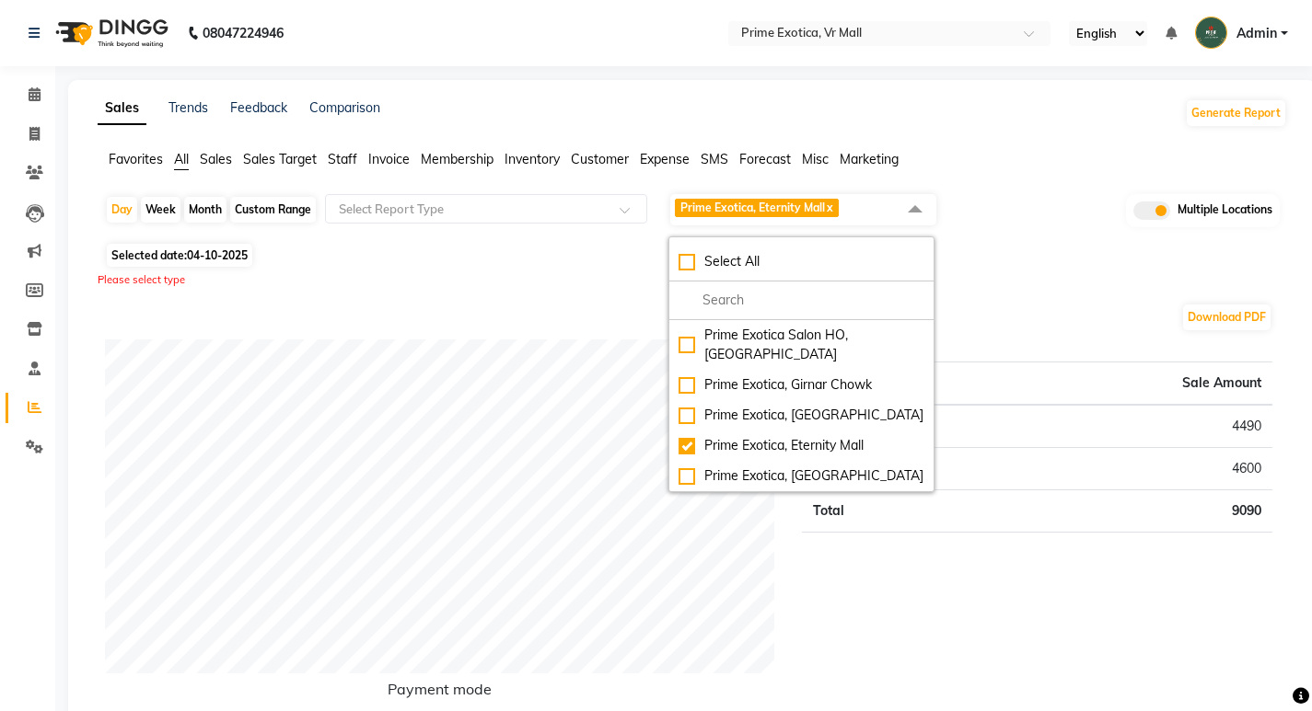
click at [973, 251] on div "Selected date: [DATE]" at bounding box center [696, 255] width 1182 height 19
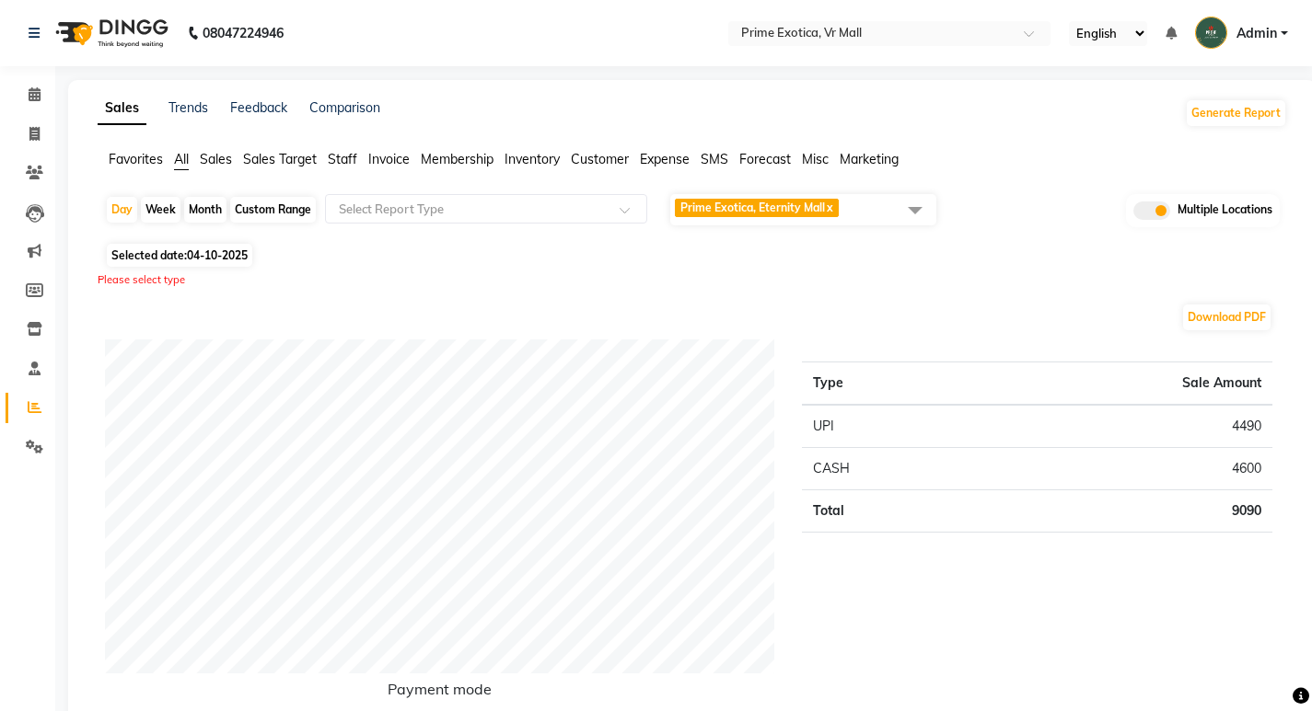
click at [200, 204] on div "Month" at bounding box center [205, 210] width 42 height 26
select select "10"
select select "2025"
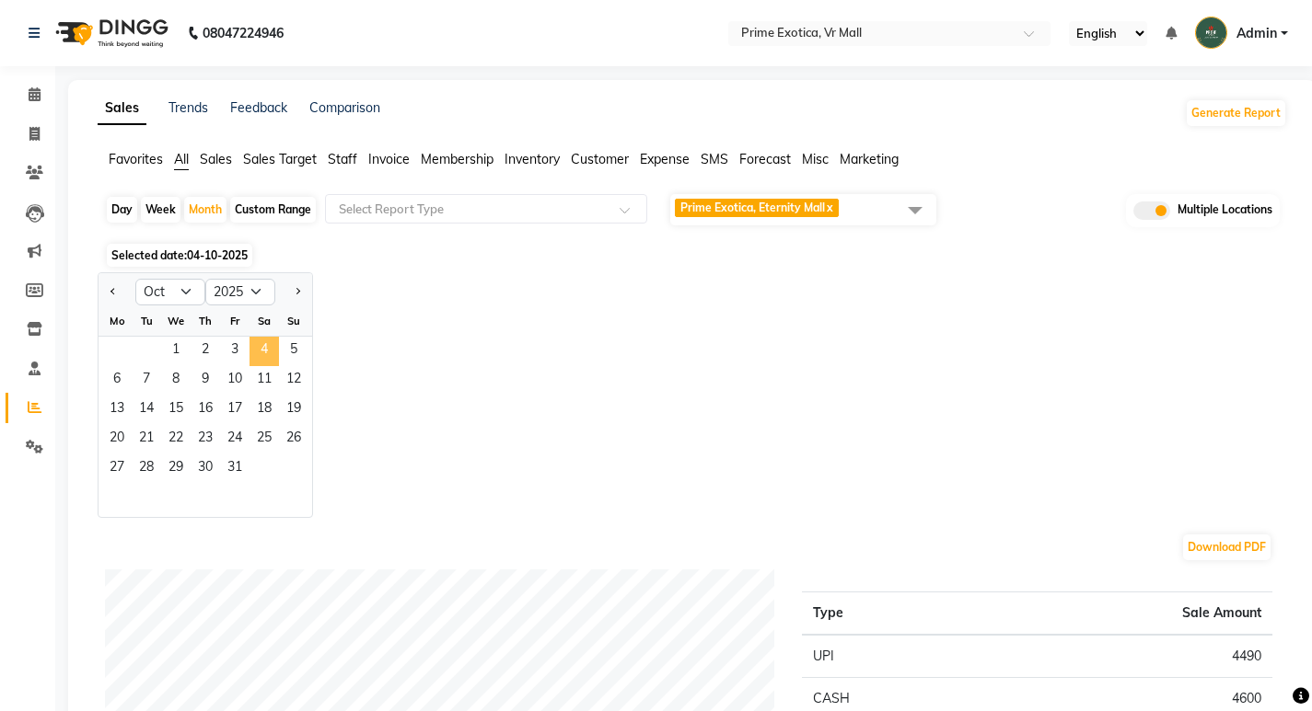
click at [259, 345] on span "4" at bounding box center [263, 351] width 29 height 29
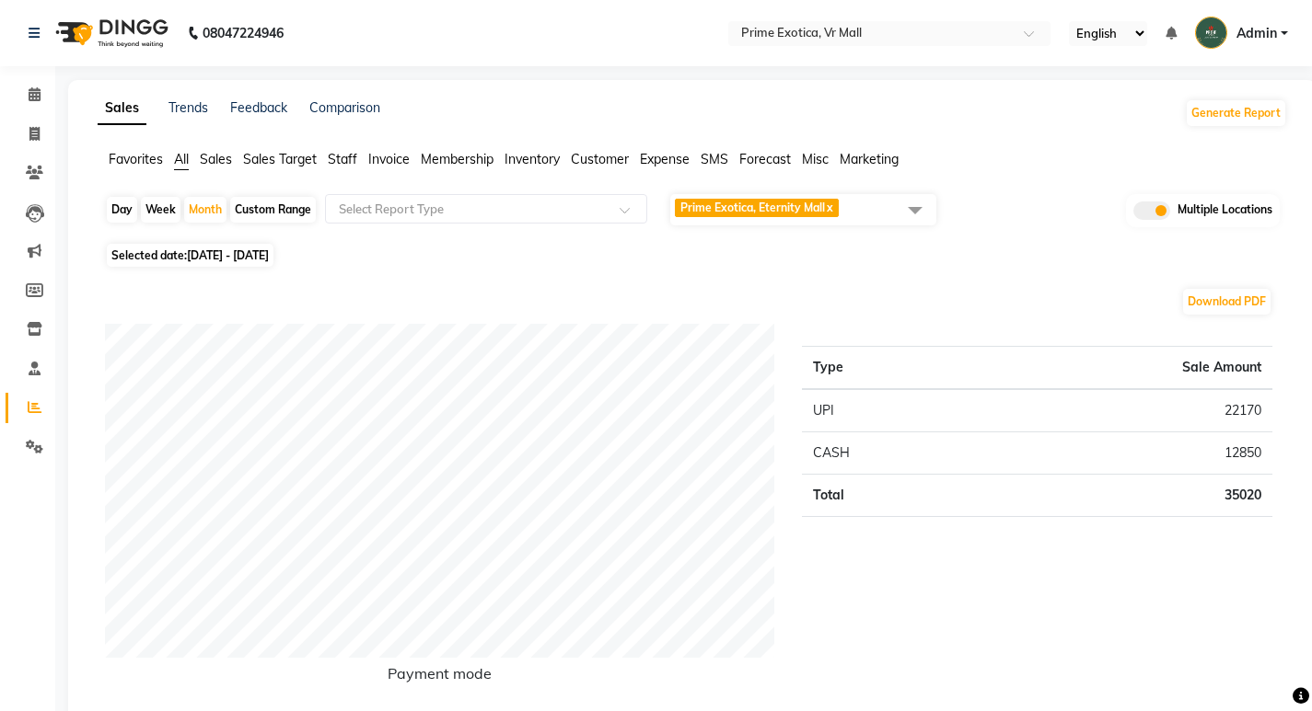
click at [119, 208] on div "Day" at bounding box center [122, 210] width 30 height 26
select select "10"
select select "2025"
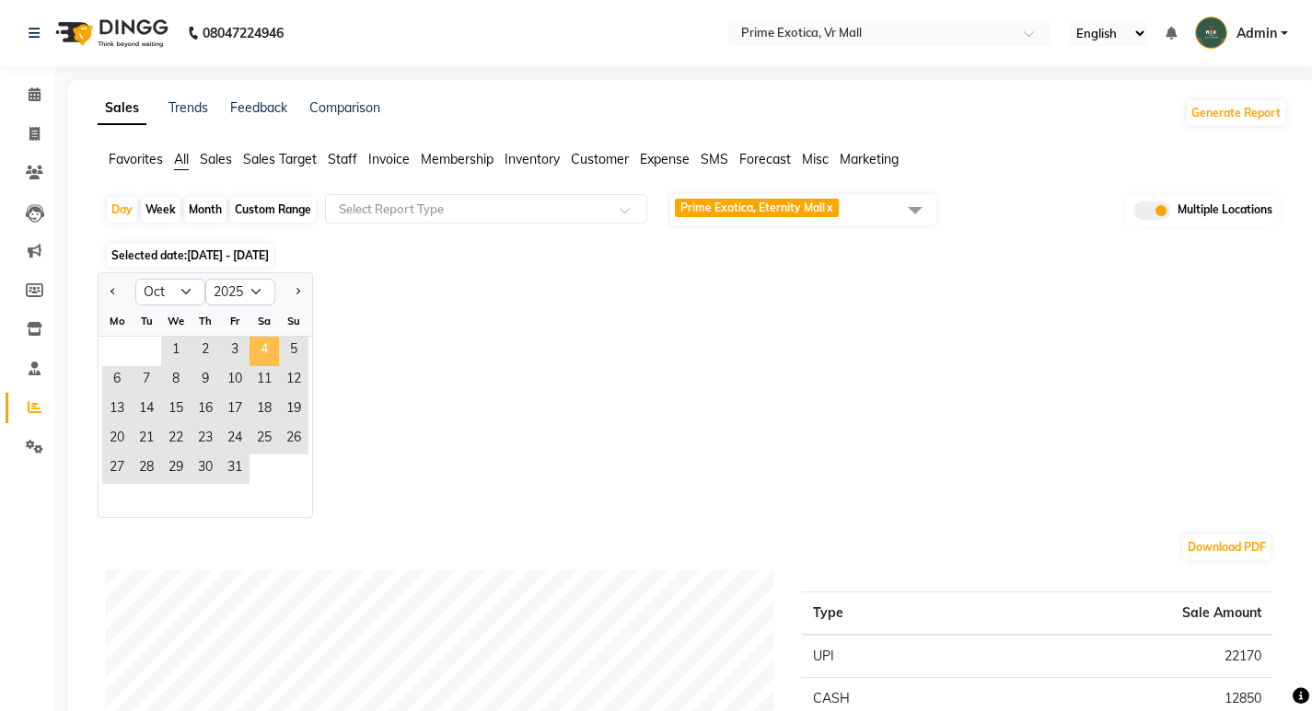
click at [272, 352] on span "4" at bounding box center [263, 351] width 29 height 29
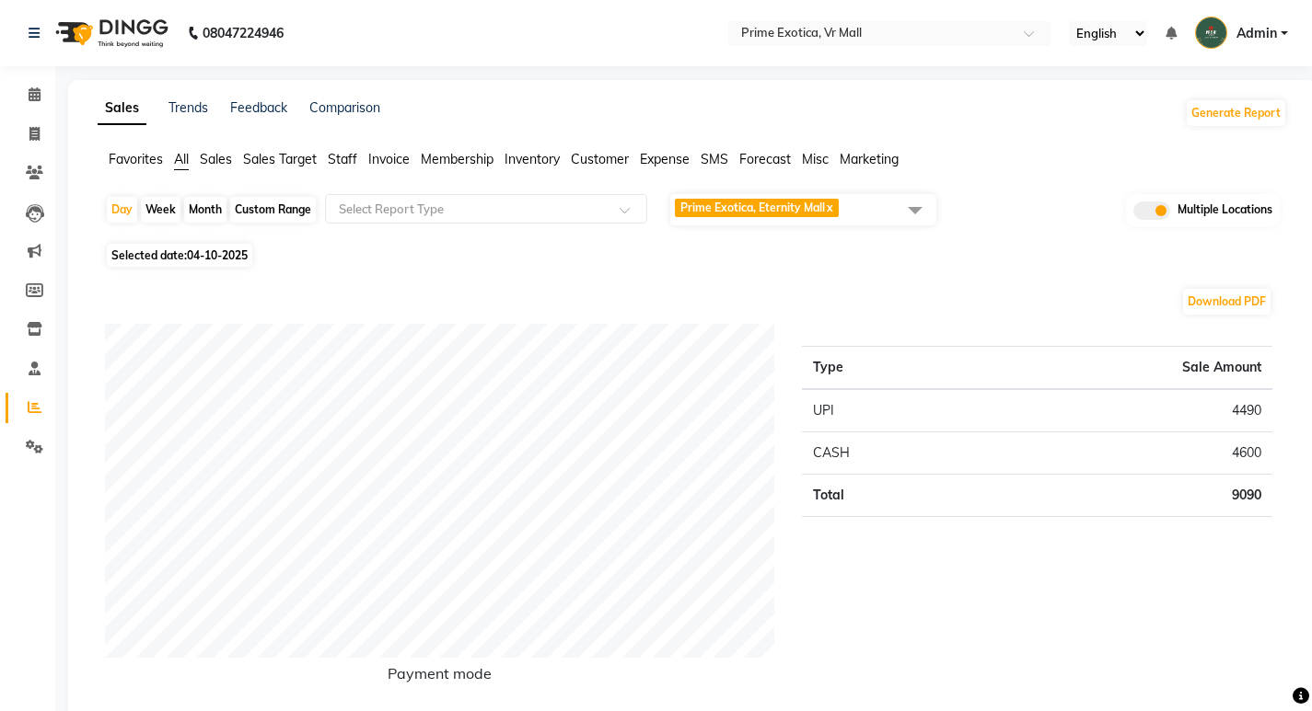
click at [345, 161] on span "Staff" at bounding box center [342, 159] width 29 height 17
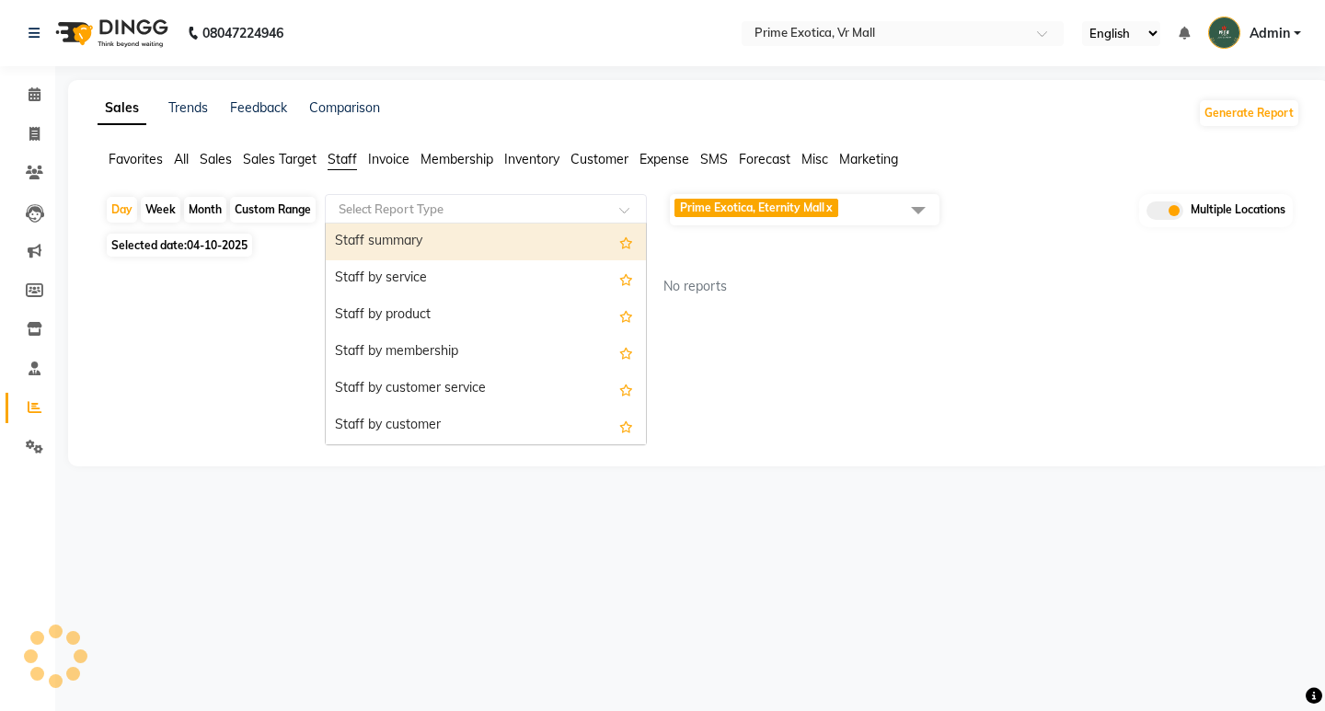
click at [390, 211] on input "text" at bounding box center [467, 209] width 265 height 18
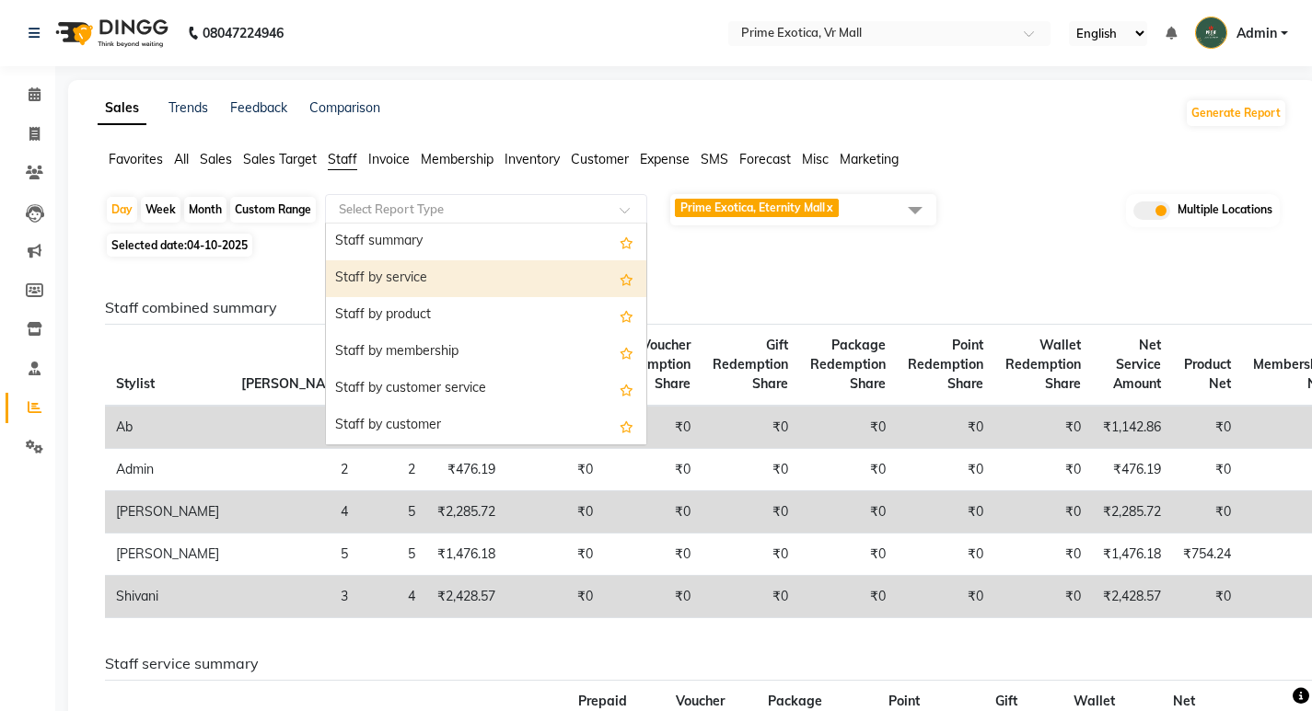
click at [411, 283] on div "Staff by service" at bounding box center [486, 278] width 320 height 37
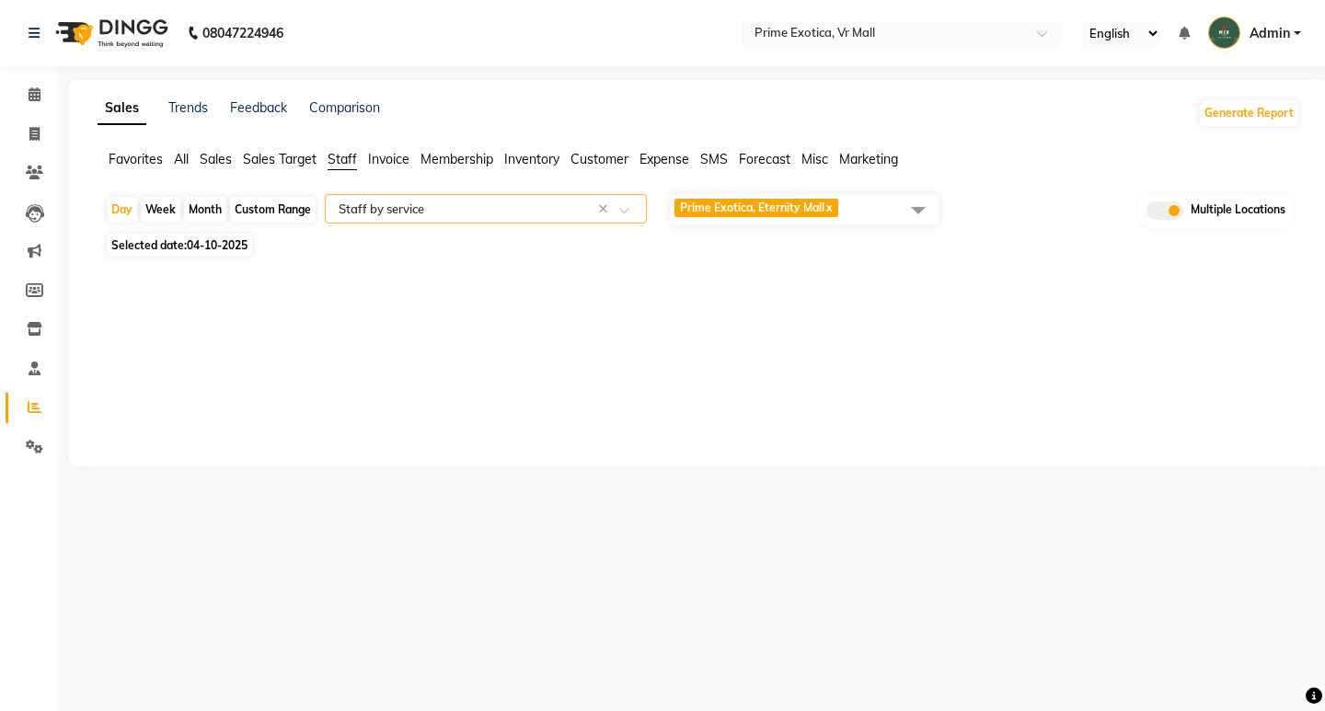
select select "filtered_report"
select select "csv"
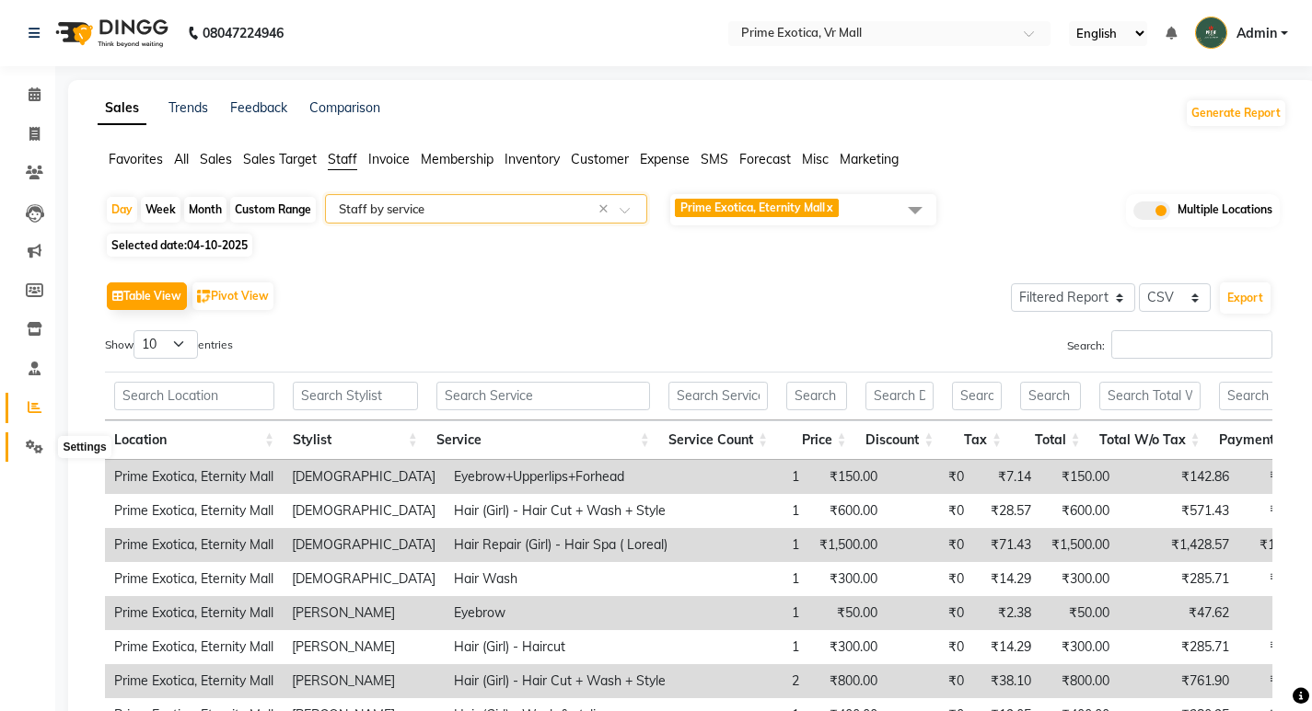
click at [38, 445] on icon at bounding box center [34, 447] width 17 height 14
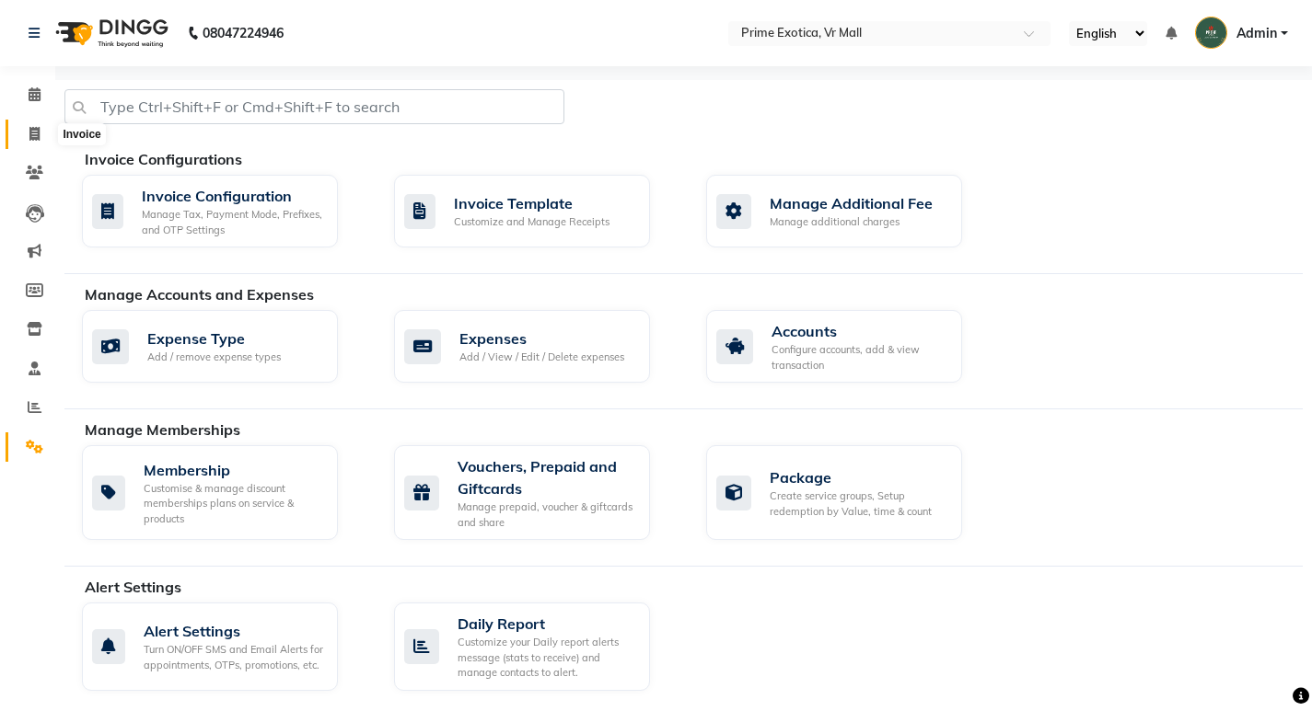
click at [18, 131] on span at bounding box center [34, 134] width 32 height 21
select select "service"
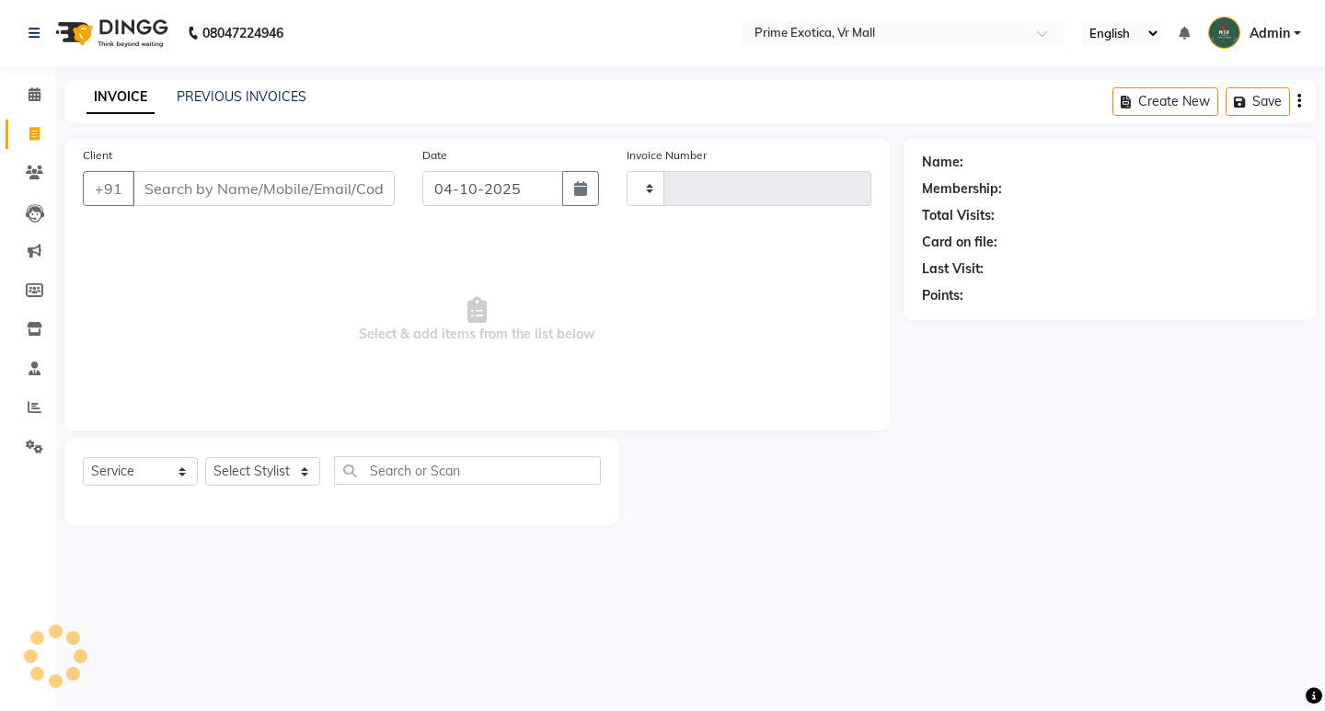
type input "1971"
select select "6077"
click at [36, 94] on icon at bounding box center [35, 94] width 12 height 14
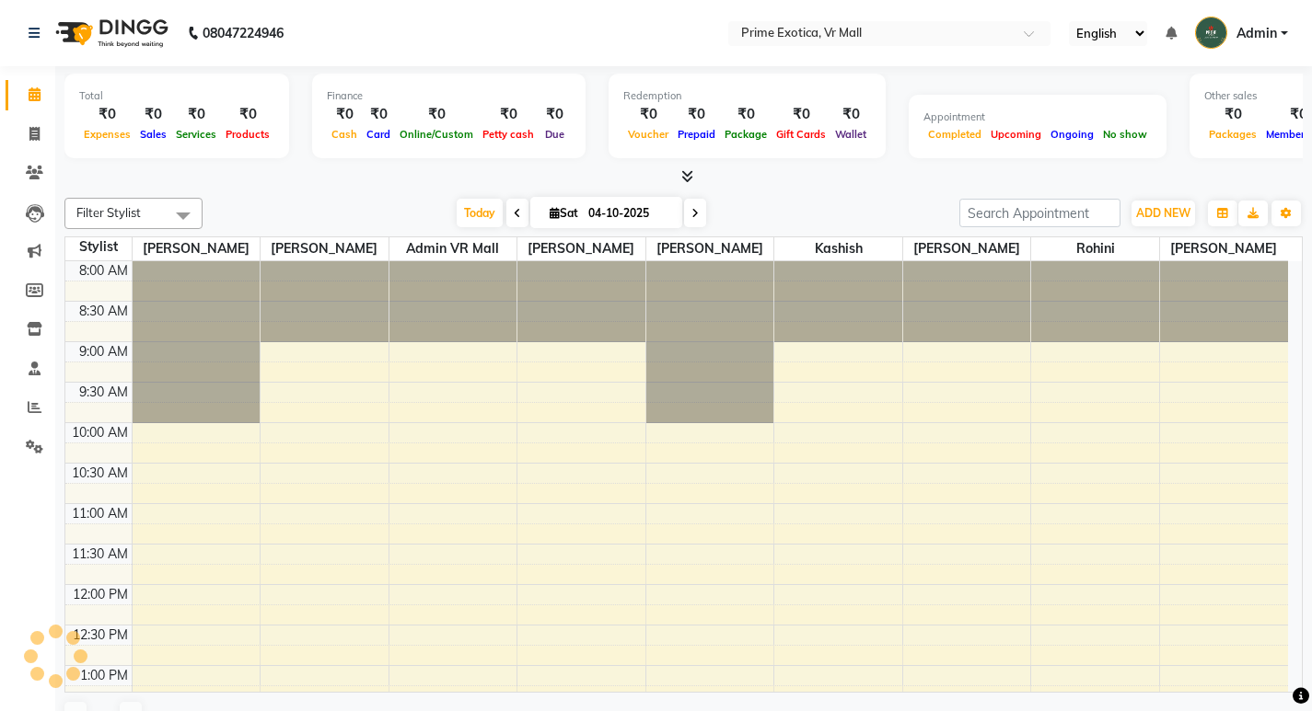
scroll to position [660, 0]
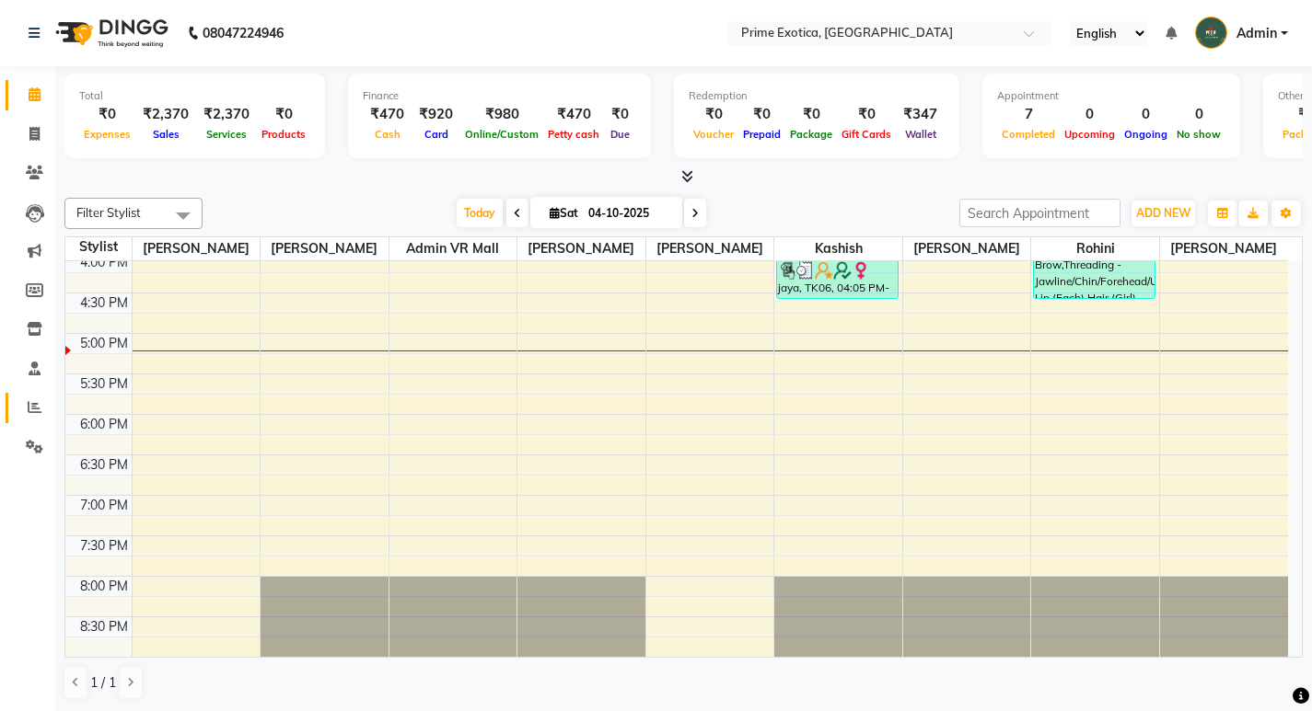
click at [36, 413] on icon at bounding box center [35, 407] width 14 height 14
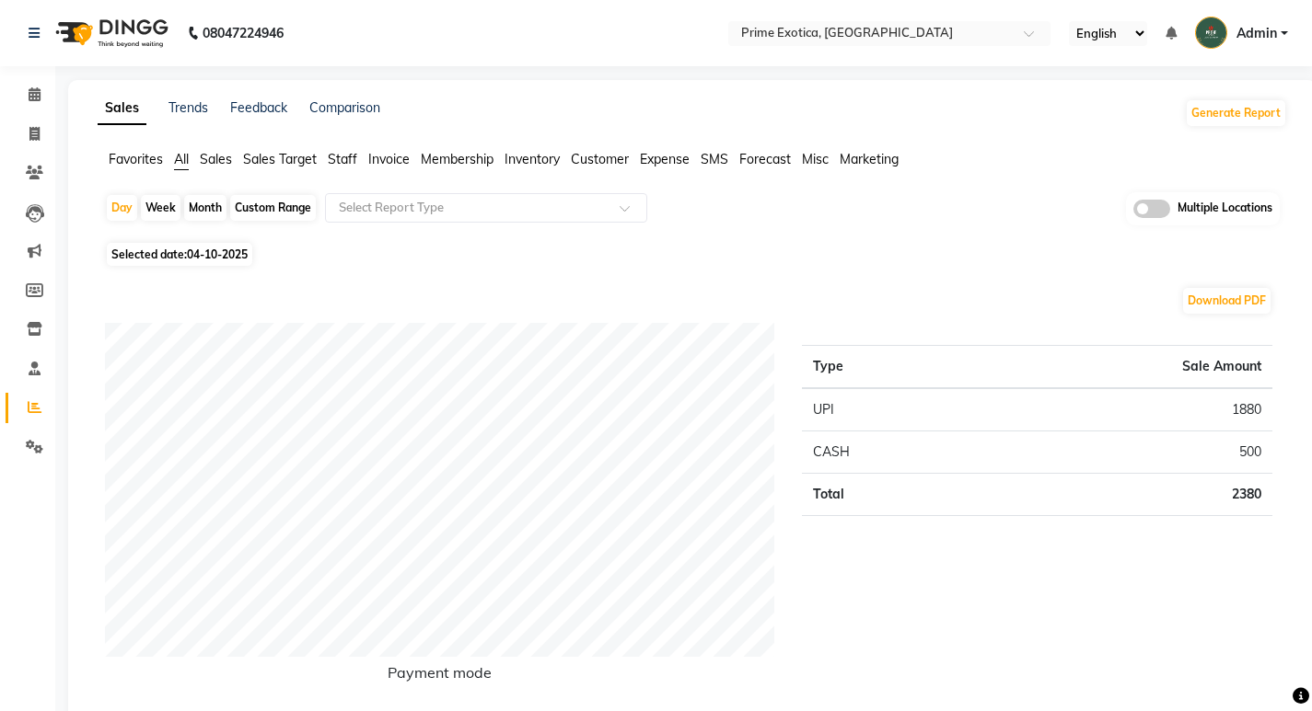
click at [1169, 216] on label at bounding box center [1151, 209] width 37 height 18
click at [1133, 212] on input "checkbox" at bounding box center [1133, 212] width 0 height 0
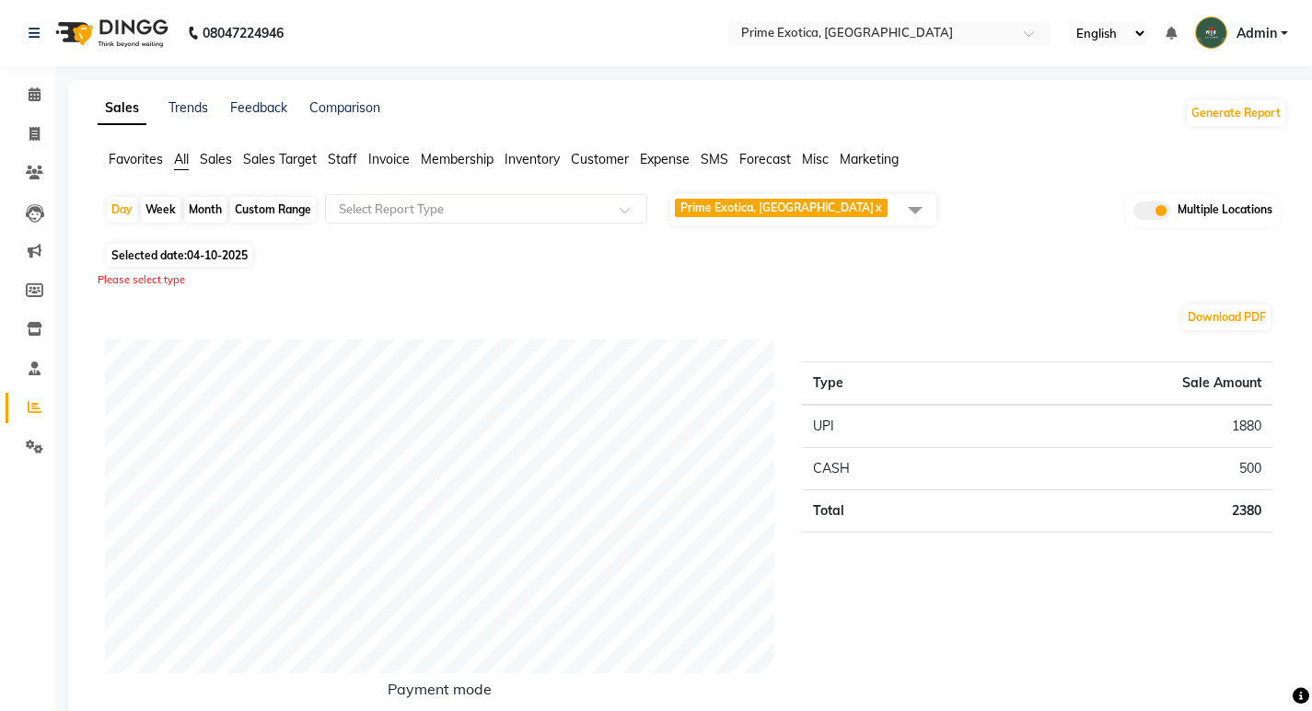
click at [871, 208] on span "Prime Exotica, Dharampeth x" at bounding box center [803, 209] width 266 height 31
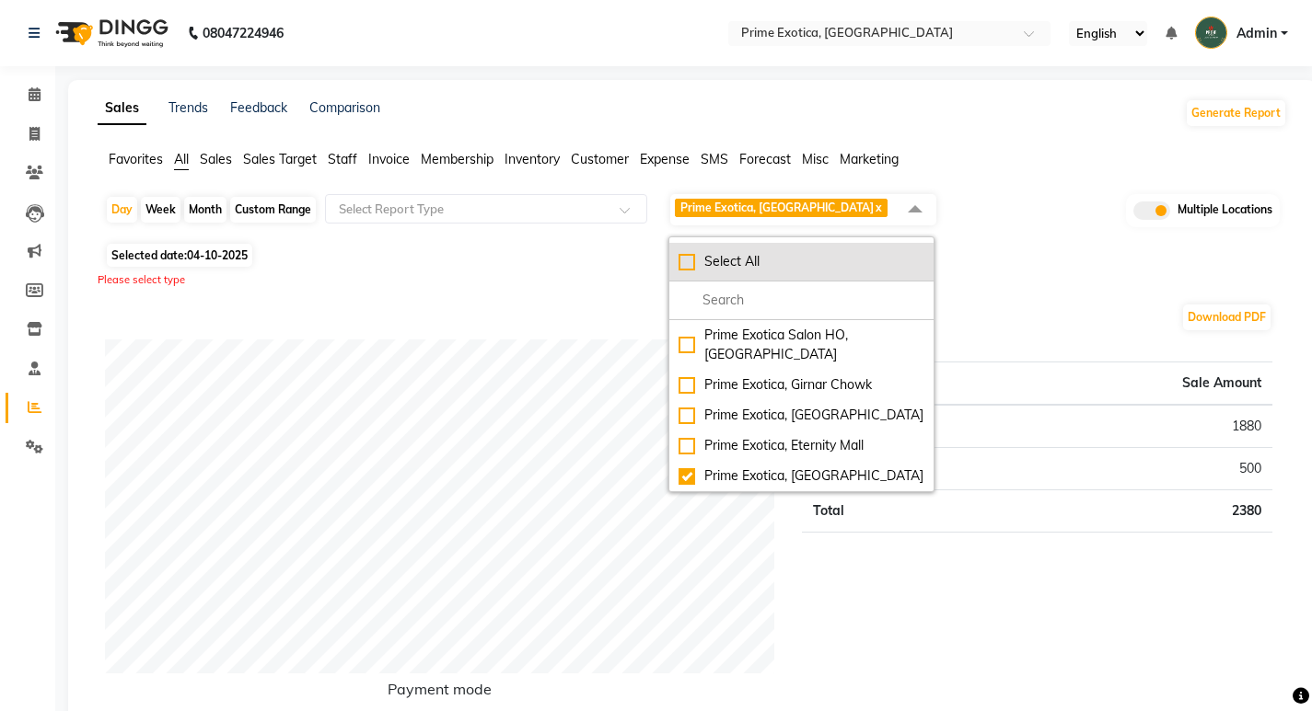
click at [715, 261] on div "Select All" at bounding box center [801, 261] width 246 height 19
checkbox input "true"
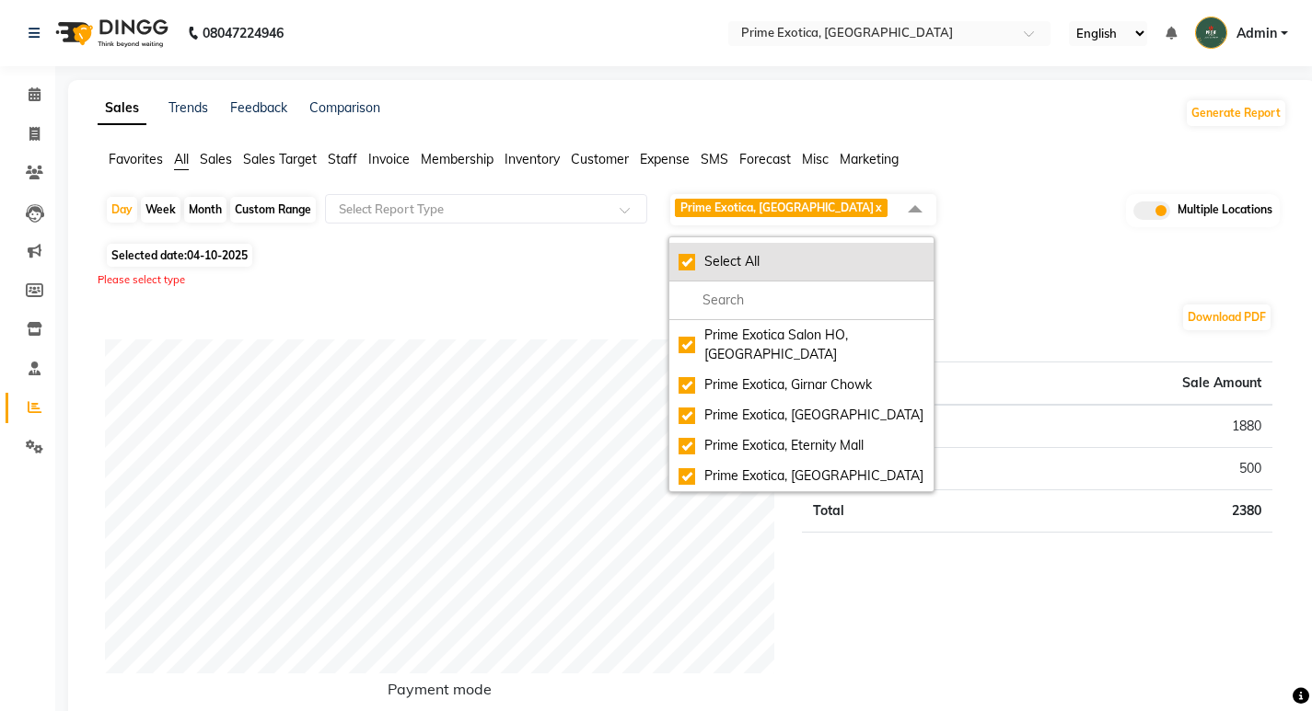
checkbox input "true"
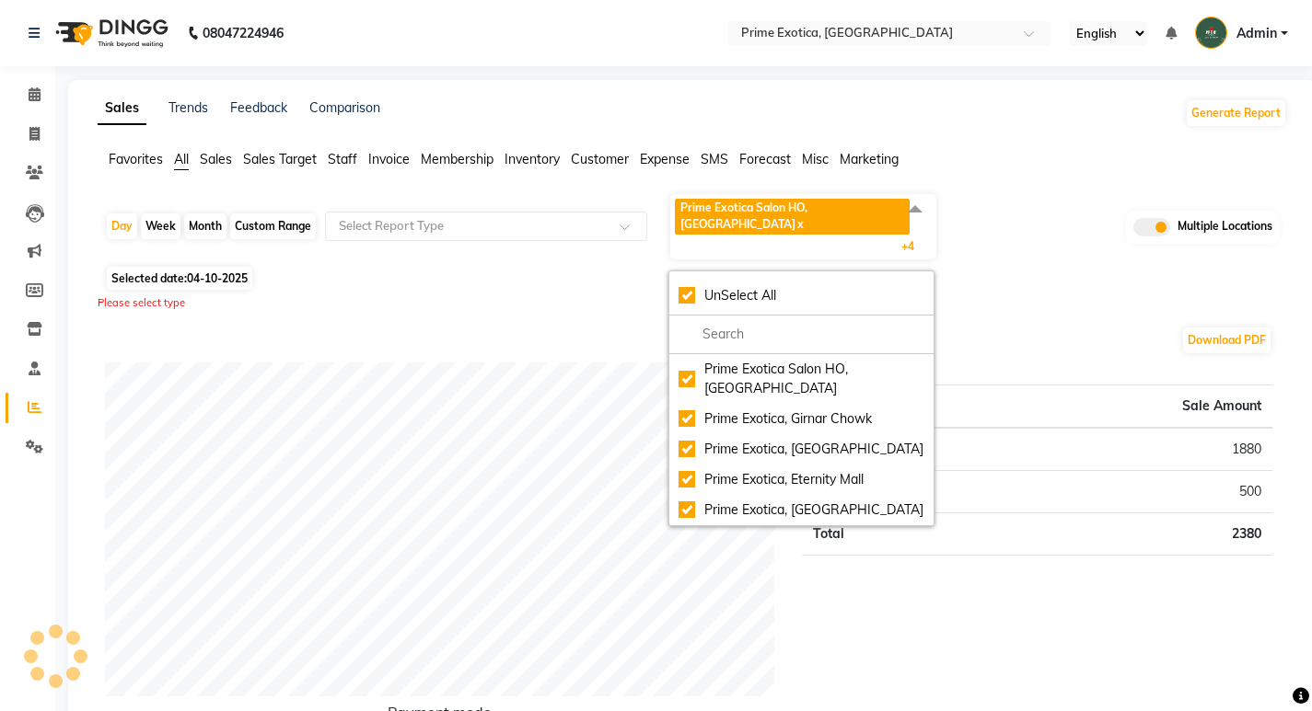
click at [1020, 203] on div "Day Week Month Custom Range Select Report Type Prime Exotica Salon [GEOGRAPHIC_…" at bounding box center [692, 226] width 1174 height 69
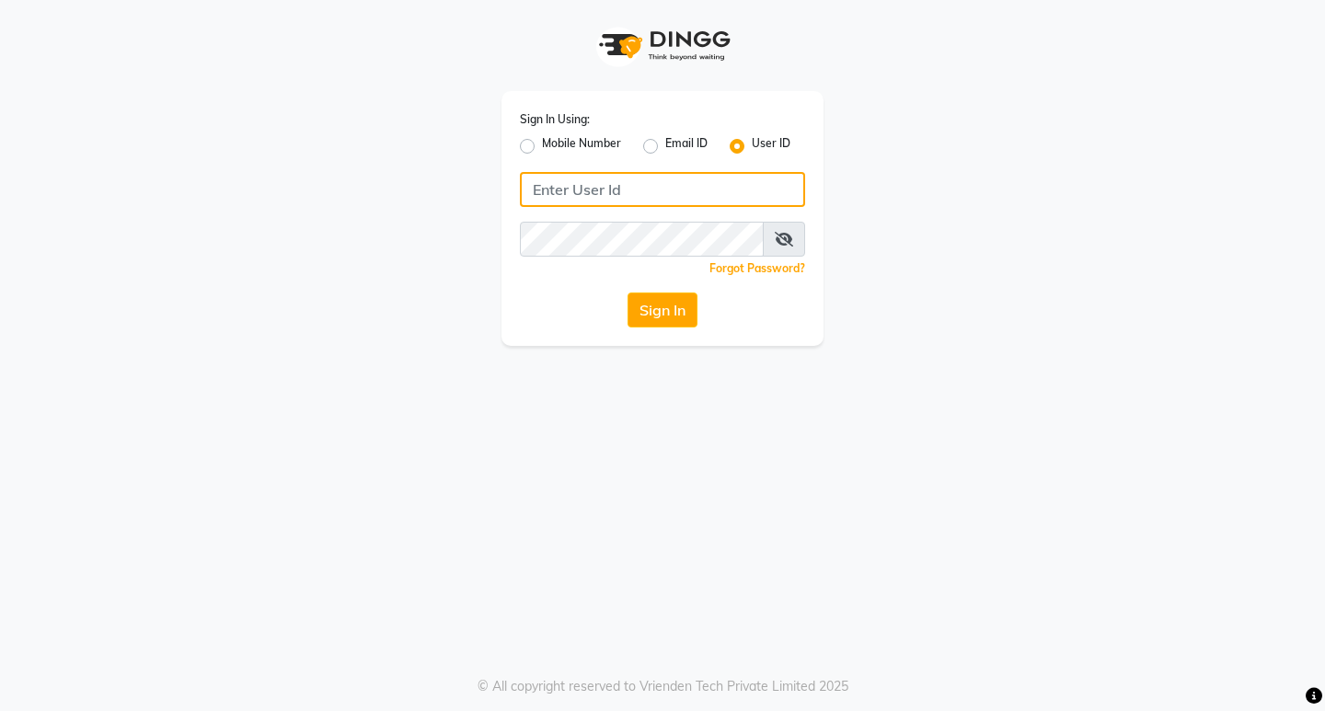
type input "primeexotica"
